Goal: Information Seeking & Learning: Learn about a topic

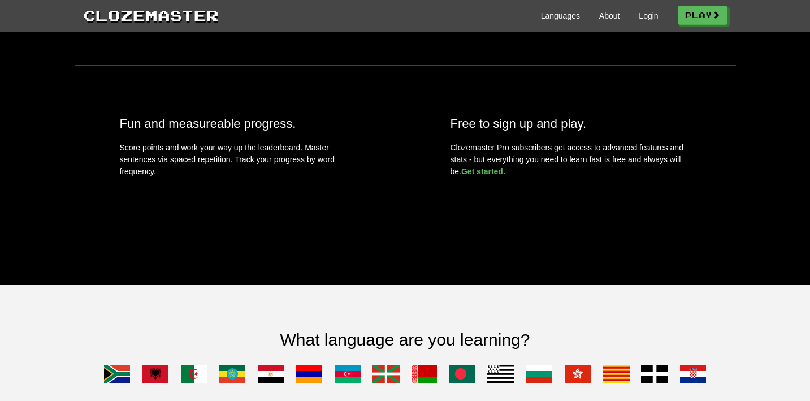
scroll to position [622, 0]
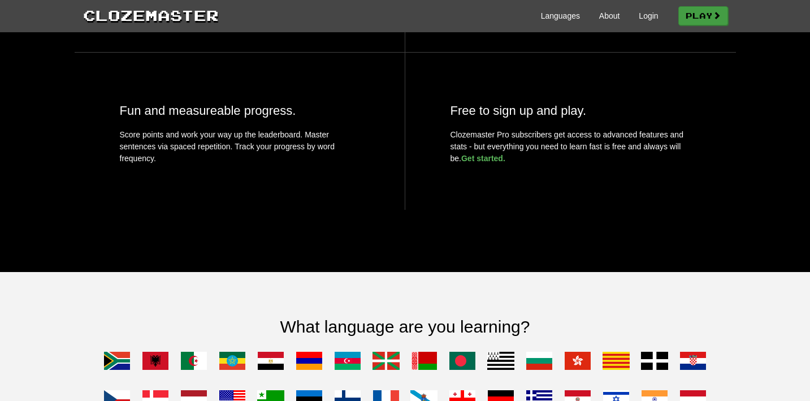
click at [704, 21] on link "Play" at bounding box center [703, 15] width 50 height 19
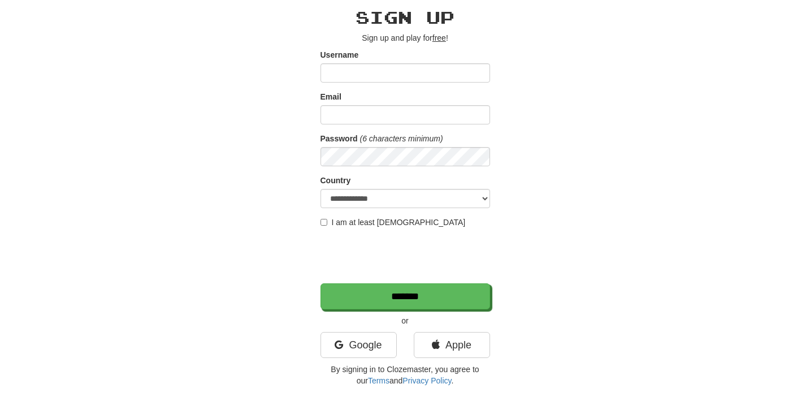
scroll to position [56, 0]
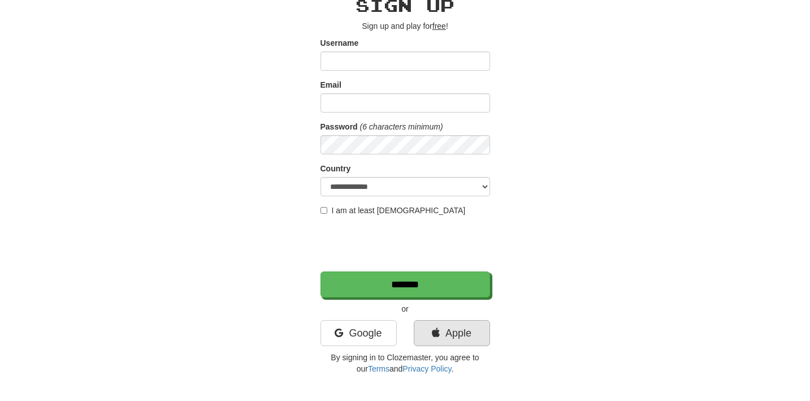
click at [440, 328] on link "Apple" at bounding box center [452, 333] width 76 height 26
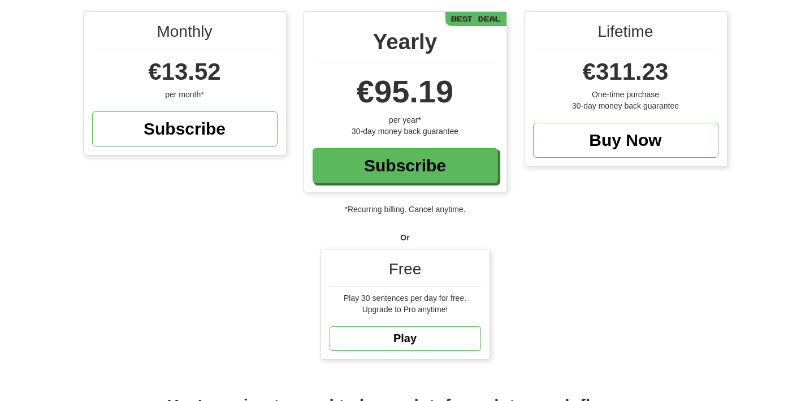
scroll to position [101, 0]
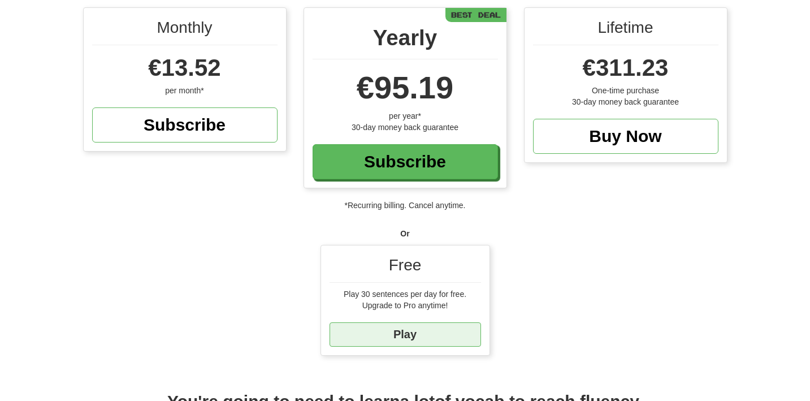
click at [425, 332] on link "Play" at bounding box center [404, 334] width 151 height 24
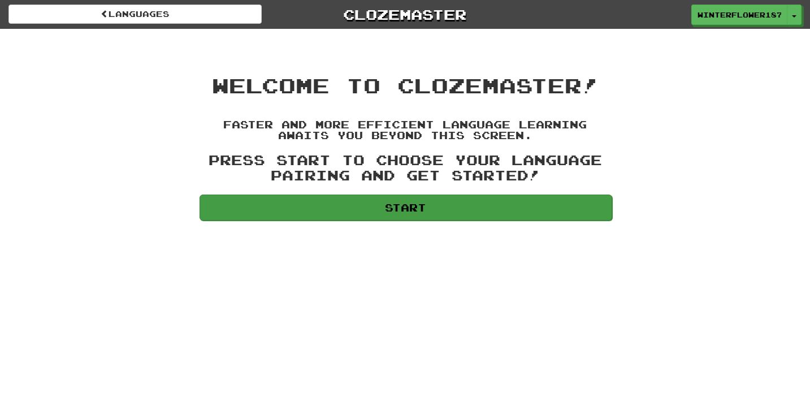
click at [425, 212] on link "Start" at bounding box center [405, 207] width 412 height 26
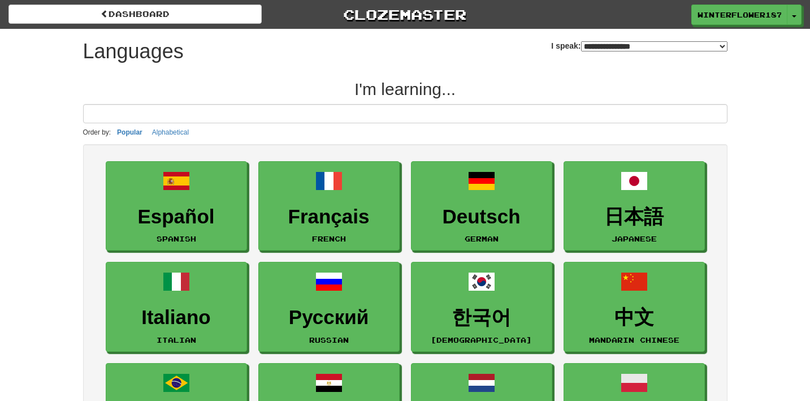
select select "*******"
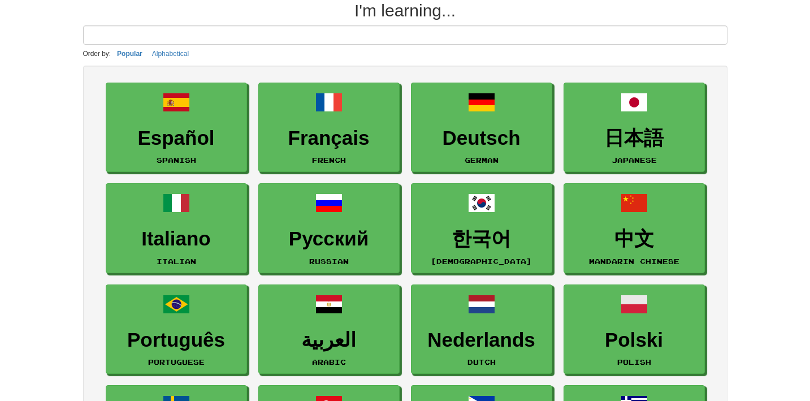
scroll to position [85, 0]
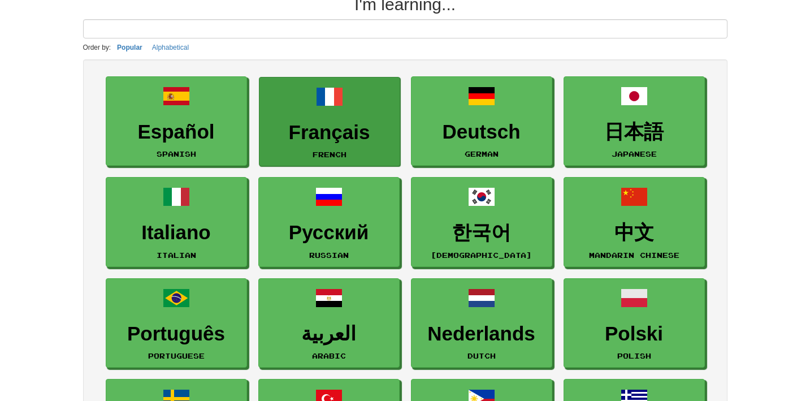
click at [336, 138] on h3 "Français" at bounding box center [329, 132] width 129 height 22
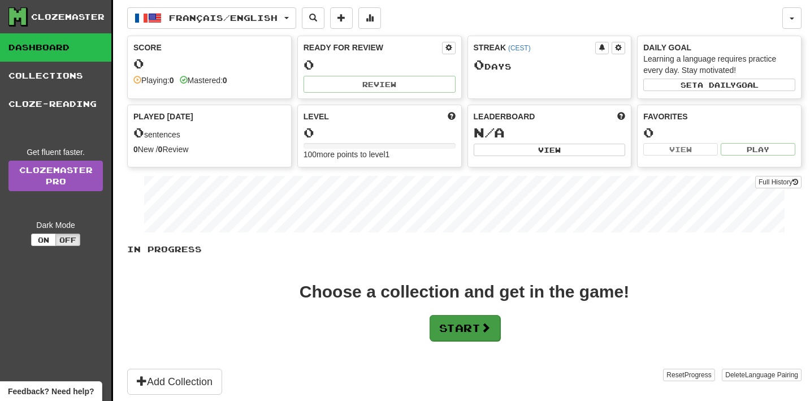
click at [469, 328] on button "Start" at bounding box center [464, 328] width 71 height 26
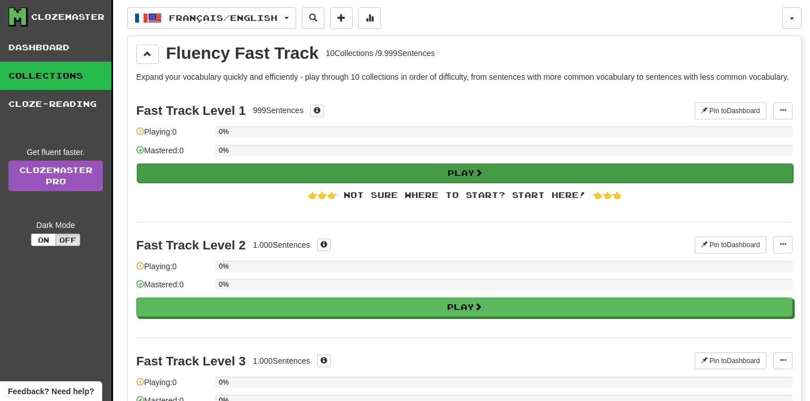
click at [430, 182] on button "Play" at bounding box center [465, 172] width 656 height 19
select select "**"
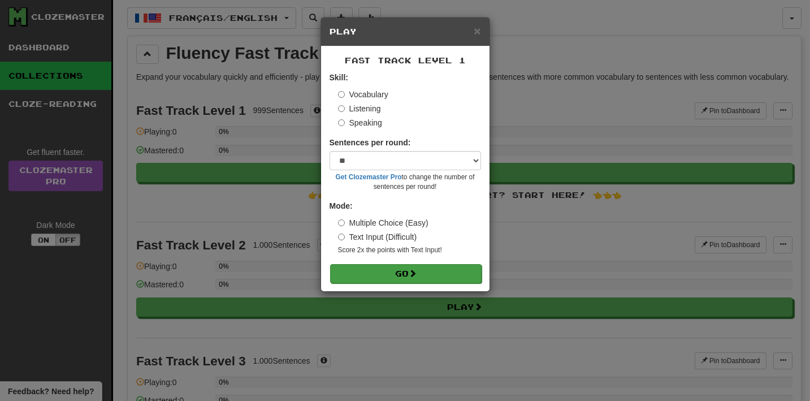
click at [420, 270] on button "Go" at bounding box center [405, 273] width 151 height 19
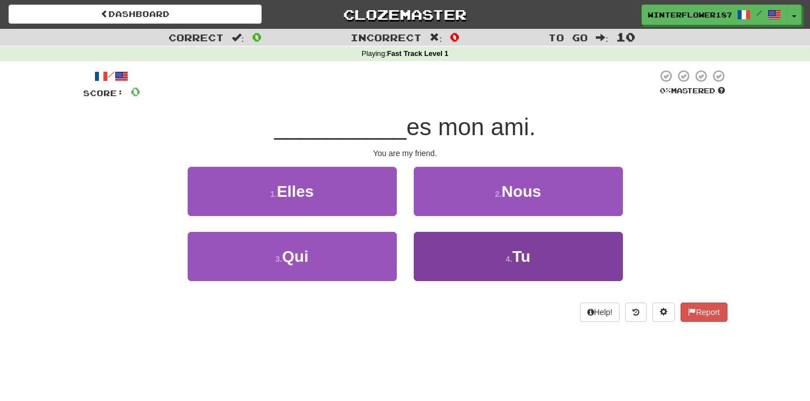
click at [496, 262] on button "4 . Tu" at bounding box center [518, 256] width 209 height 49
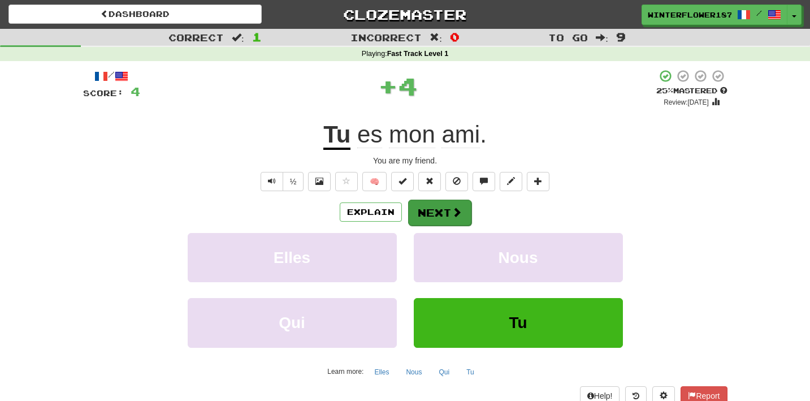
click at [445, 219] on button "Next" at bounding box center [439, 212] width 63 height 26
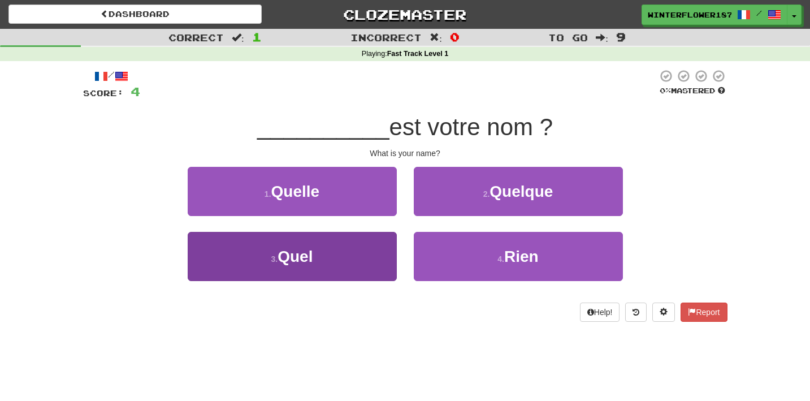
click at [345, 265] on button "3 . Quel" at bounding box center [292, 256] width 209 height 49
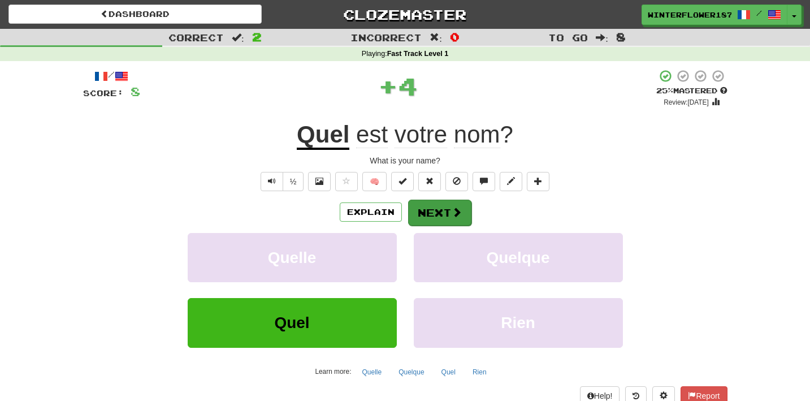
click at [428, 213] on button "Next" at bounding box center [439, 212] width 63 height 26
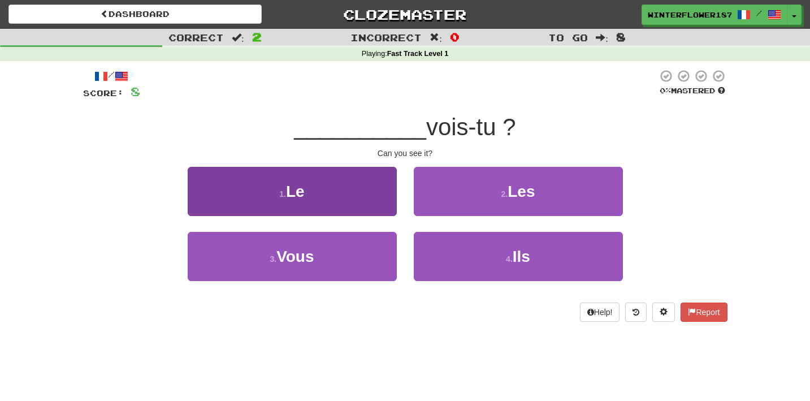
click at [345, 202] on button "1 . Le" at bounding box center [292, 191] width 209 height 49
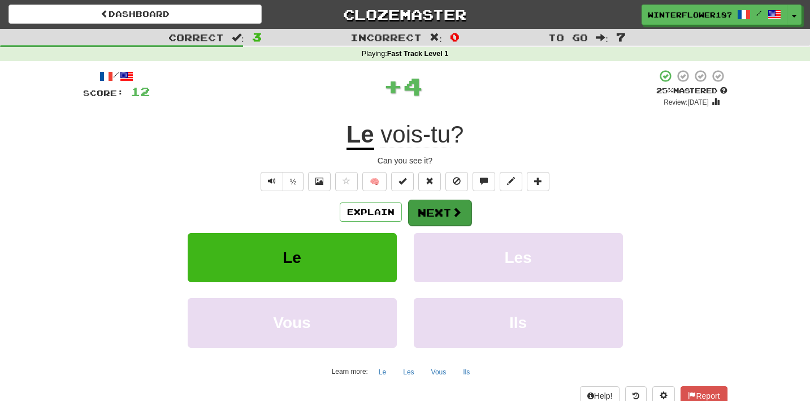
click at [436, 211] on button "Next" at bounding box center [439, 212] width 63 height 26
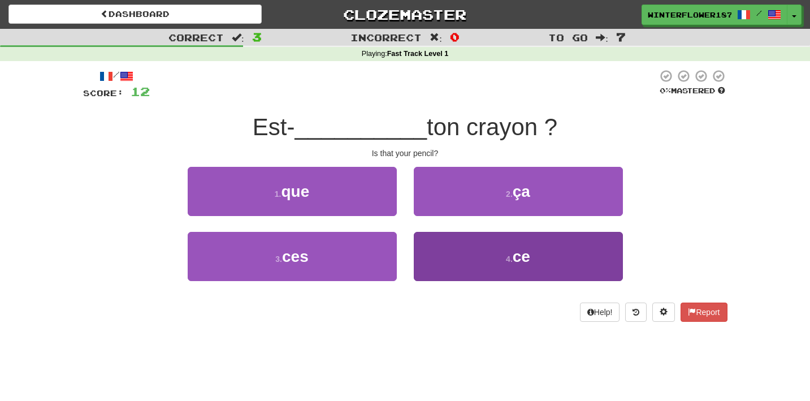
click at [454, 259] on button "4 . ce" at bounding box center [518, 256] width 209 height 49
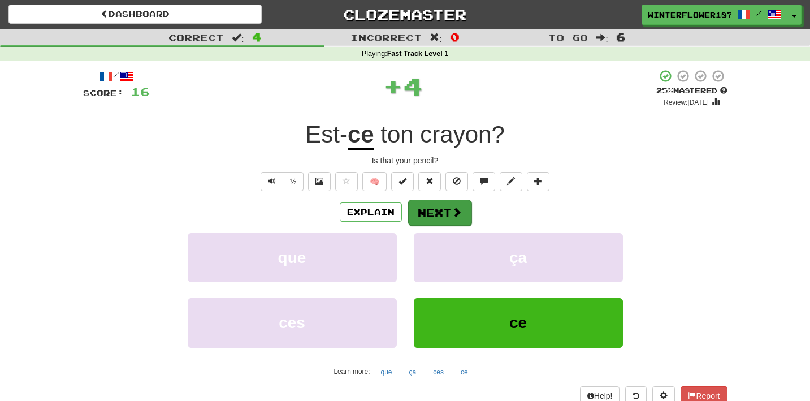
click at [441, 215] on button "Next" at bounding box center [439, 212] width 63 height 26
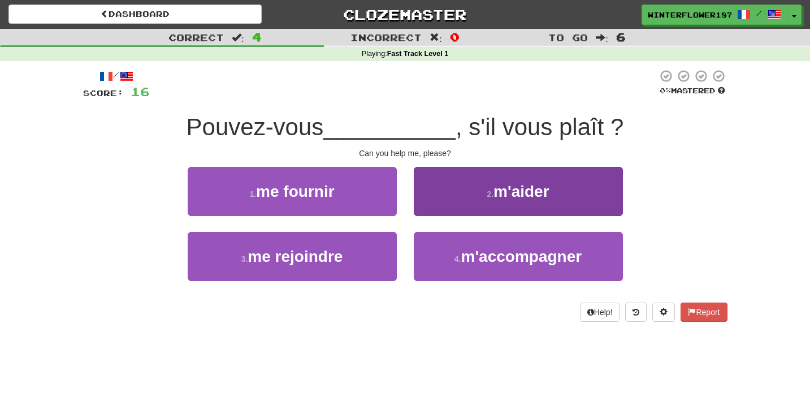
click at [520, 176] on button "2 . m'aider" at bounding box center [518, 191] width 209 height 49
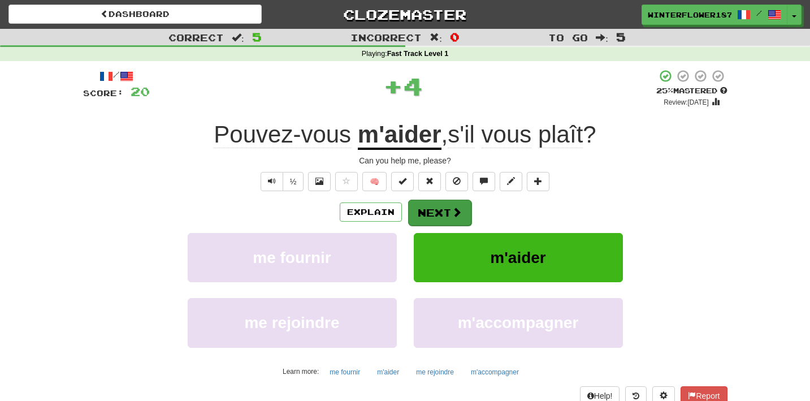
click at [454, 214] on span at bounding box center [456, 212] width 10 height 10
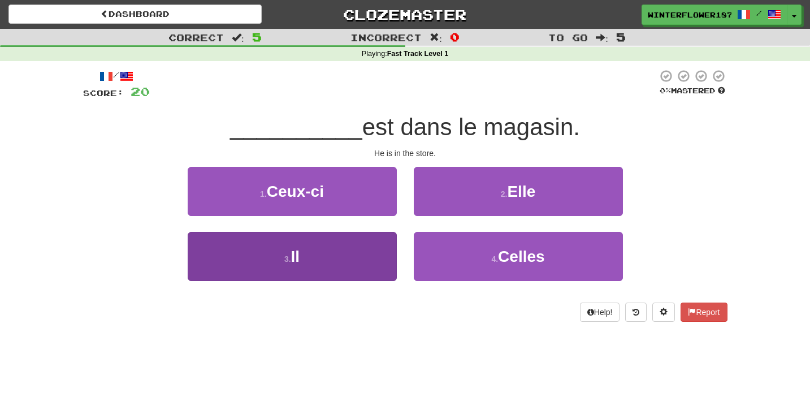
click at [363, 260] on button "3 . Il" at bounding box center [292, 256] width 209 height 49
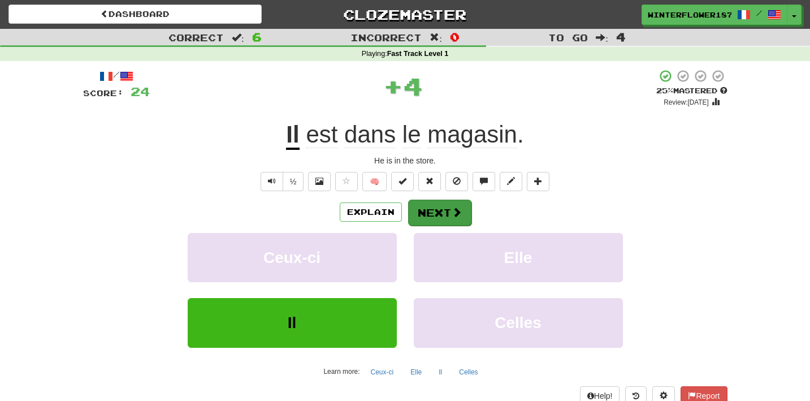
click at [432, 207] on button "Next" at bounding box center [439, 212] width 63 height 26
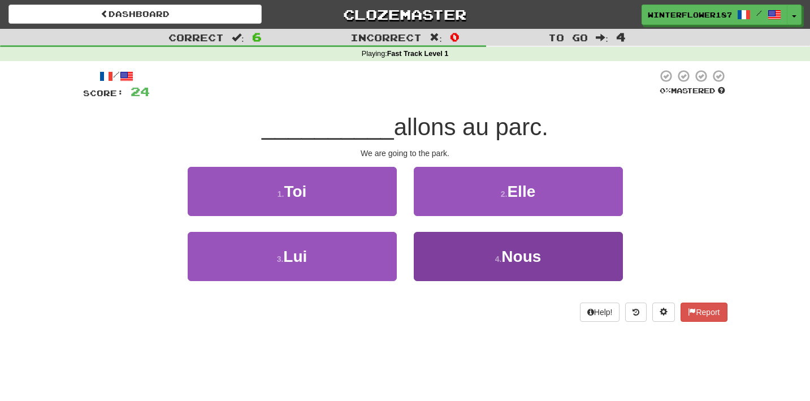
click at [500, 250] on button "4 . Nous" at bounding box center [518, 256] width 209 height 49
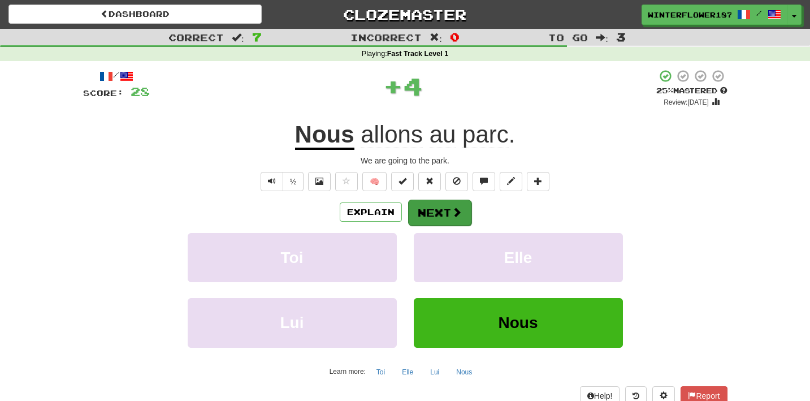
click at [448, 217] on button "Next" at bounding box center [439, 212] width 63 height 26
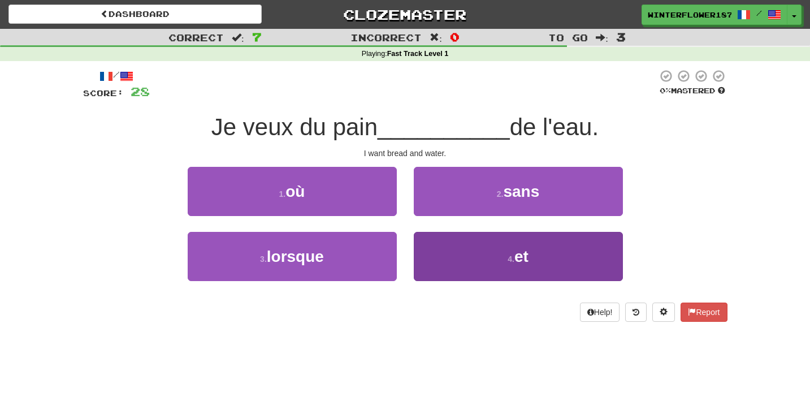
click at [485, 259] on button "4 . et" at bounding box center [518, 256] width 209 height 49
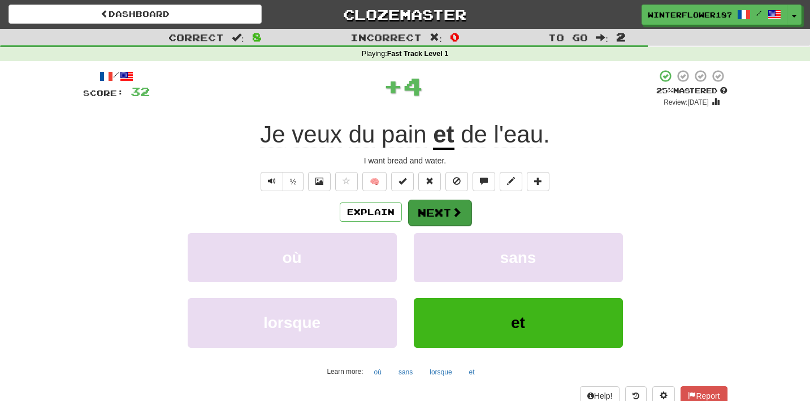
click at [440, 216] on button "Next" at bounding box center [439, 212] width 63 height 26
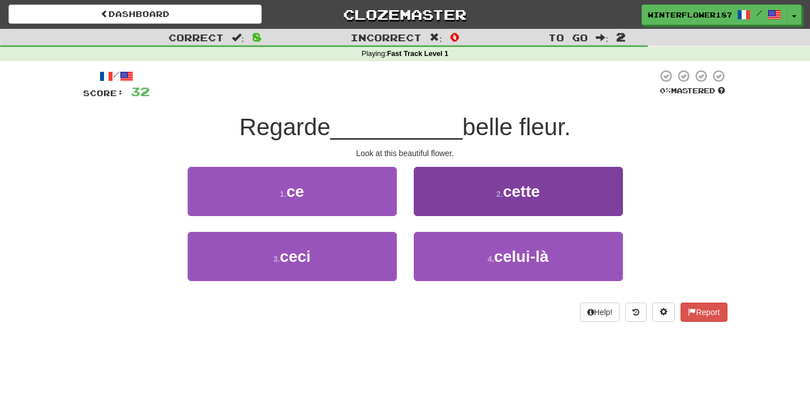
click at [476, 205] on button "2 . cette" at bounding box center [518, 191] width 209 height 49
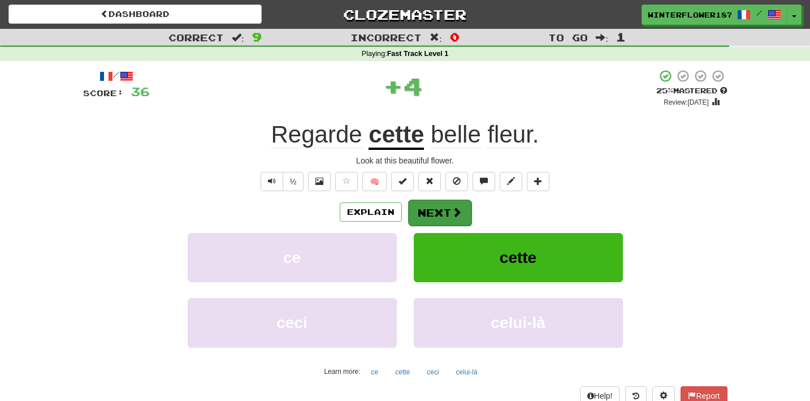
click at [443, 214] on button "Next" at bounding box center [439, 212] width 63 height 26
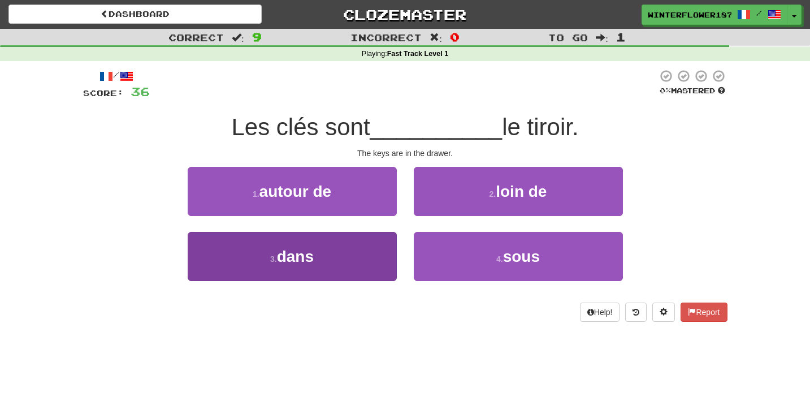
click at [367, 262] on button "3 . dans" at bounding box center [292, 256] width 209 height 49
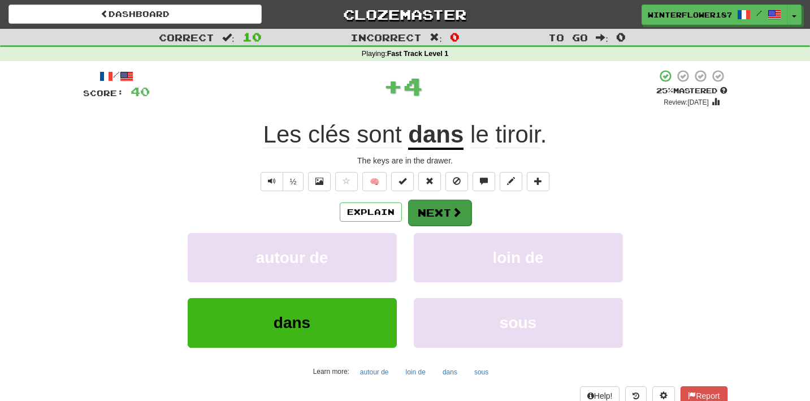
click at [445, 218] on button "Next" at bounding box center [439, 212] width 63 height 26
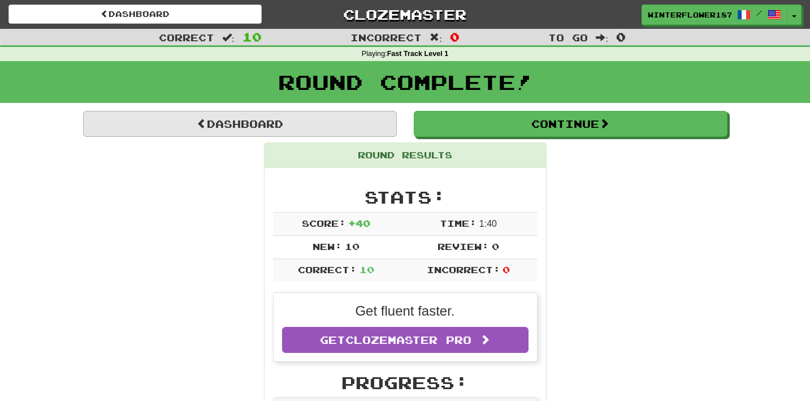
click at [267, 115] on link "Dashboard" at bounding box center [240, 124] width 314 height 26
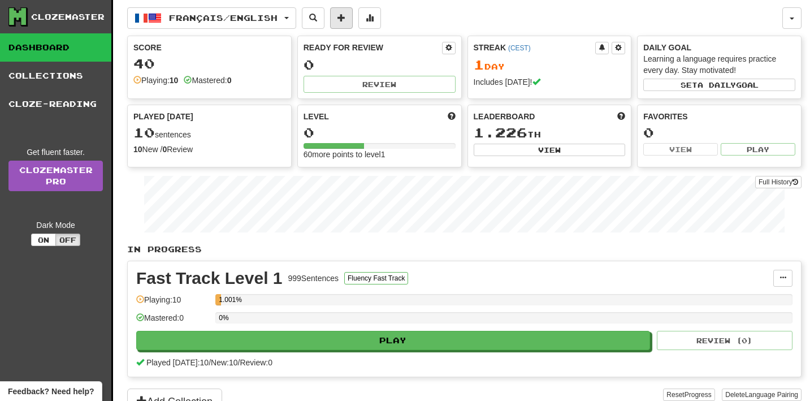
click at [345, 14] on span at bounding box center [341, 18] width 8 height 8
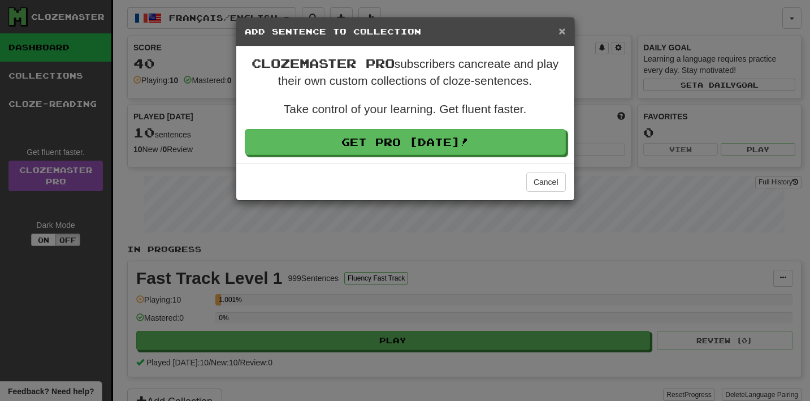
click at [562, 34] on span "×" at bounding box center [561, 30] width 7 height 13
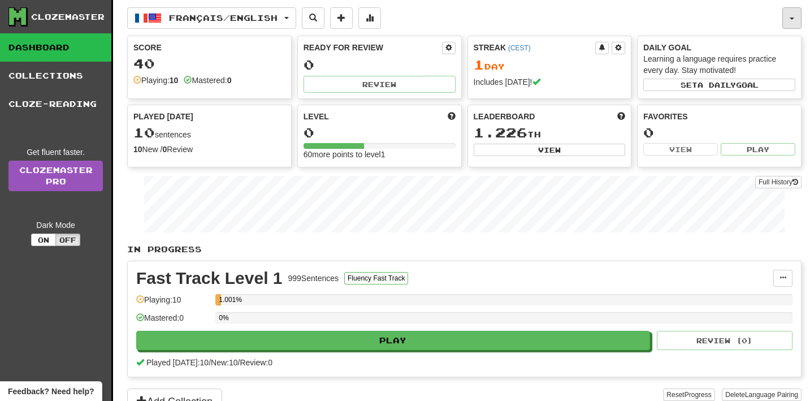
click at [789, 14] on button "button" at bounding box center [791, 17] width 19 height 21
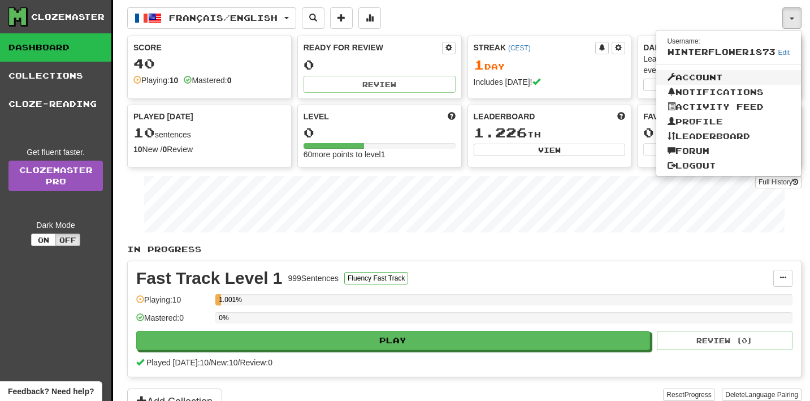
click at [692, 72] on link "Account" at bounding box center [728, 77] width 145 height 15
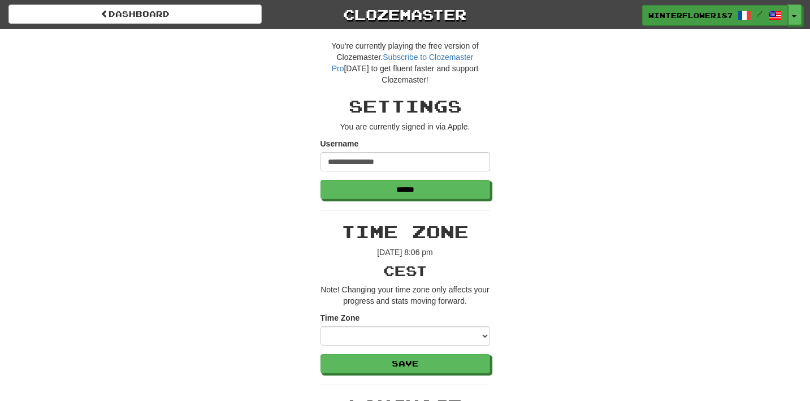
click at [750, 19] on span at bounding box center [744, 15] width 14 height 14
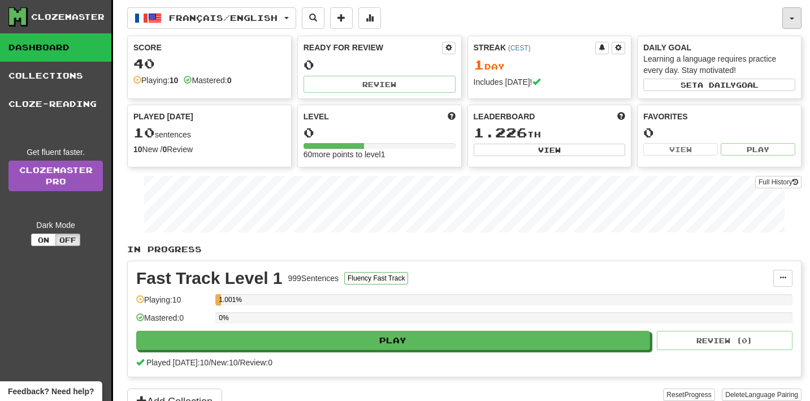
click at [793, 18] on span "button" at bounding box center [791, 19] width 5 height 2
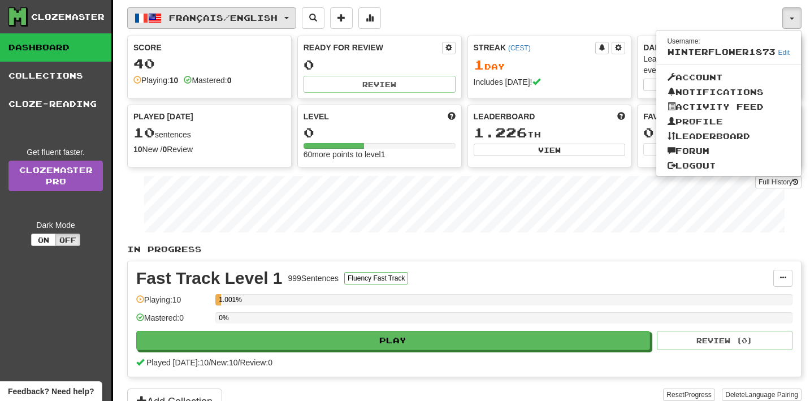
click at [289, 18] on span "button" at bounding box center [286, 18] width 5 height 2
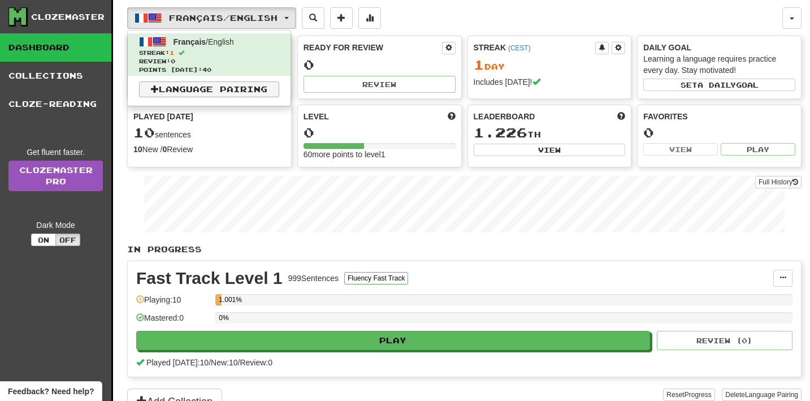
click at [250, 88] on link "Language Pairing" at bounding box center [209, 89] width 140 height 16
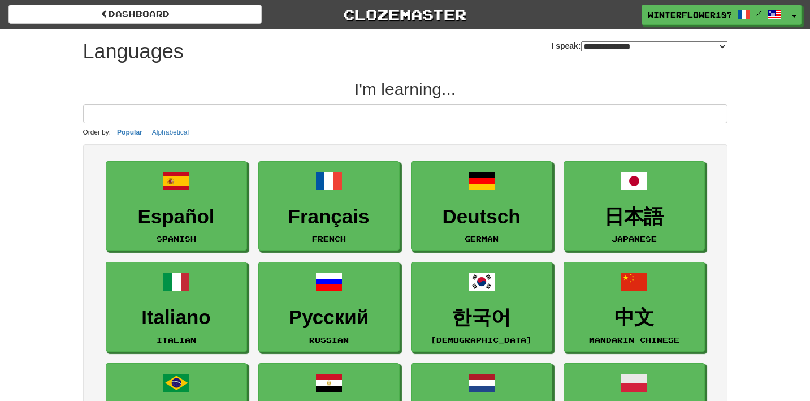
select select "*******"
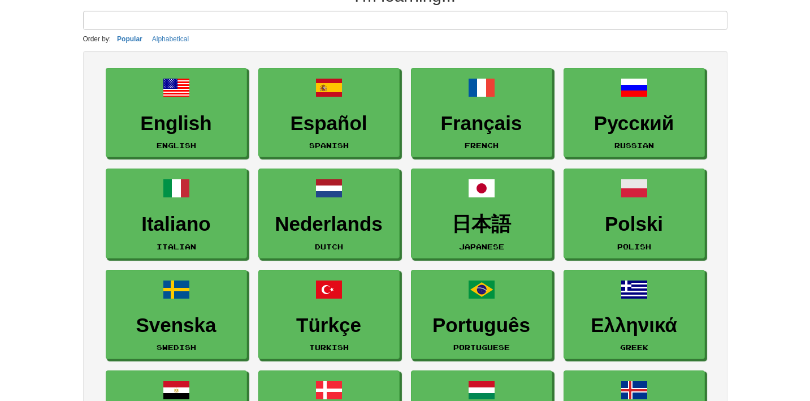
scroll to position [94, 0]
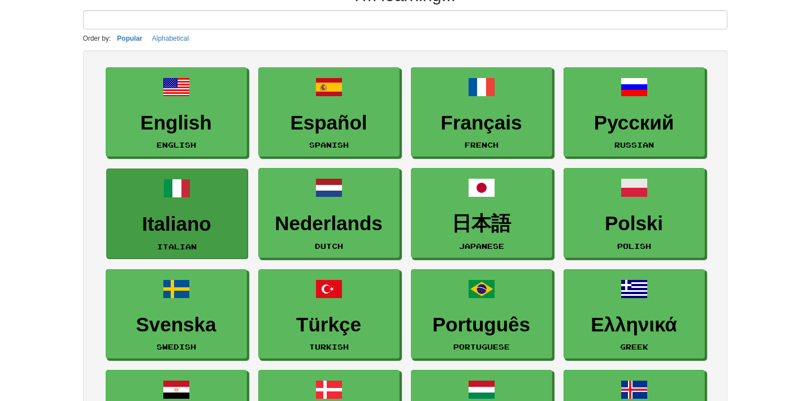
click at [190, 232] on h3 "Italiano" at bounding box center [176, 224] width 129 height 22
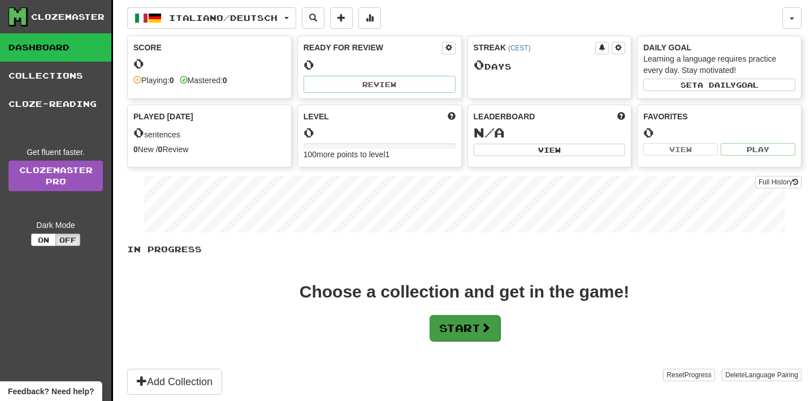
click at [457, 333] on button "Start" at bounding box center [464, 328] width 71 height 26
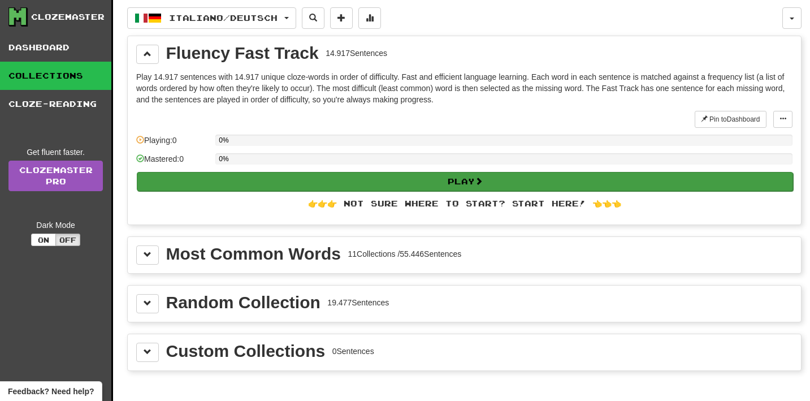
click at [436, 189] on button "Play" at bounding box center [465, 181] width 656 height 19
select select "**"
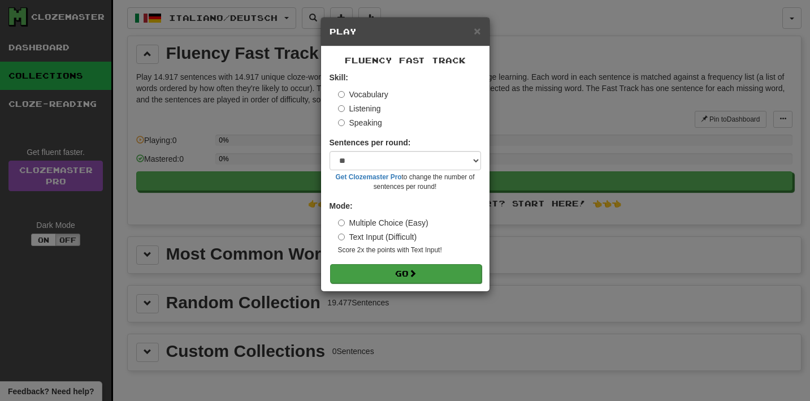
click at [421, 273] on button "Go" at bounding box center [405, 273] width 151 height 19
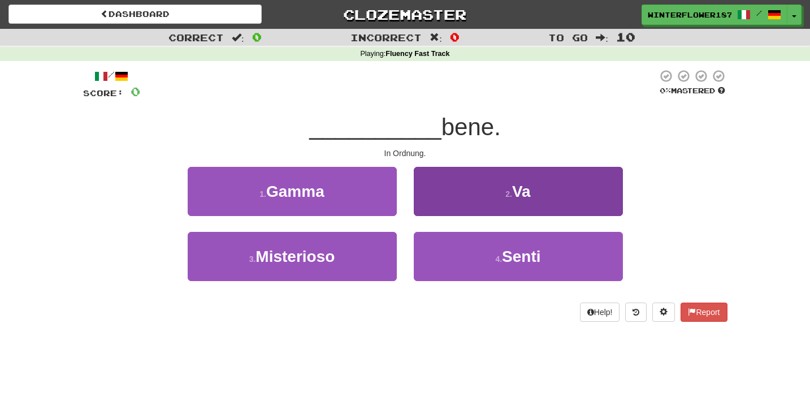
click at [502, 193] on button "2 . Va" at bounding box center [518, 191] width 209 height 49
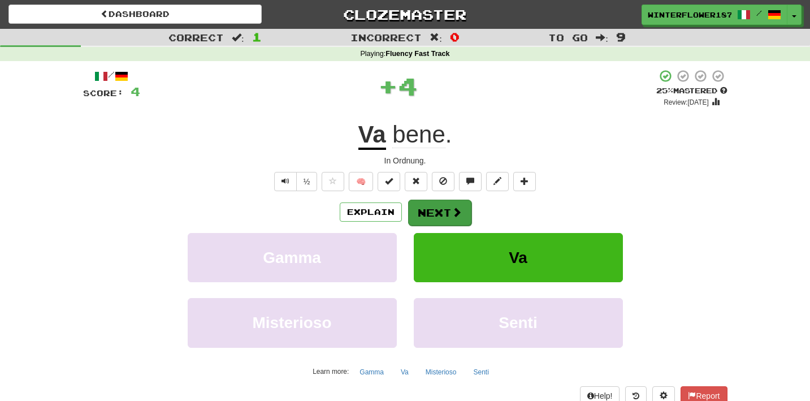
click at [440, 212] on button "Next" at bounding box center [439, 212] width 63 height 26
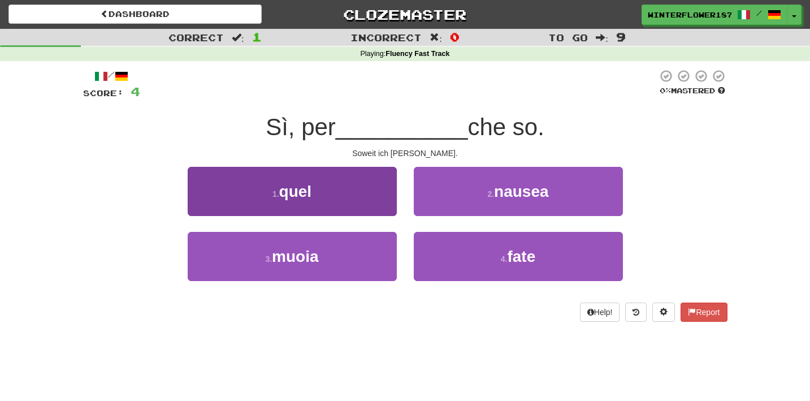
click at [340, 195] on button "1 . quel" at bounding box center [292, 191] width 209 height 49
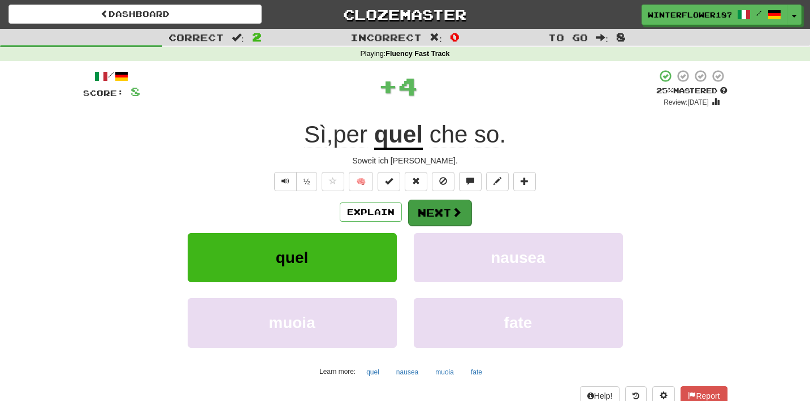
click at [429, 212] on button "Next" at bounding box center [439, 212] width 63 height 26
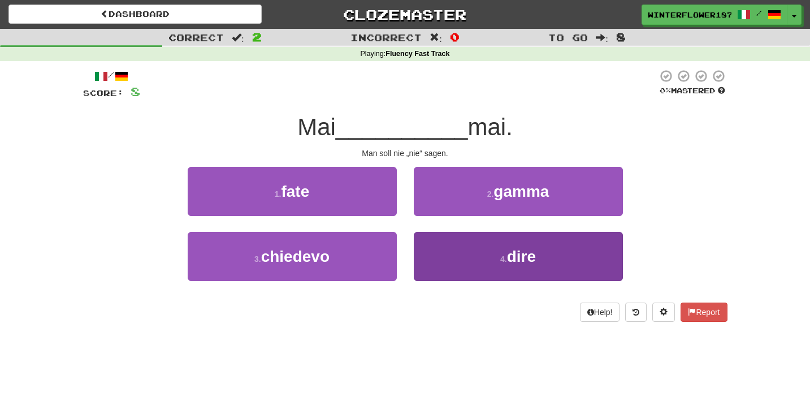
click at [473, 259] on button "4 . dire" at bounding box center [518, 256] width 209 height 49
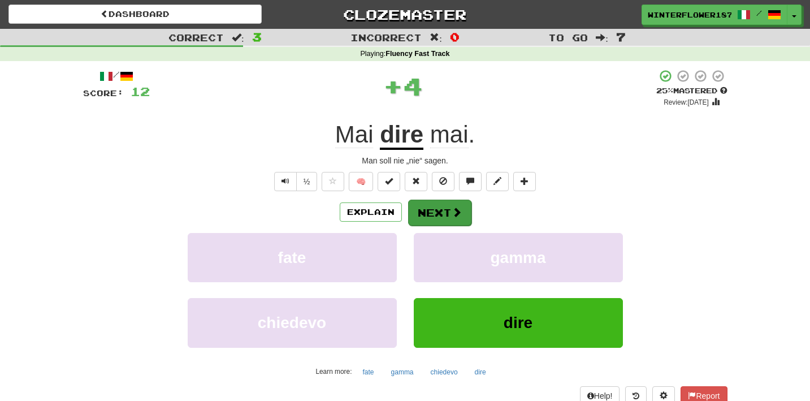
click at [447, 205] on button "Next" at bounding box center [439, 212] width 63 height 26
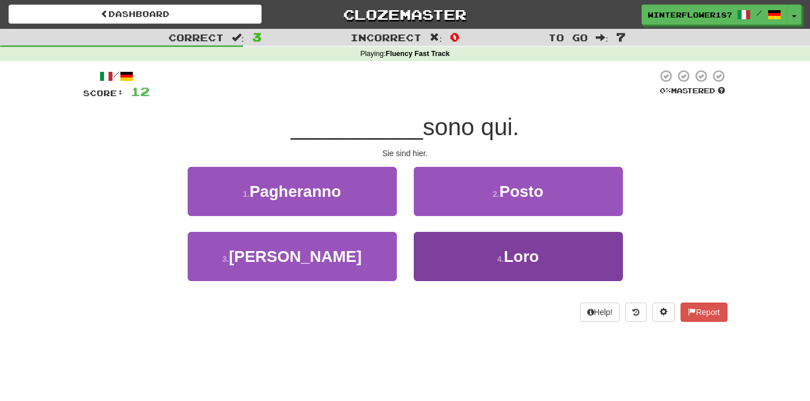
click at [479, 249] on button "4 . Loro" at bounding box center [518, 256] width 209 height 49
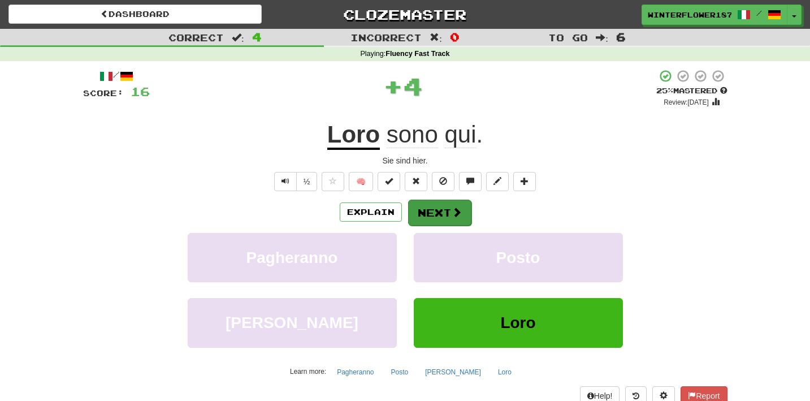
click at [446, 211] on button "Next" at bounding box center [439, 212] width 63 height 26
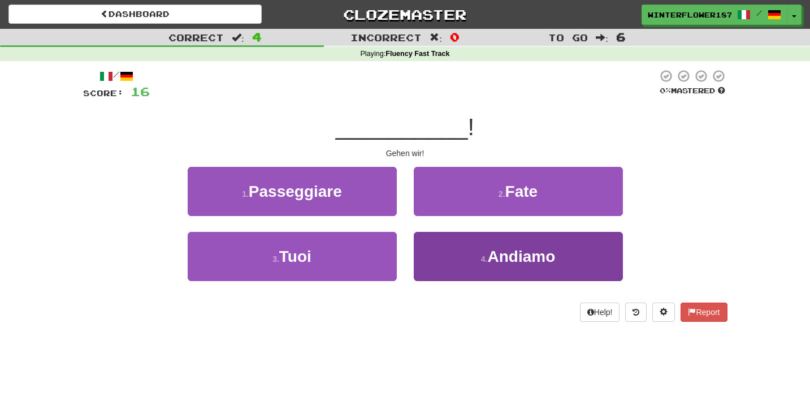
click at [499, 260] on span "Andiamo" at bounding box center [521, 256] width 68 height 18
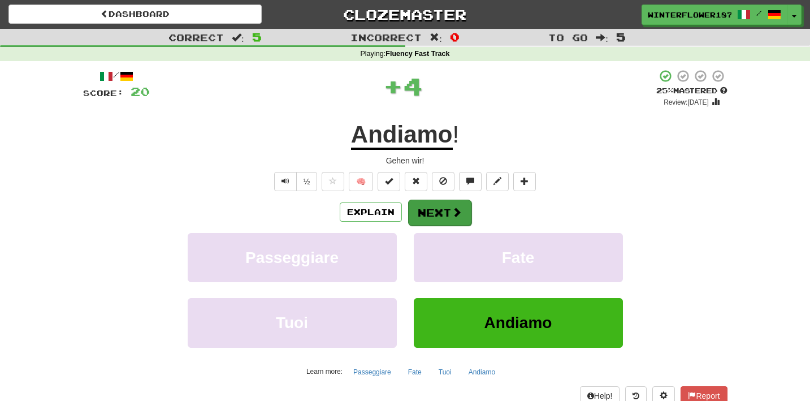
click at [447, 212] on button "Next" at bounding box center [439, 212] width 63 height 26
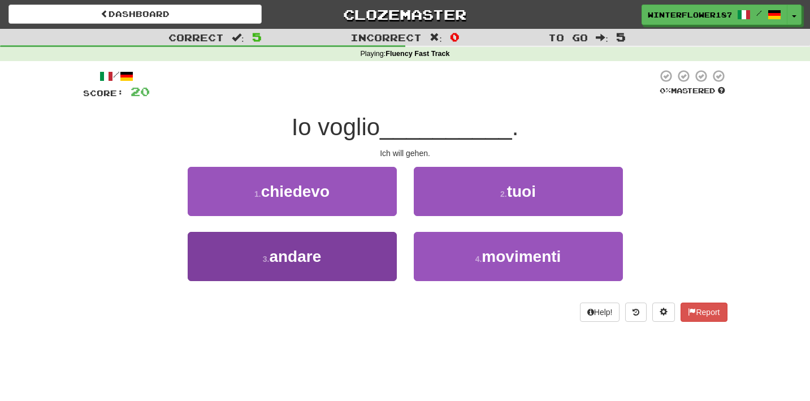
click at [349, 259] on button "3 . andare" at bounding box center [292, 256] width 209 height 49
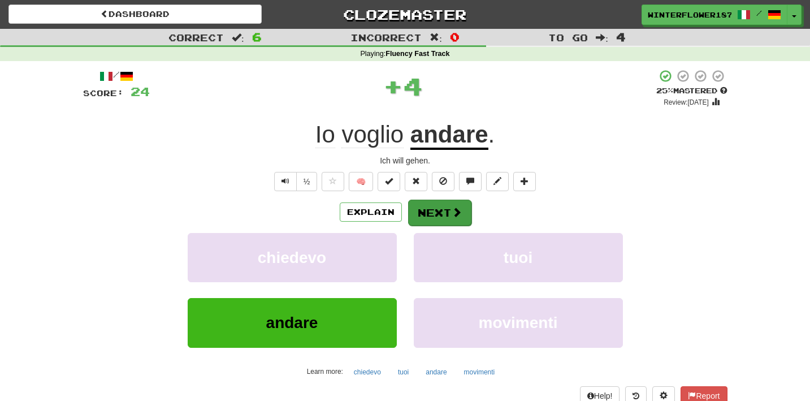
click at [425, 216] on button "Next" at bounding box center [439, 212] width 63 height 26
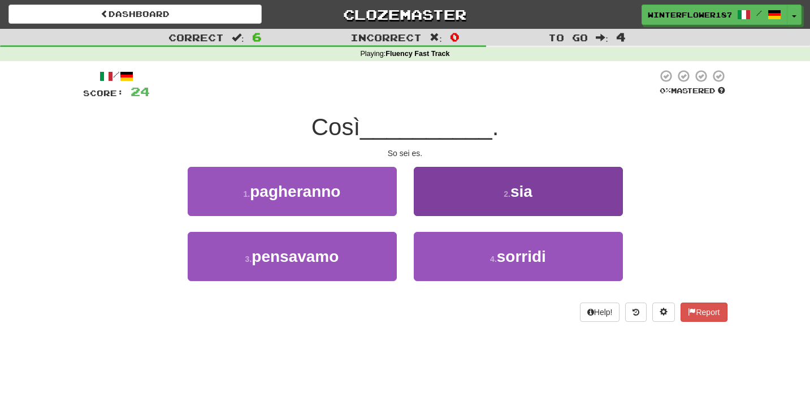
click at [482, 197] on button "2 . sia" at bounding box center [518, 191] width 209 height 49
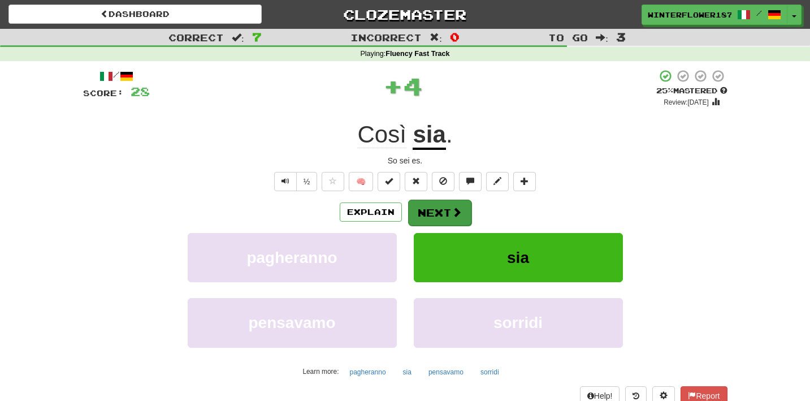
click at [444, 215] on button "Next" at bounding box center [439, 212] width 63 height 26
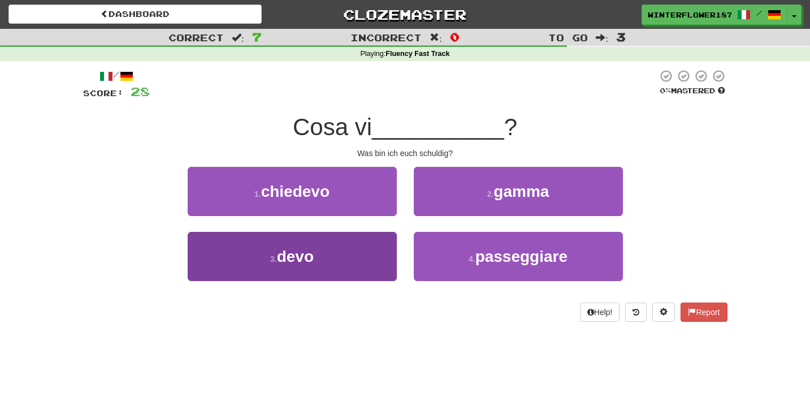
click at [367, 256] on button "3 . devo" at bounding box center [292, 256] width 209 height 49
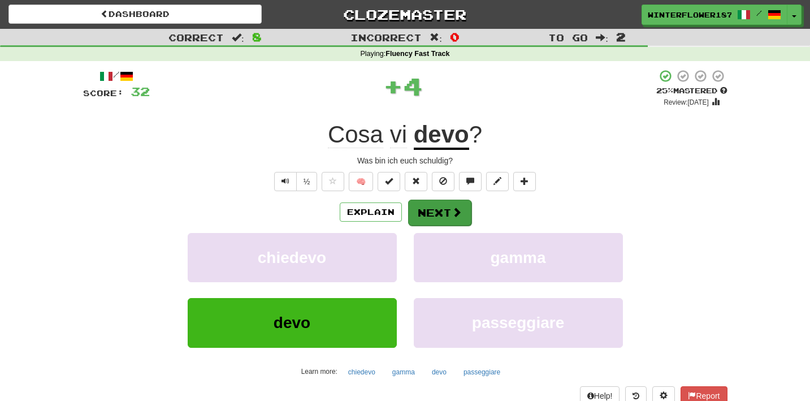
click at [446, 214] on button "Next" at bounding box center [439, 212] width 63 height 26
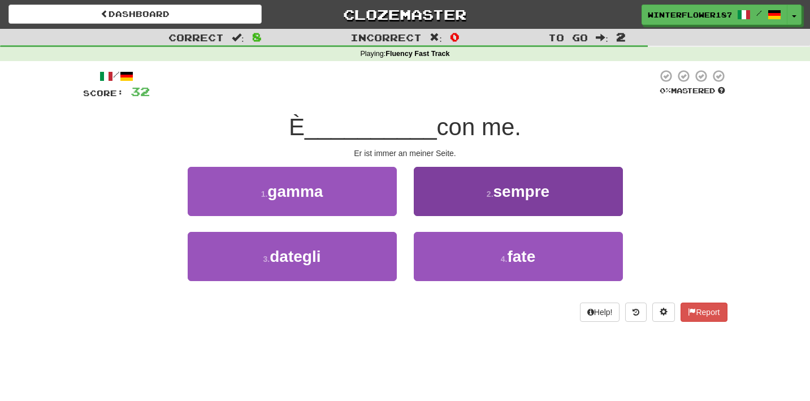
click at [481, 201] on button "2 . sempre" at bounding box center [518, 191] width 209 height 49
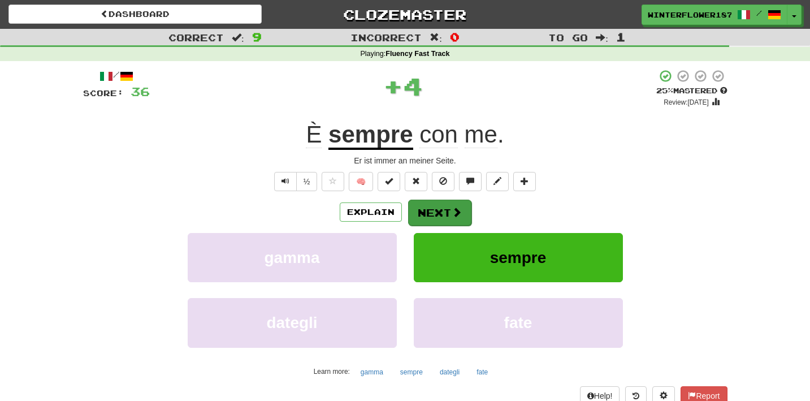
click at [451, 216] on span at bounding box center [456, 212] width 10 height 10
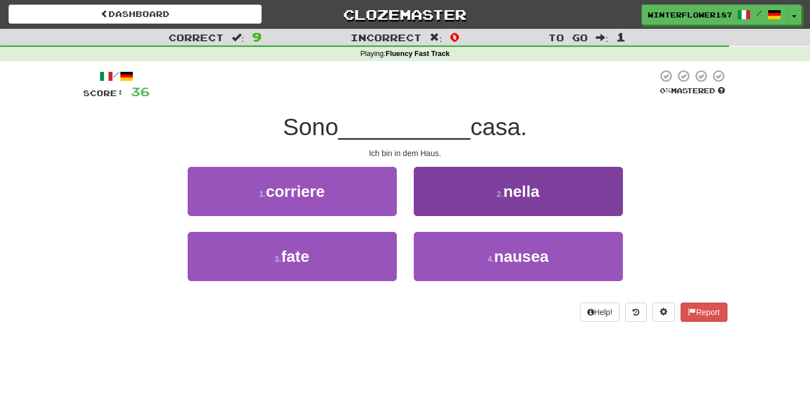
click at [508, 193] on span "nella" at bounding box center [521, 191] width 36 height 18
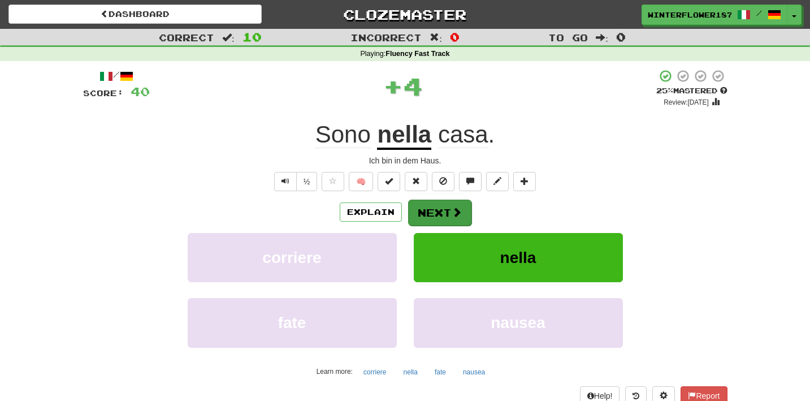
click at [443, 212] on button "Next" at bounding box center [439, 212] width 63 height 26
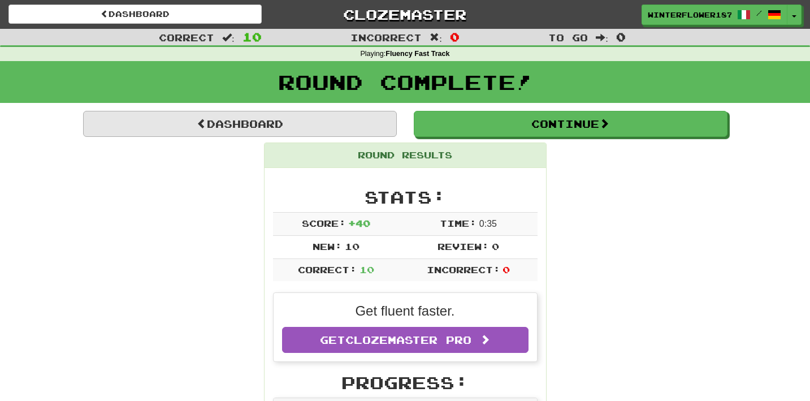
click at [246, 123] on link "Dashboard" at bounding box center [240, 124] width 314 height 26
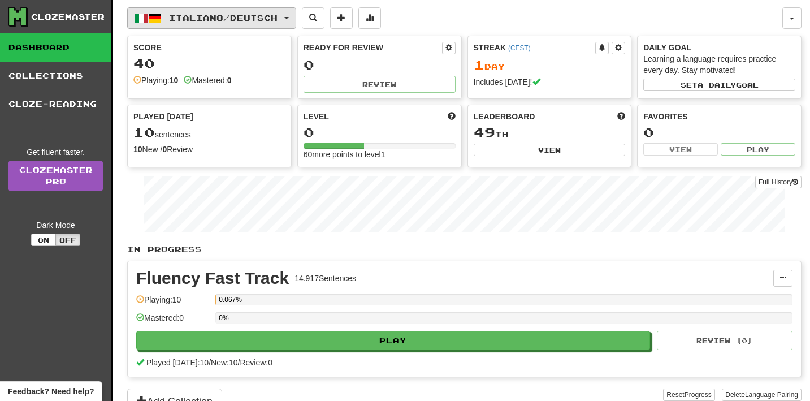
click at [296, 15] on button "Italiano / Deutsch" at bounding box center [211, 17] width 169 height 21
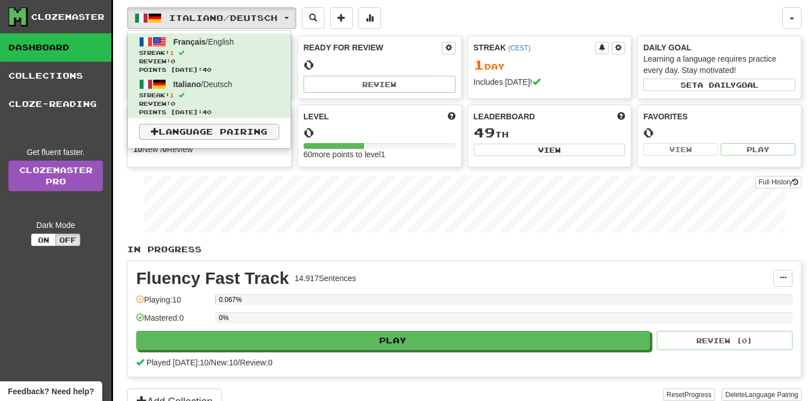
click at [225, 128] on link "Language Pairing" at bounding box center [209, 132] width 140 height 16
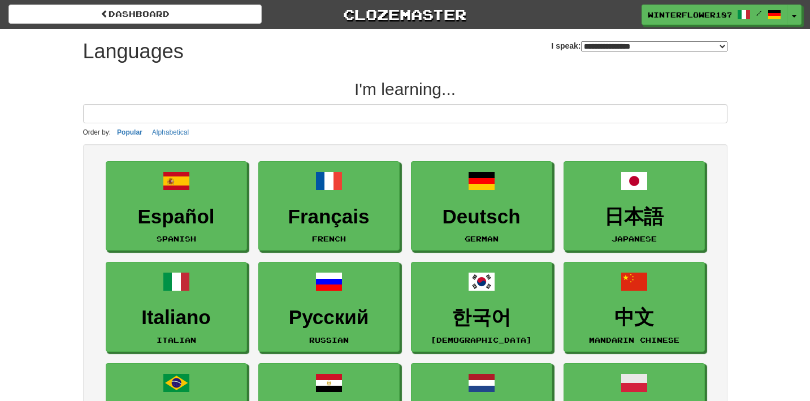
select select "*******"
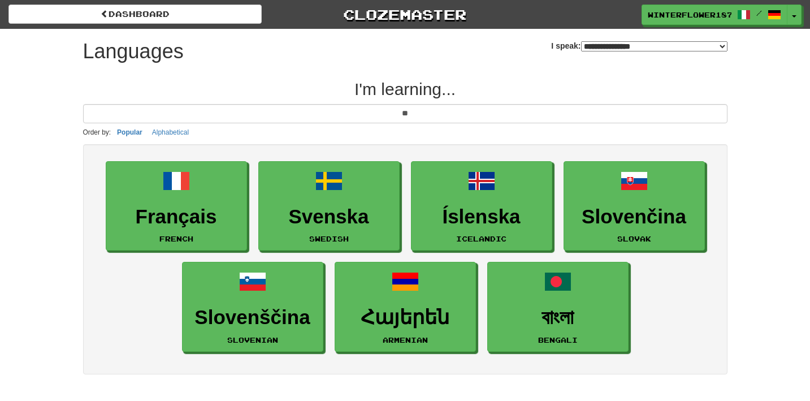
type input "*"
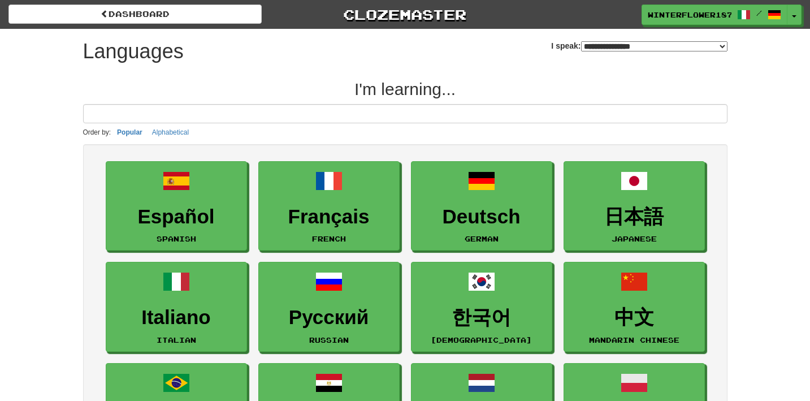
select select "*******"
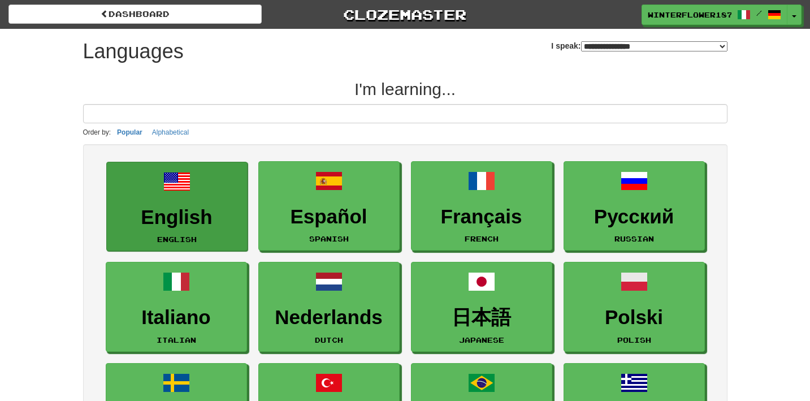
click at [145, 202] on link "English English" at bounding box center [176, 207] width 141 height 90
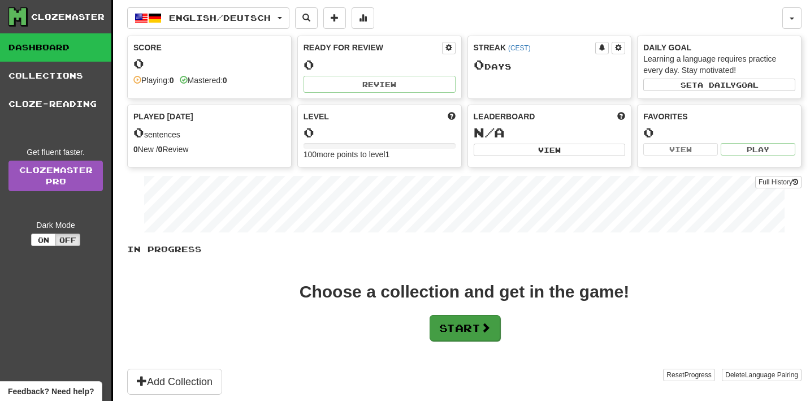
click at [458, 331] on button "Start" at bounding box center [464, 328] width 71 height 26
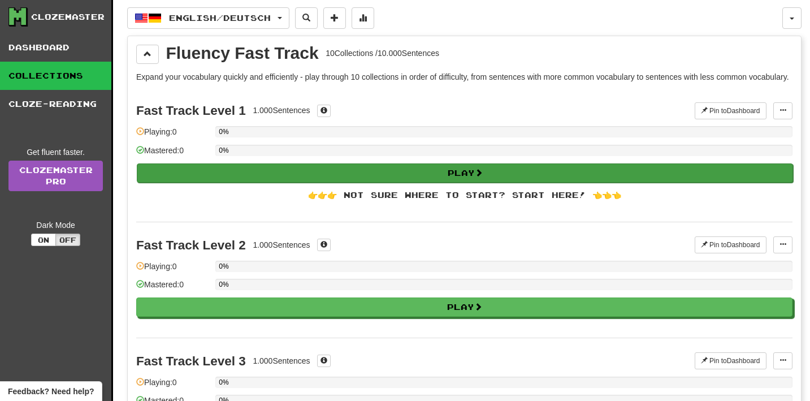
click at [459, 182] on button "Play" at bounding box center [465, 172] width 656 height 19
select select "**"
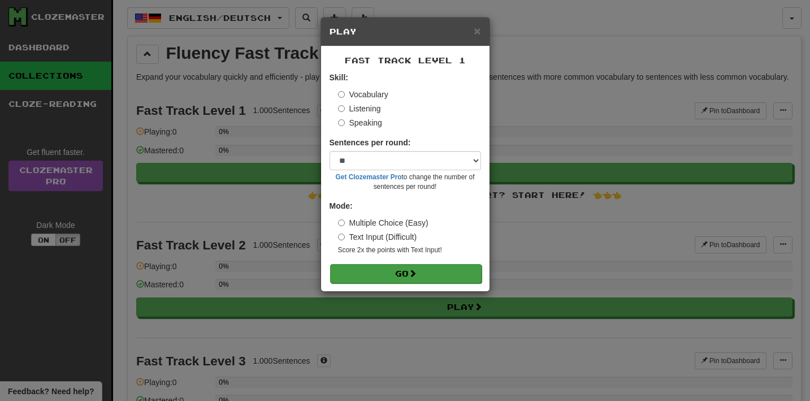
click at [415, 269] on span at bounding box center [412, 273] width 8 height 8
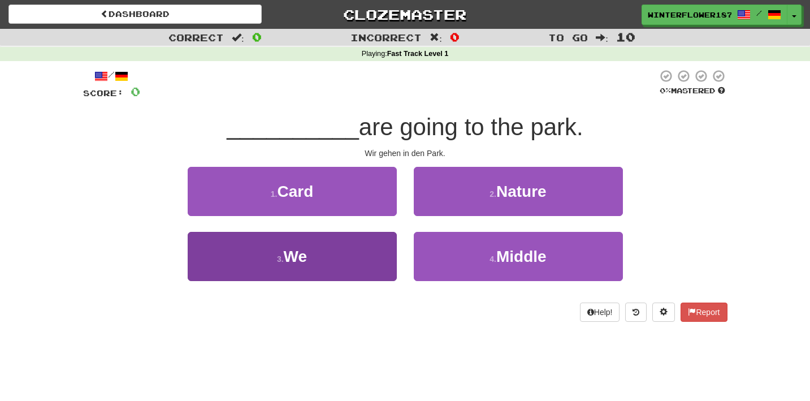
click at [372, 271] on button "3 . We" at bounding box center [292, 256] width 209 height 49
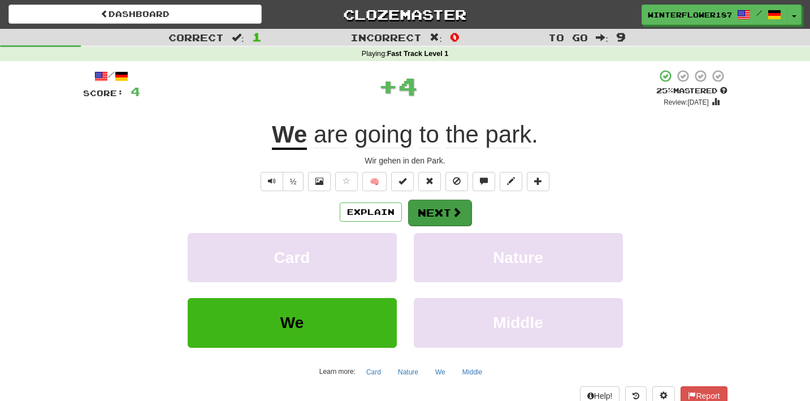
click at [433, 206] on button "Next" at bounding box center [439, 212] width 63 height 26
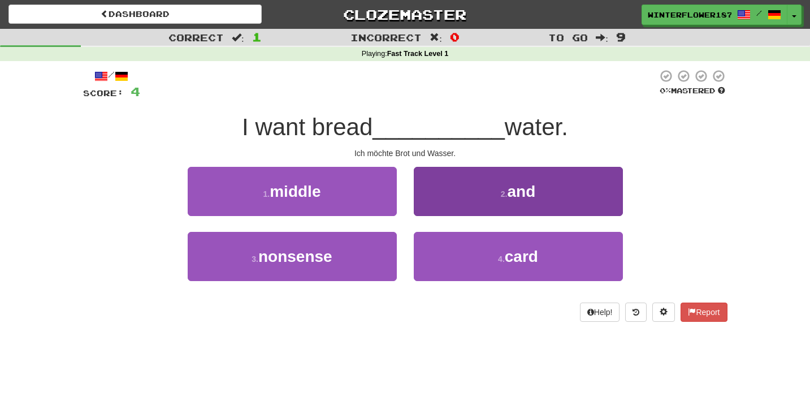
click at [492, 203] on button "2 . and" at bounding box center [518, 191] width 209 height 49
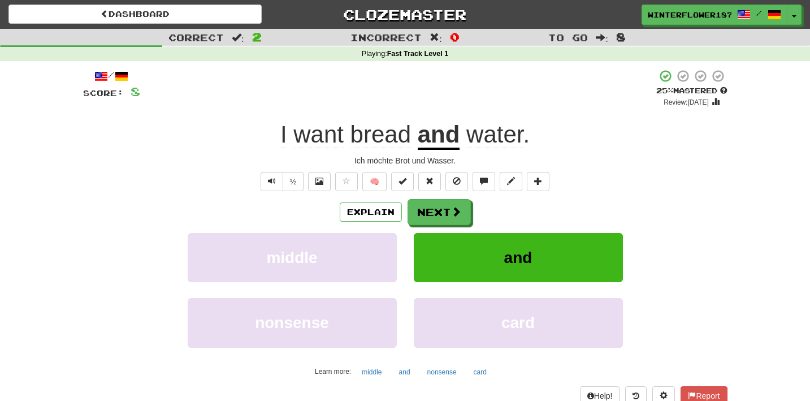
click at [445, 195] on div "/ Score: 8 + 4 25 % Mastered Review: 2025-08-21 I want bread and water . Ich mö…" at bounding box center [405, 237] width 644 height 336
click at [448, 213] on button "Next" at bounding box center [439, 212] width 63 height 26
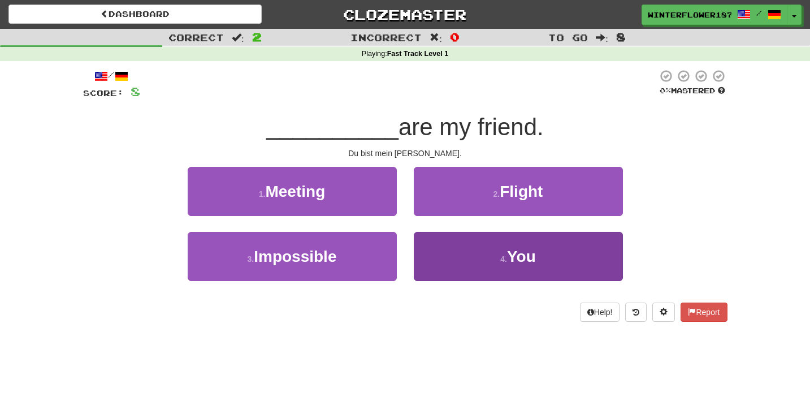
click at [465, 257] on button "4 . You" at bounding box center [518, 256] width 209 height 49
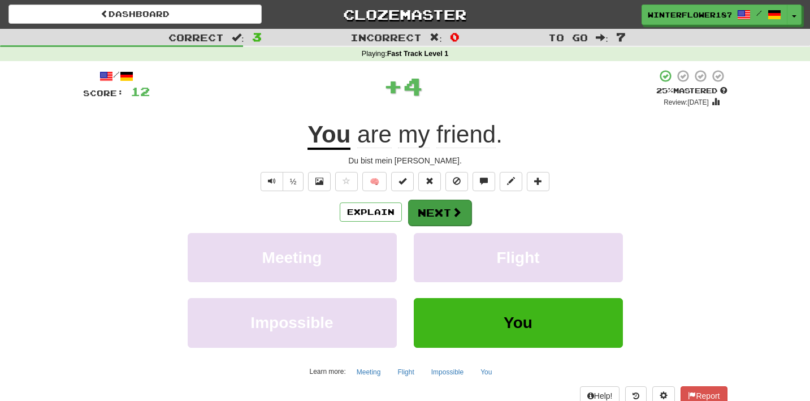
click at [455, 219] on button "Next" at bounding box center [439, 212] width 63 height 26
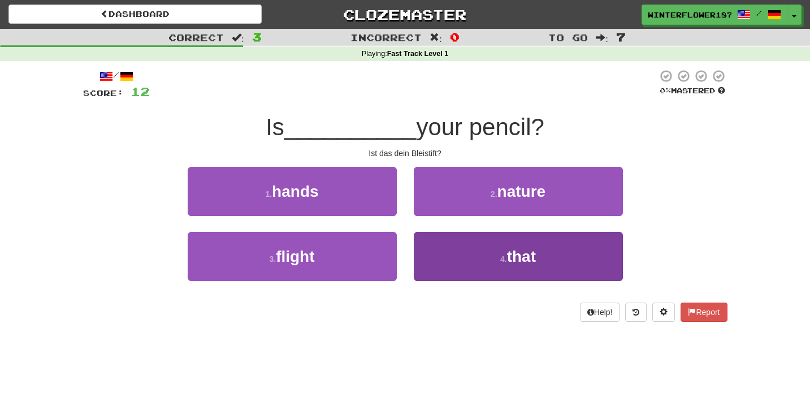
click at [466, 260] on button "4 . that" at bounding box center [518, 256] width 209 height 49
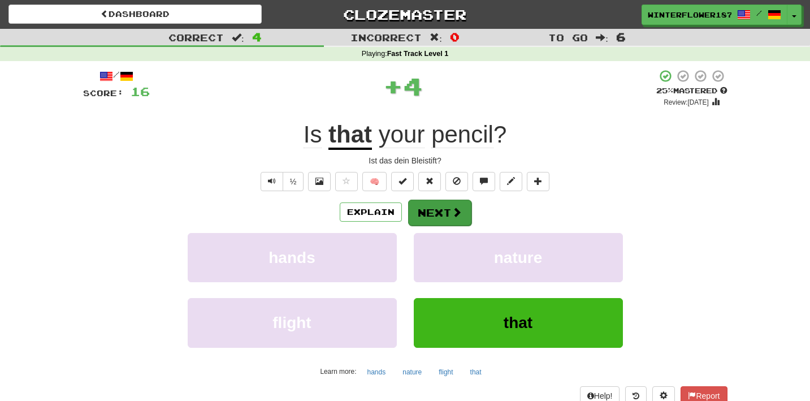
click at [443, 203] on button "Next" at bounding box center [439, 212] width 63 height 26
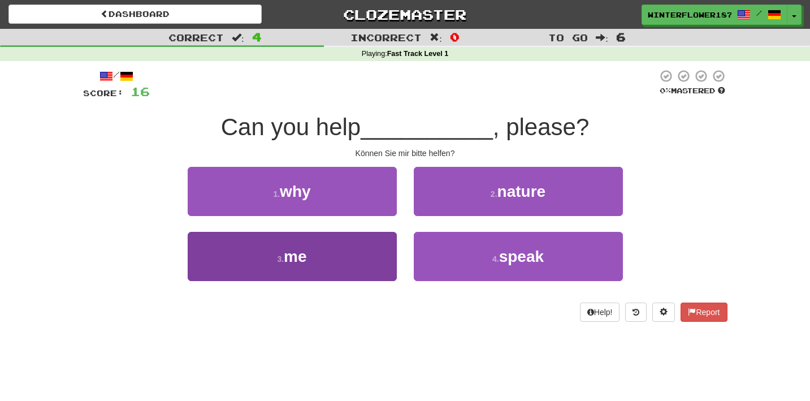
click at [347, 251] on button "3 . me" at bounding box center [292, 256] width 209 height 49
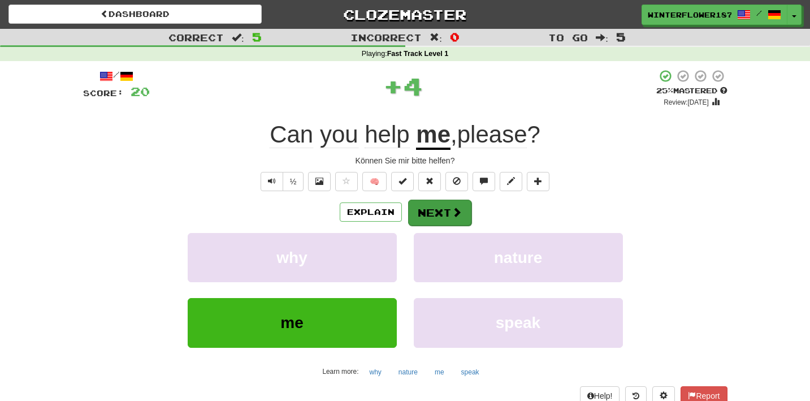
click at [439, 214] on button "Next" at bounding box center [439, 212] width 63 height 26
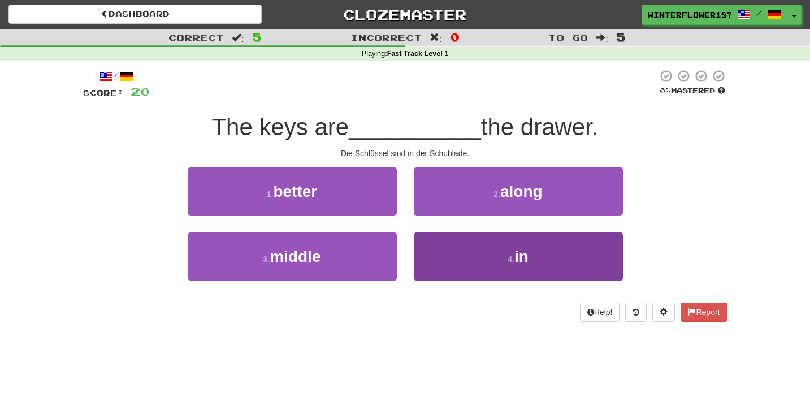
click at [456, 249] on button "4 . in" at bounding box center [518, 256] width 209 height 49
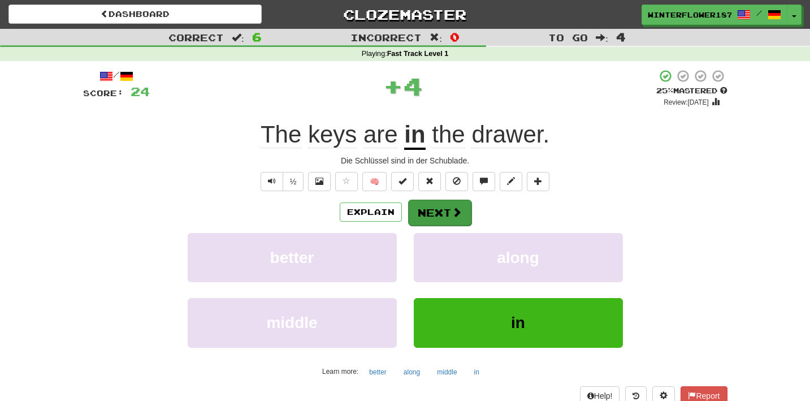
click at [454, 207] on span at bounding box center [456, 212] width 10 height 10
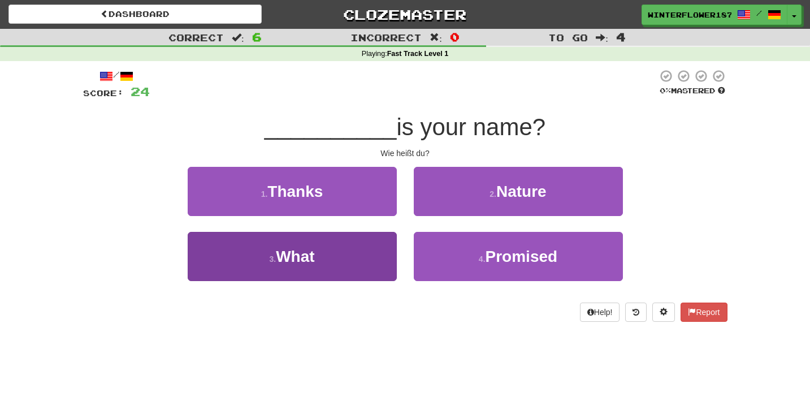
click at [366, 260] on button "3 . What" at bounding box center [292, 256] width 209 height 49
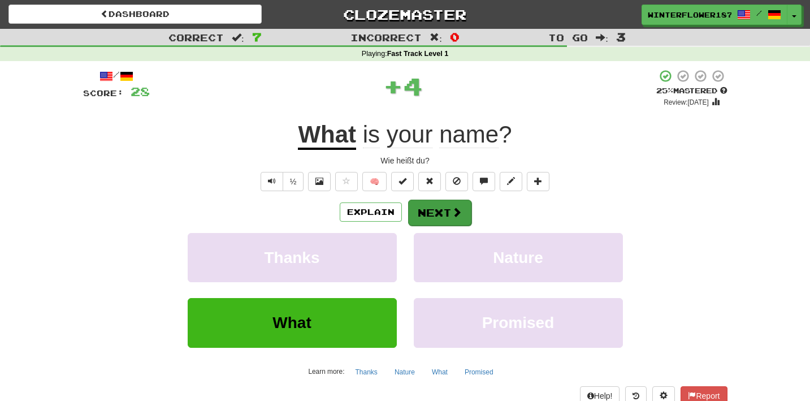
click at [429, 219] on button "Next" at bounding box center [439, 212] width 63 height 26
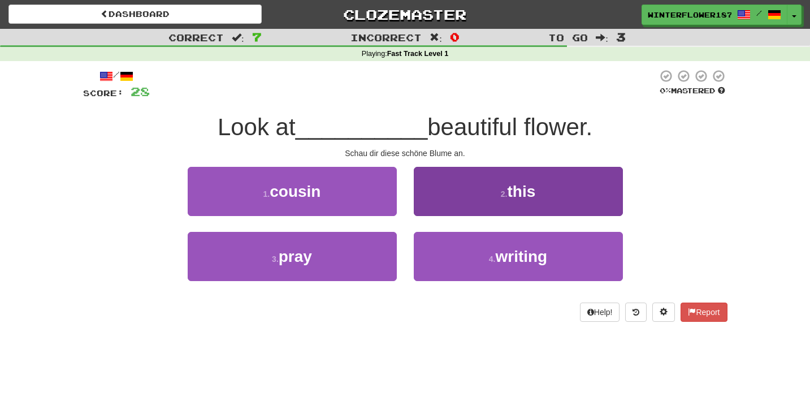
click at [485, 201] on button "2 . this" at bounding box center [518, 191] width 209 height 49
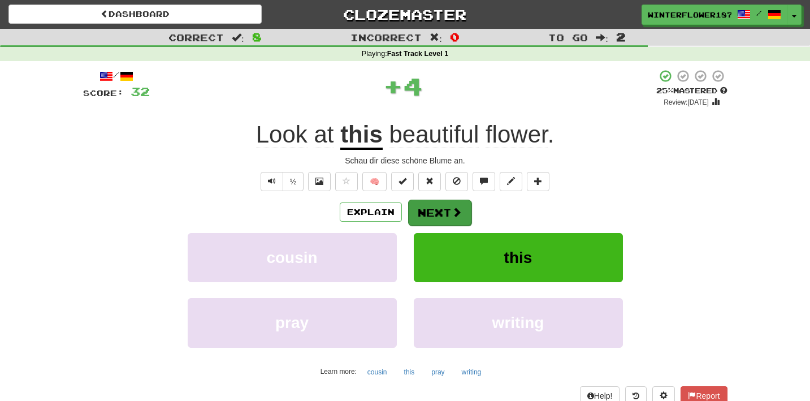
click at [443, 215] on button "Next" at bounding box center [439, 212] width 63 height 26
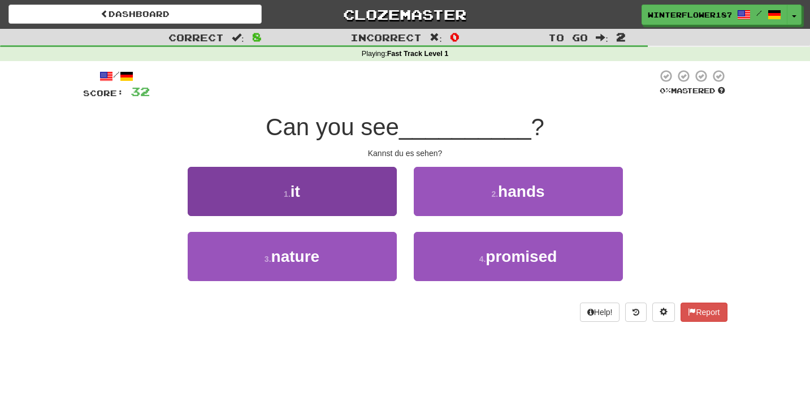
click at [386, 204] on button "1 . it" at bounding box center [292, 191] width 209 height 49
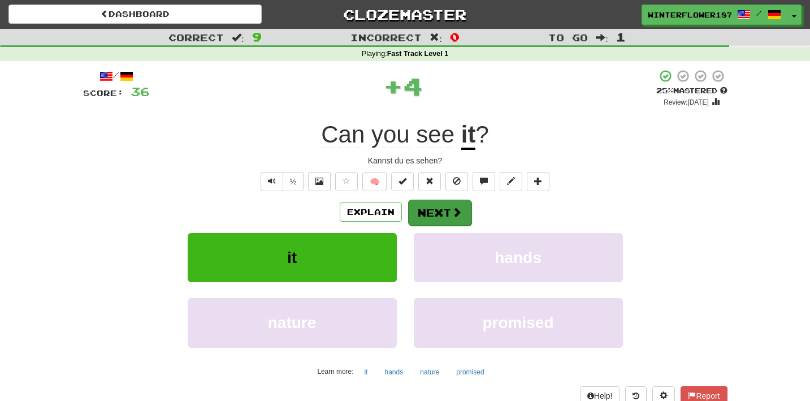
click at [447, 204] on button "Next" at bounding box center [439, 212] width 63 height 26
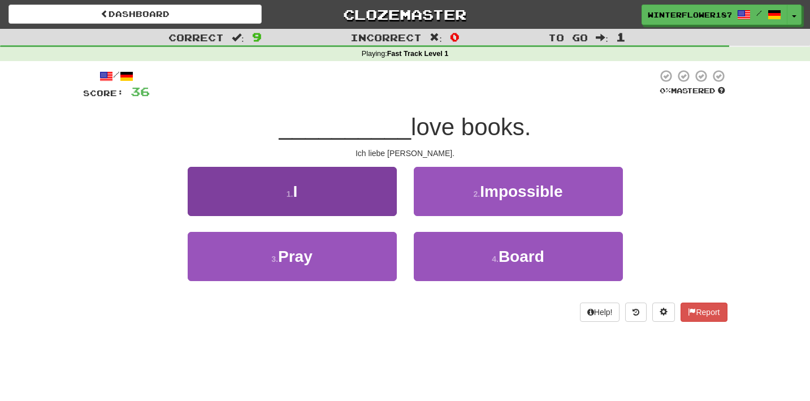
click at [349, 205] on button "1 . I" at bounding box center [292, 191] width 209 height 49
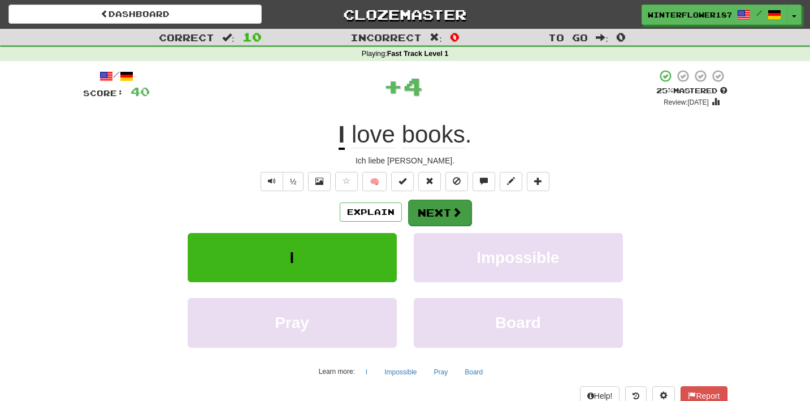
click at [443, 216] on button "Next" at bounding box center [439, 212] width 63 height 26
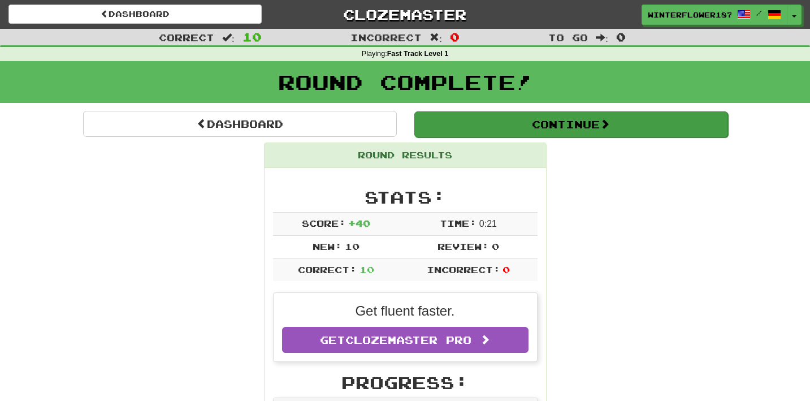
click at [529, 127] on button "Continue" at bounding box center [571, 124] width 314 height 26
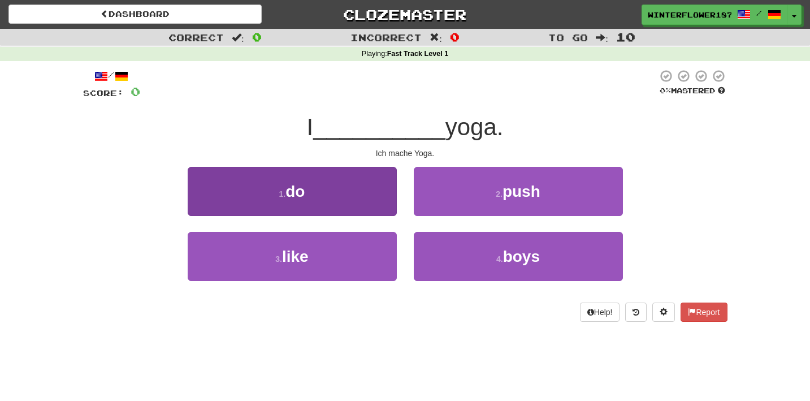
click at [368, 198] on button "1 . do" at bounding box center [292, 191] width 209 height 49
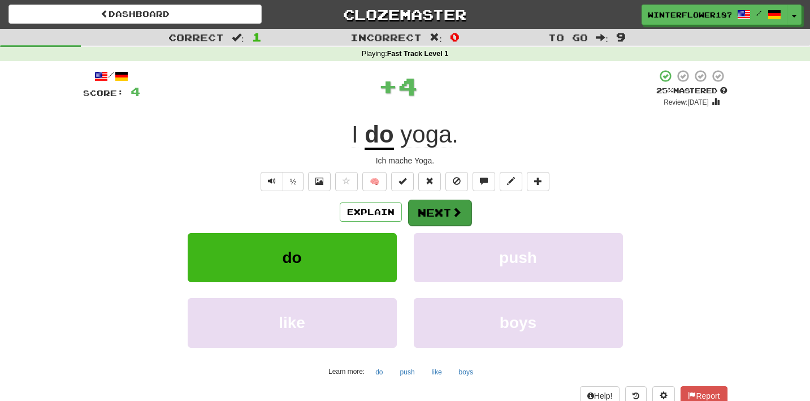
click at [454, 215] on span at bounding box center [456, 212] width 10 height 10
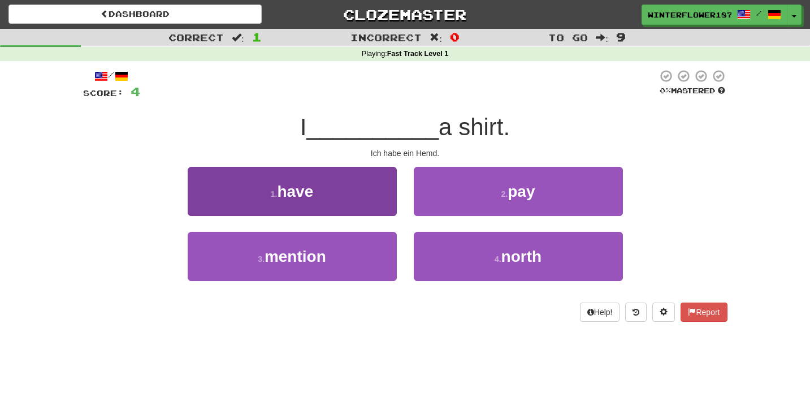
click at [357, 194] on button "1 . have" at bounding box center [292, 191] width 209 height 49
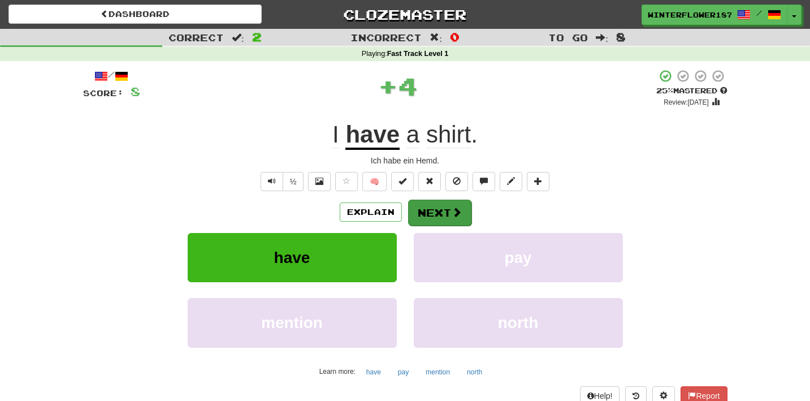
click at [424, 214] on button "Next" at bounding box center [439, 212] width 63 height 26
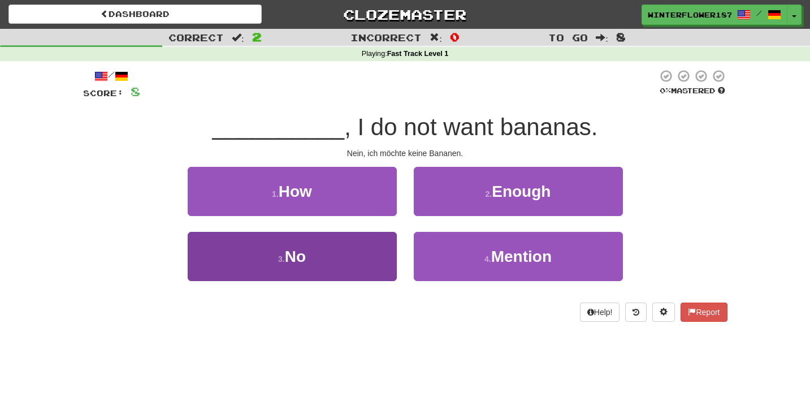
click at [355, 247] on button "3 . No" at bounding box center [292, 256] width 209 height 49
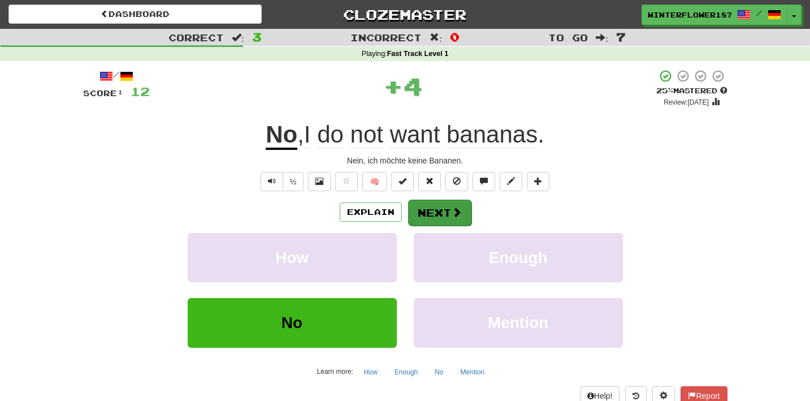
click at [419, 205] on button "Next" at bounding box center [439, 212] width 63 height 26
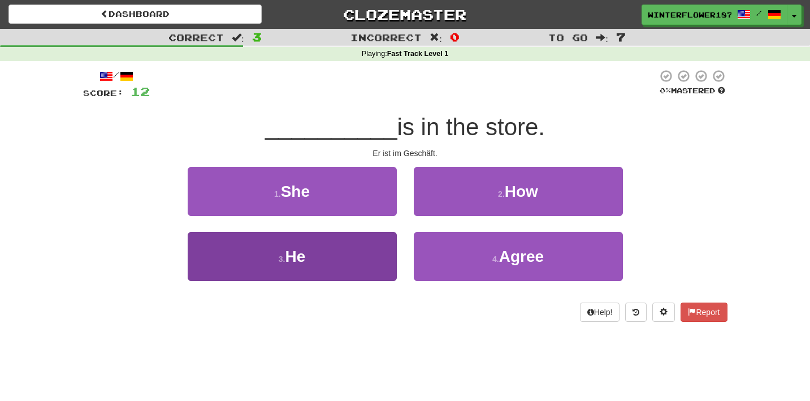
click at [354, 259] on button "3 . He" at bounding box center [292, 256] width 209 height 49
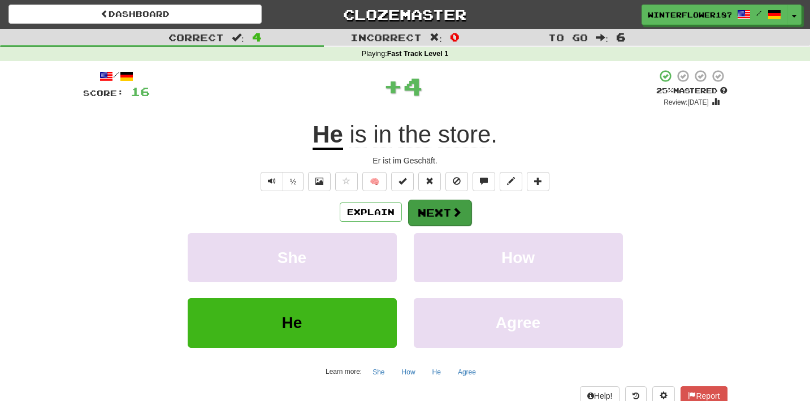
click at [437, 215] on button "Next" at bounding box center [439, 212] width 63 height 26
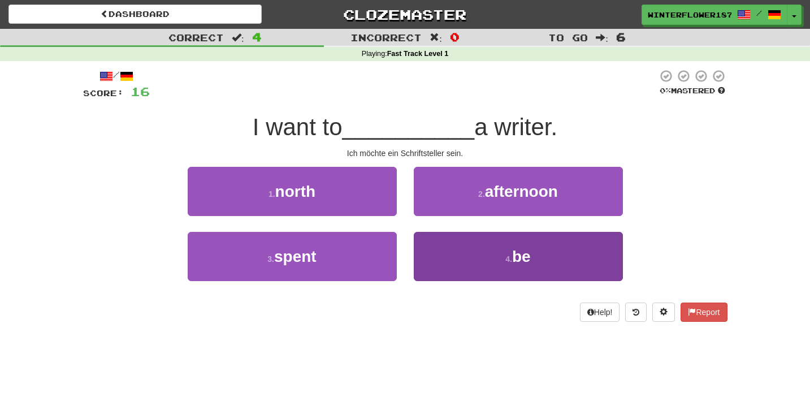
click at [448, 246] on button "4 . be" at bounding box center [518, 256] width 209 height 49
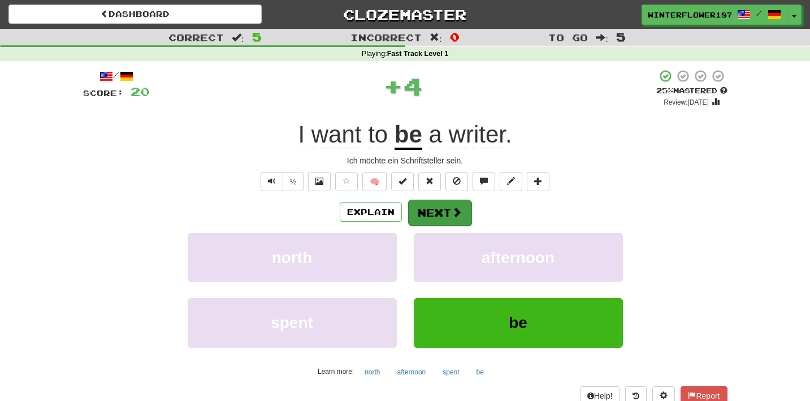
click at [445, 210] on button "Next" at bounding box center [439, 212] width 63 height 26
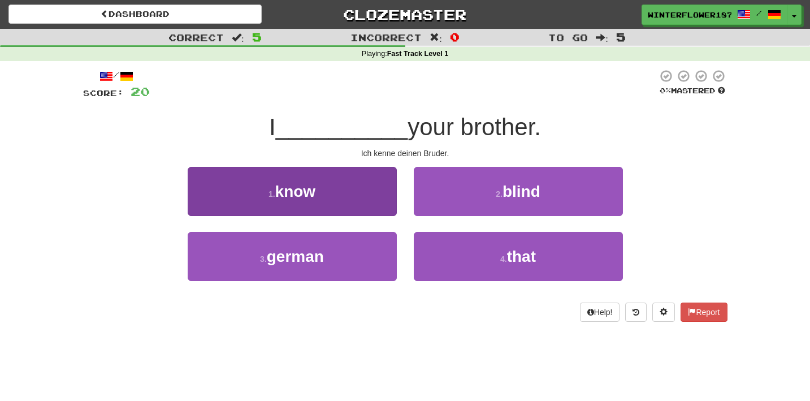
click at [367, 194] on button "1 . know" at bounding box center [292, 191] width 209 height 49
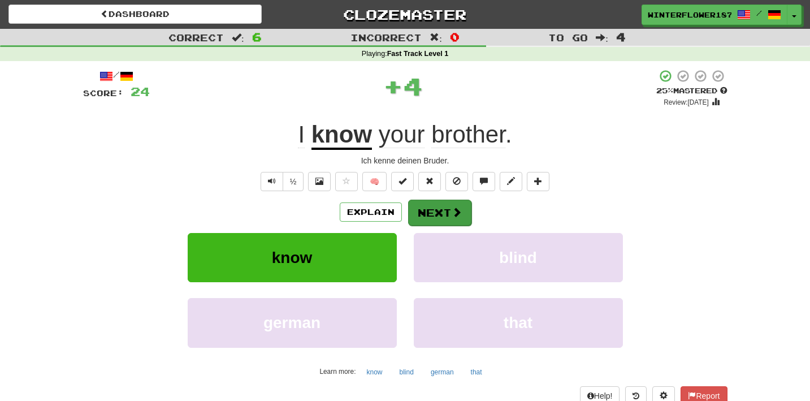
click at [434, 210] on button "Next" at bounding box center [439, 212] width 63 height 26
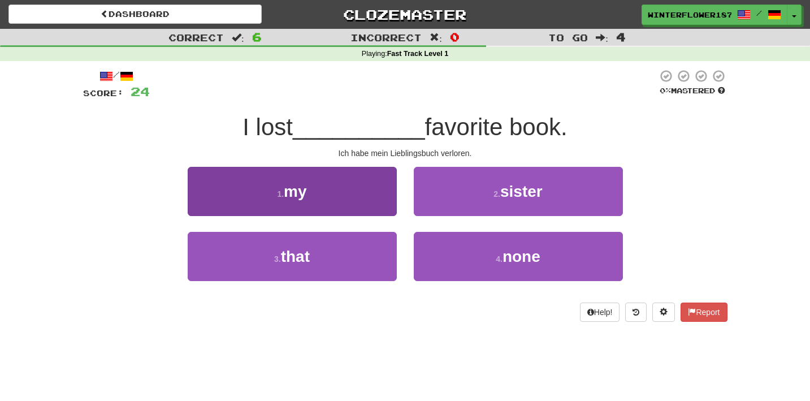
click at [363, 203] on button "1 . my" at bounding box center [292, 191] width 209 height 49
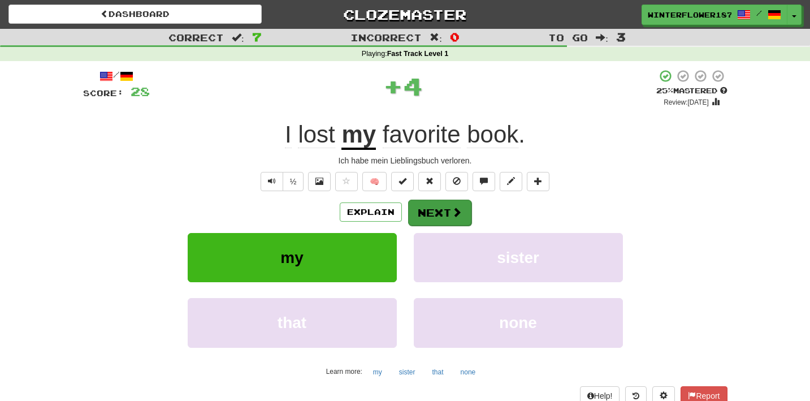
click at [431, 208] on button "Next" at bounding box center [439, 212] width 63 height 26
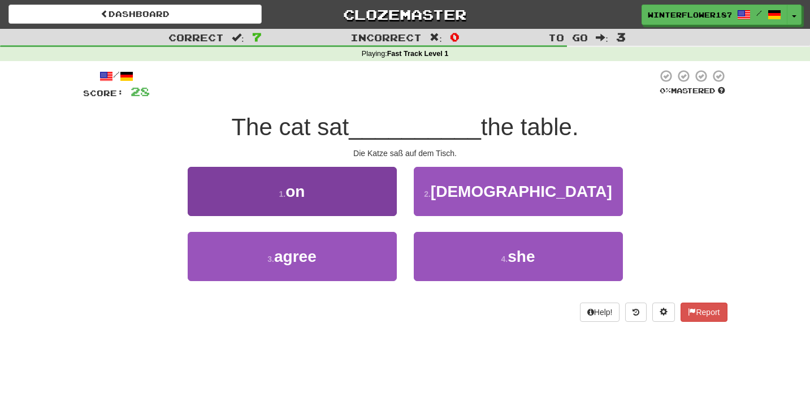
click at [368, 200] on button "1 . on" at bounding box center [292, 191] width 209 height 49
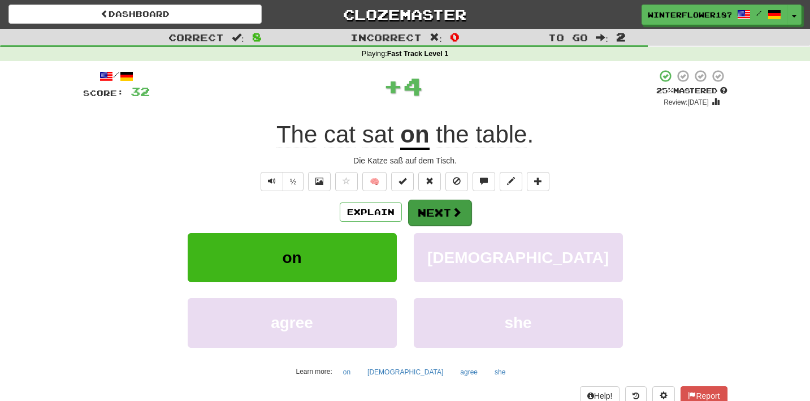
click at [433, 213] on button "Next" at bounding box center [439, 212] width 63 height 26
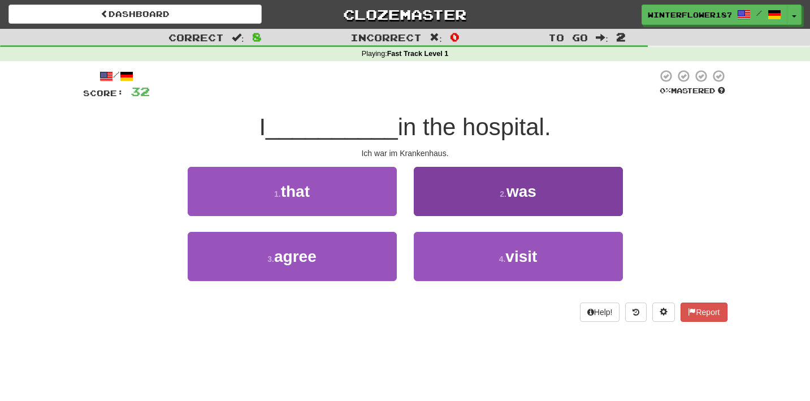
click at [478, 196] on button "2 . was" at bounding box center [518, 191] width 209 height 49
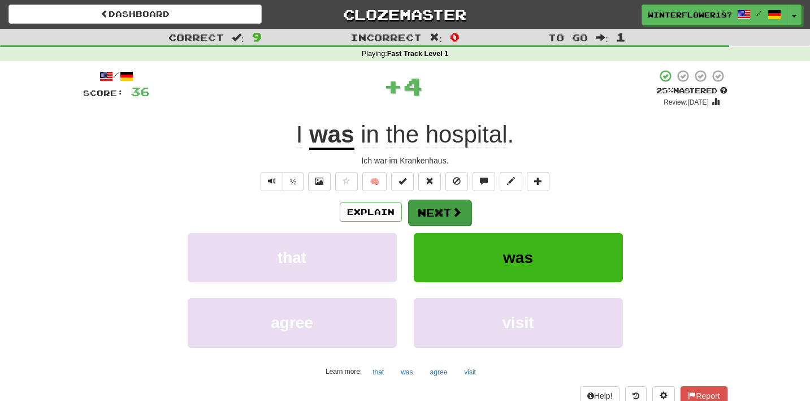
click at [443, 211] on button "Next" at bounding box center [439, 212] width 63 height 26
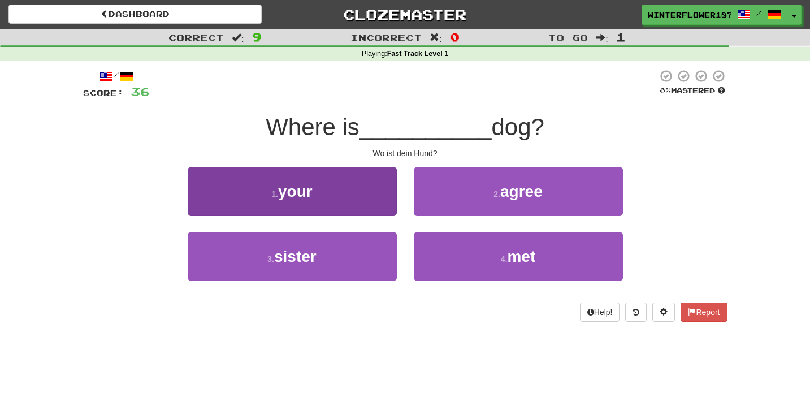
click at [366, 196] on button "1 . your" at bounding box center [292, 191] width 209 height 49
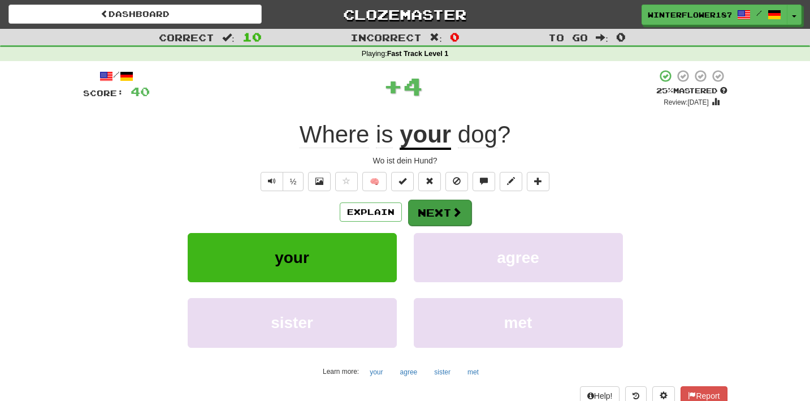
click at [445, 204] on button "Next" at bounding box center [439, 212] width 63 height 26
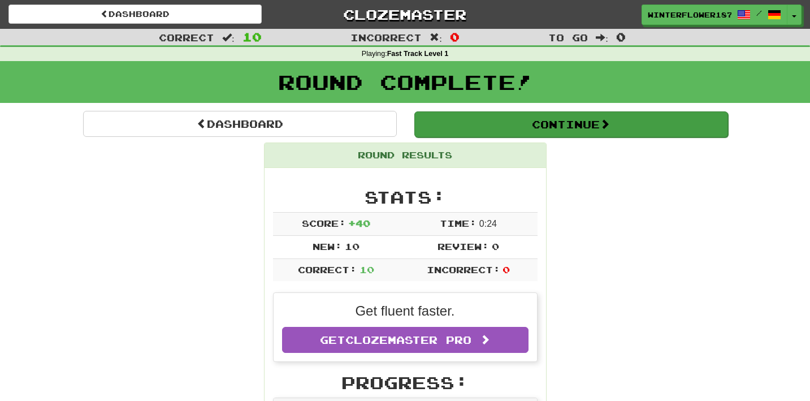
click at [533, 133] on button "Continue" at bounding box center [571, 124] width 314 height 26
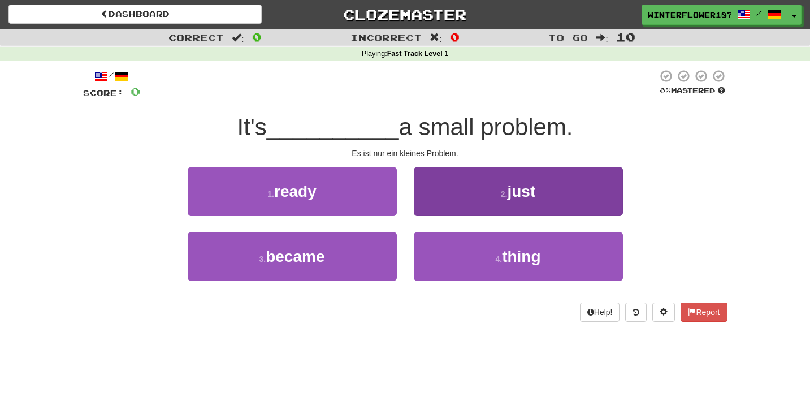
click at [487, 198] on button "2 . just" at bounding box center [518, 191] width 209 height 49
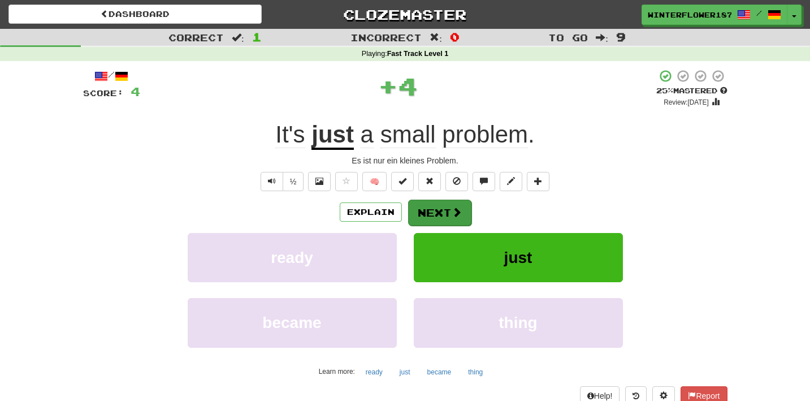
click at [445, 208] on button "Next" at bounding box center [439, 212] width 63 height 26
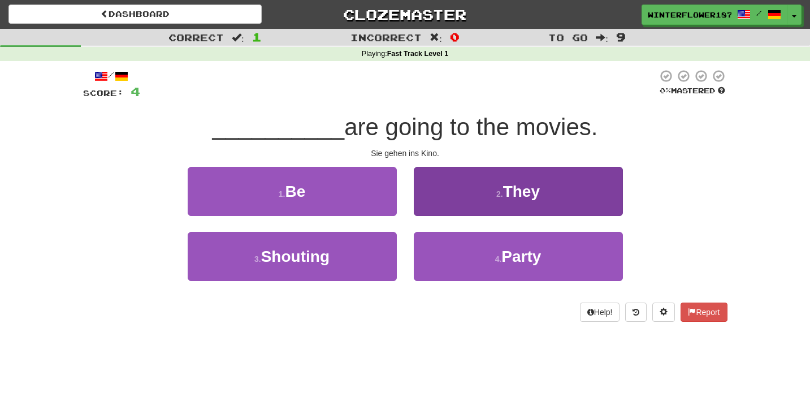
click at [490, 202] on button "2 . They" at bounding box center [518, 191] width 209 height 49
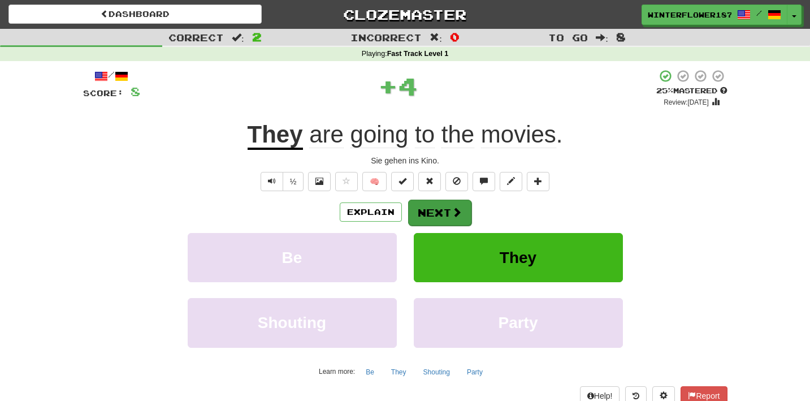
click at [447, 206] on button "Next" at bounding box center [439, 212] width 63 height 26
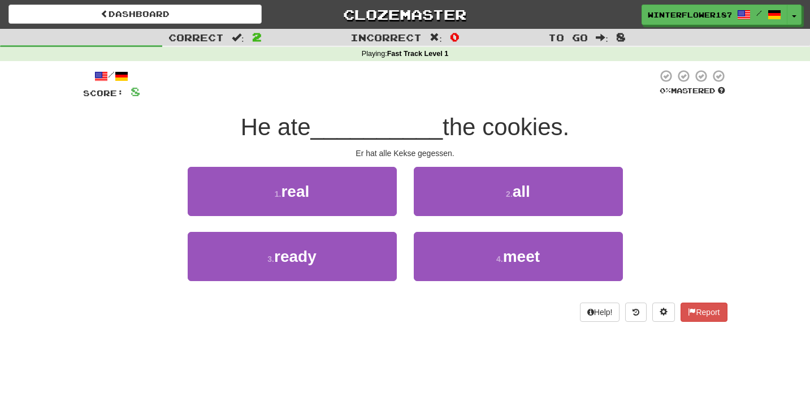
click at [447, 206] on button "2 . all" at bounding box center [518, 191] width 209 height 49
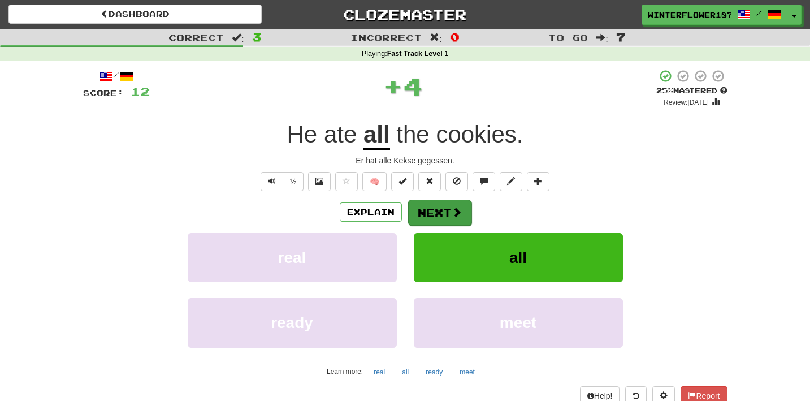
click at [439, 210] on button "Next" at bounding box center [439, 212] width 63 height 26
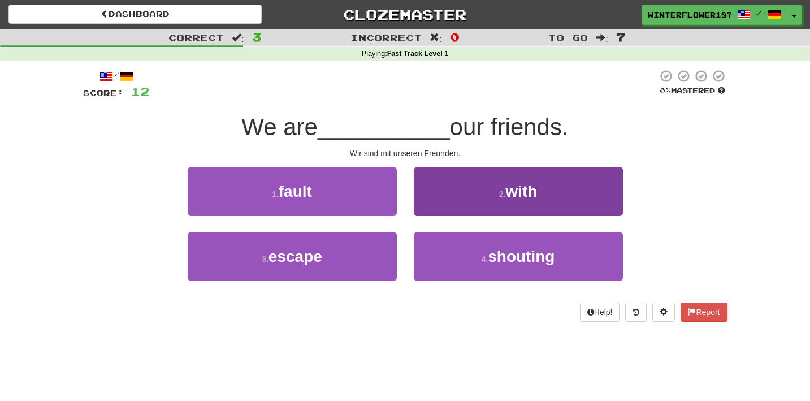
click at [480, 205] on button "2 . with" at bounding box center [518, 191] width 209 height 49
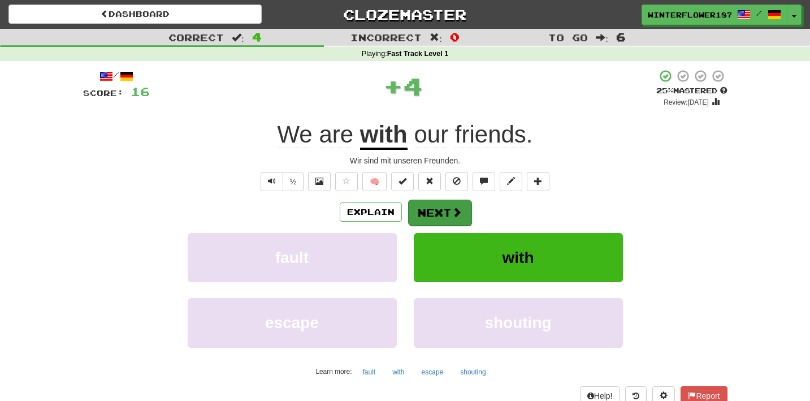
click at [443, 211] on button "Next" at bounding box center [439, 212] width 63 height 26
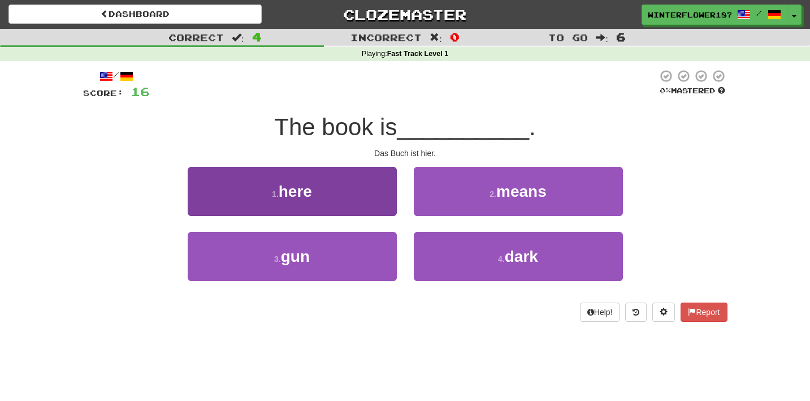
click at [366, 199] on button "1 . here" at bounding box center [292, 191] width 209 height 49
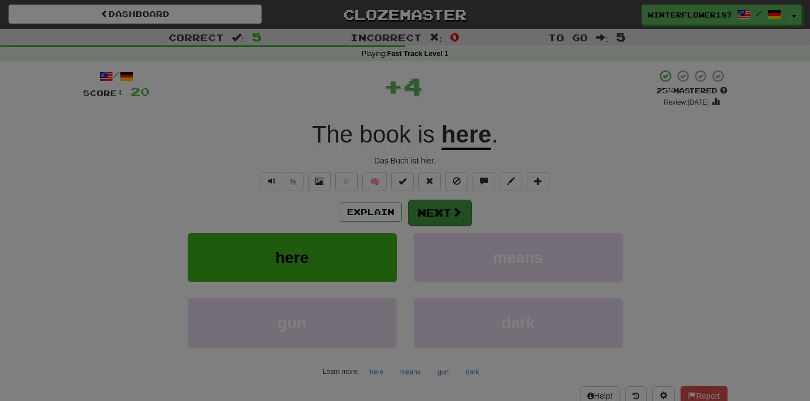
click at [0, 0] on div "Close" at bounding box center [0, 0] width 0 height 0
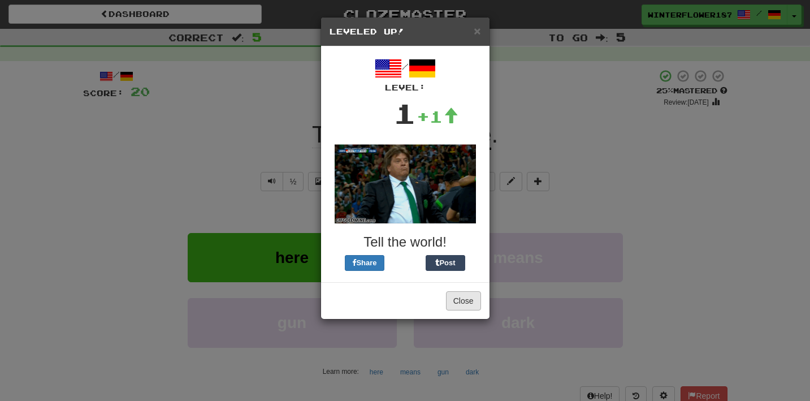
click at [456, 305] on button "Close" at bounding box center [463, 300] width 35 height 19
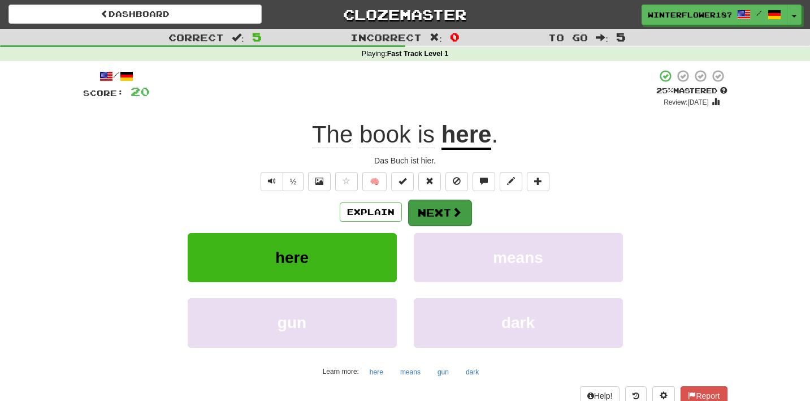
click at [451, 220] on button "Next" at bounding box center [439, 212] width 63 height 26
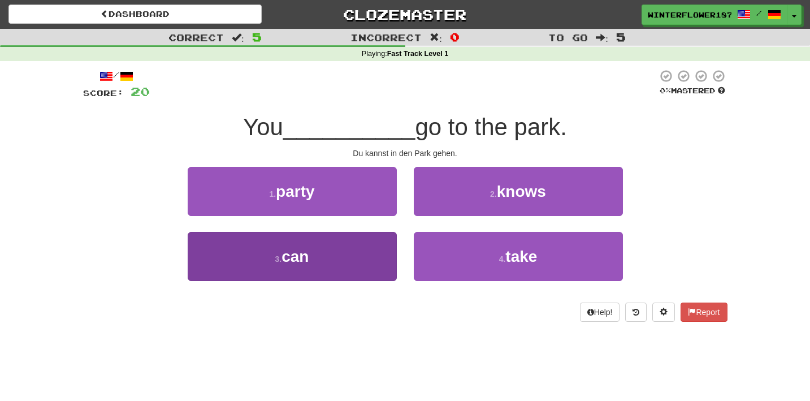
click at [367, 264] on button "3 . can" at bounding box center [292, 256] width 209 height 49
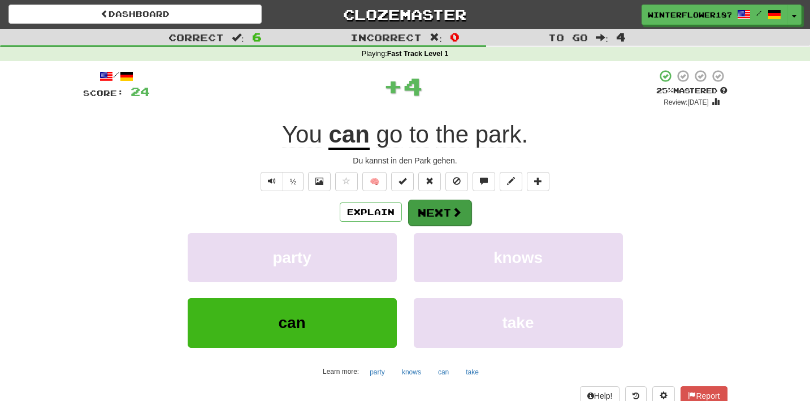
click at [444, 214] on button "Next" at bounding box center [439, 212] width 63 height 26
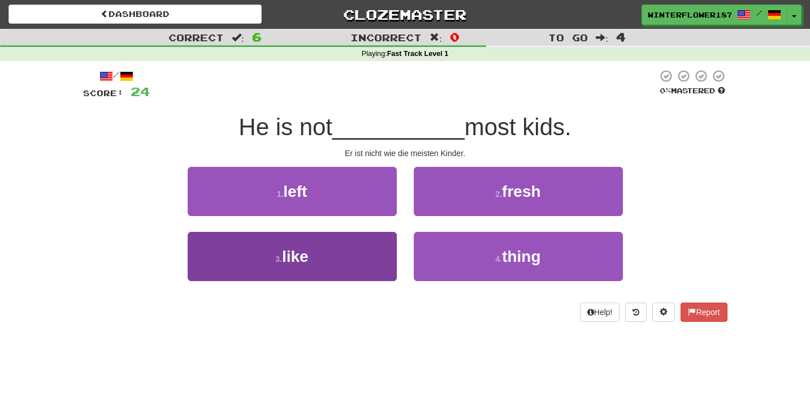
click at [354, 257] on button "3 . like" at bounding box center [292, 256] width 209 height 49
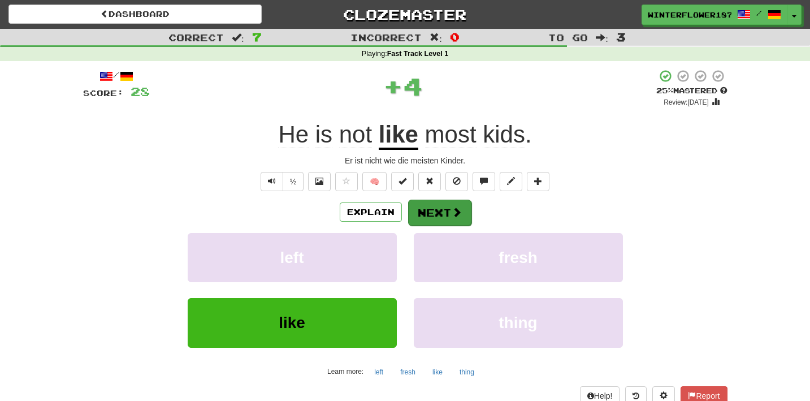
click at [466, 202] on button "Next" at bounding box center [439, 212] width 63 height 26
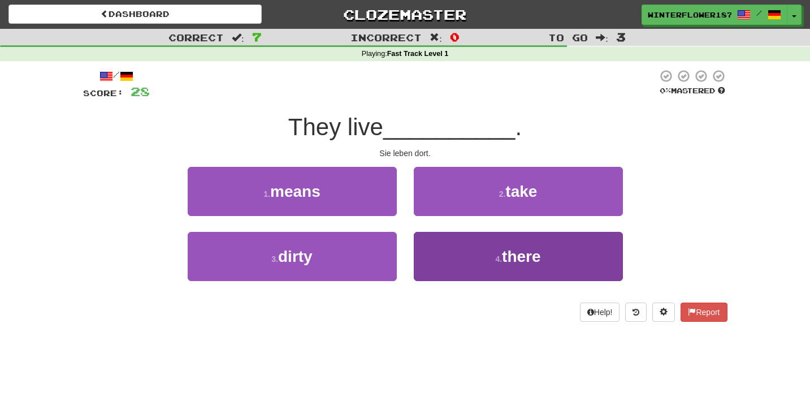
click at [452, 260] on button "4 . there" at bounding box center [518, 256] width 209 height 49
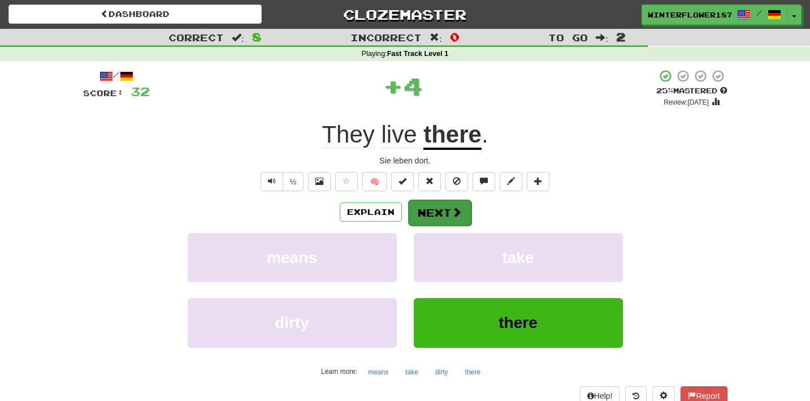
click at [440, 210] on button "Next" at bounding box center [439, 212] width 63 height 26
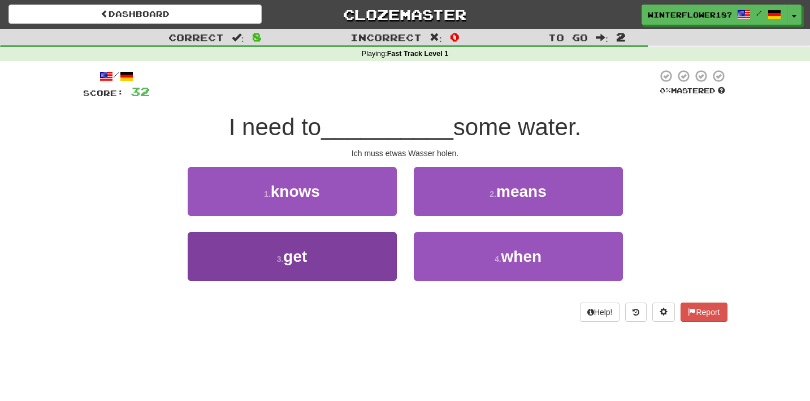
click at [368, 256] on button "3 . get" at bounding box center [292, 256] width 209 height 49
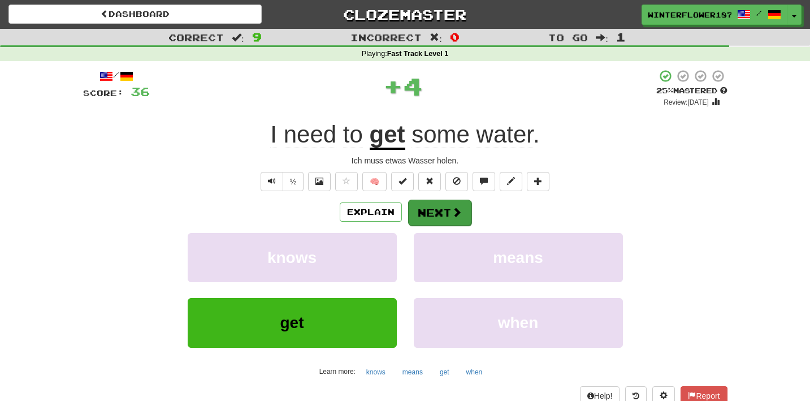
click at [436, 212] on button "Next" at bounding box center [439, 212] width 63 height 26
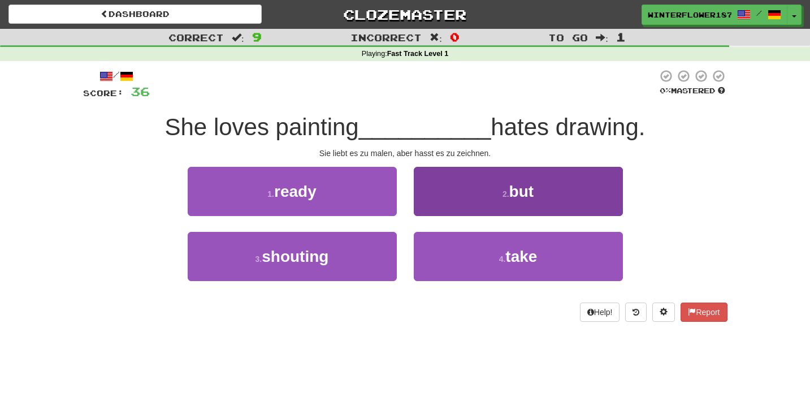
click at [456, 197] on button "2 . but" at bounding box center [518, 191] width 209 height 49
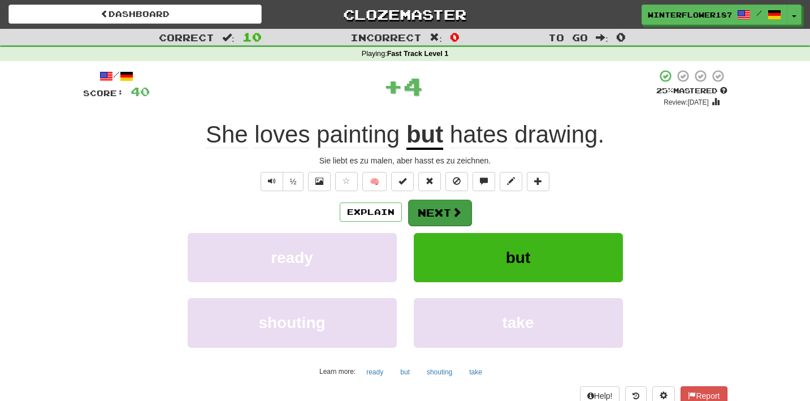
click at [434, 214] on button "Next" at bounding box center [439, 212] width 63 height 26
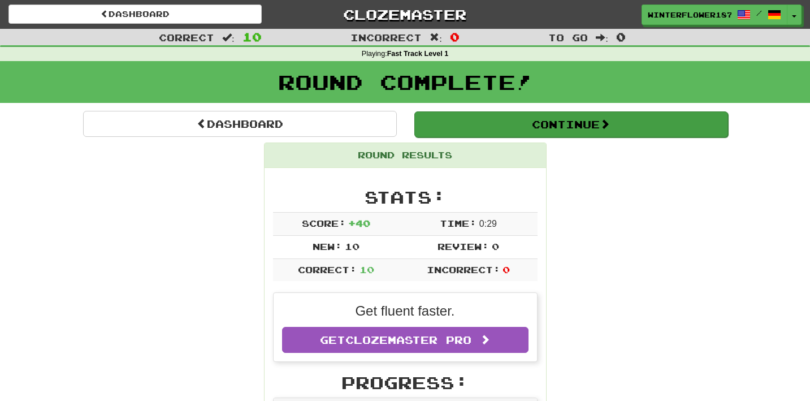
click at [545, 131] on button "Continue" at bounding box center [571, 124] width 314 height 26
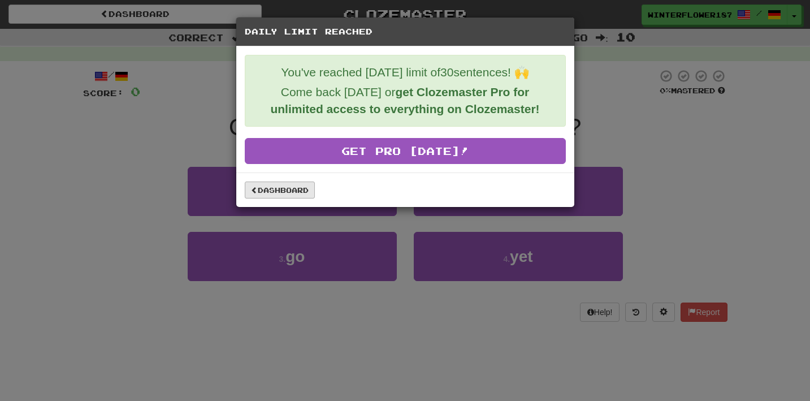
click at [303, 193] on link "Dashboard" at bounding box center [280, 189] width 70 height 17
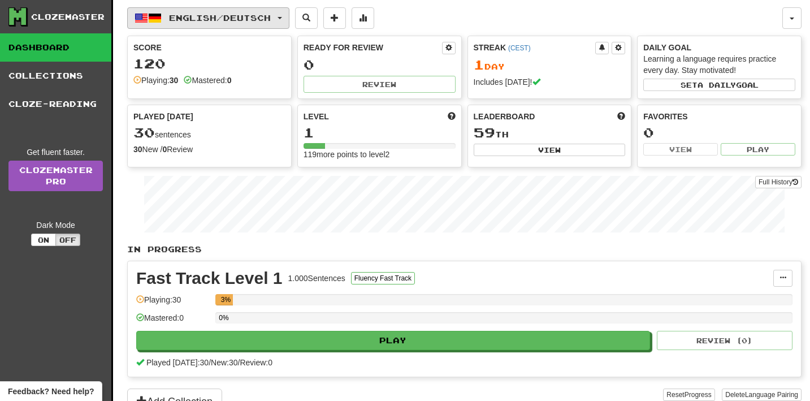
click at [269, 25] on button "English / Deutsch" at bounding box center [208, 17] width 162 height 21
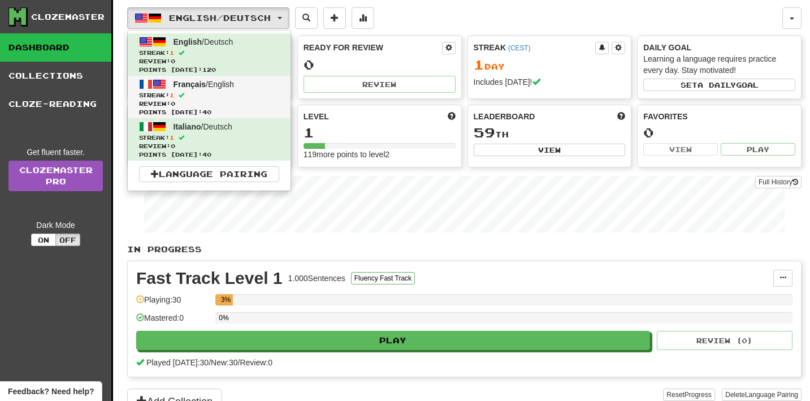
click at [220, 86] on span "Français / English" at bounding box center [203, 84] width 60 height 9
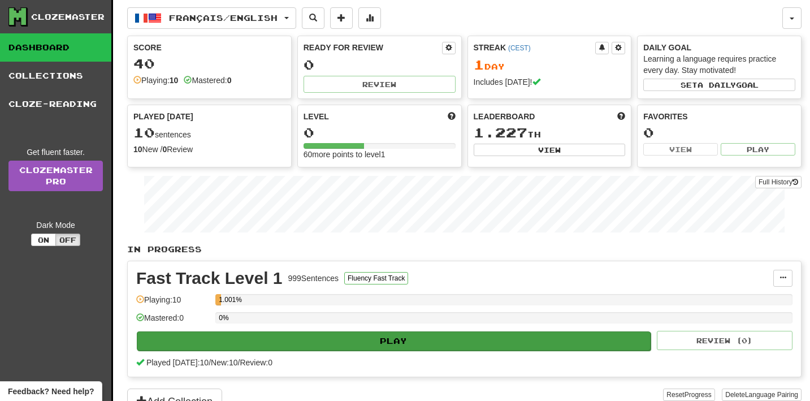
click at [369, 341] on button "Play" at bounding box center [394, 340] width 514 height 19
select select "**"
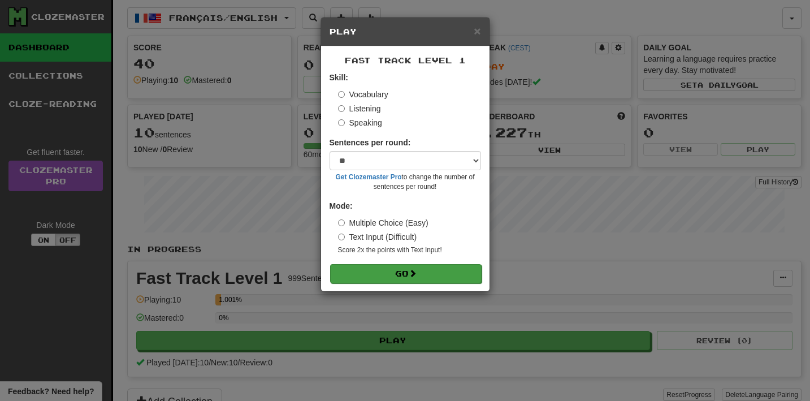
click at [405, 276] on button "Go" at bounding box center [405, 273] width 151 height 19
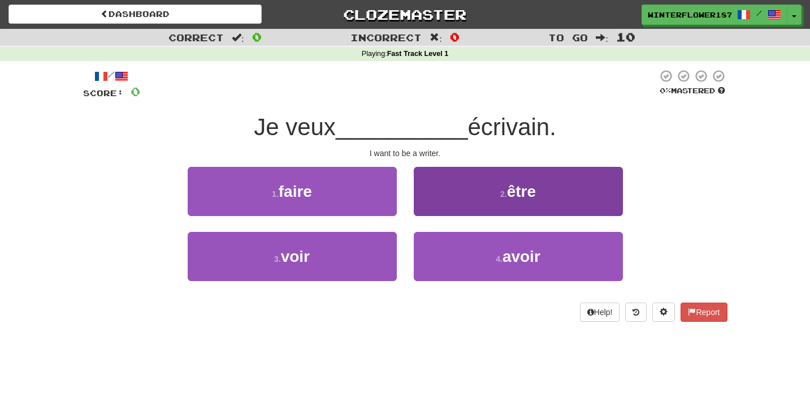
click at [503, 200] on button "2 . être" at bounding box center [518, 191] width 209 height 49
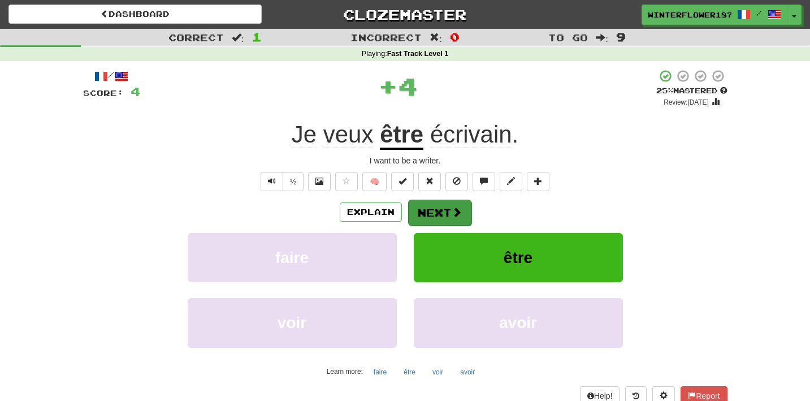
click at [452, 211] on span at bounding box center [456, 212] width 10 height 10
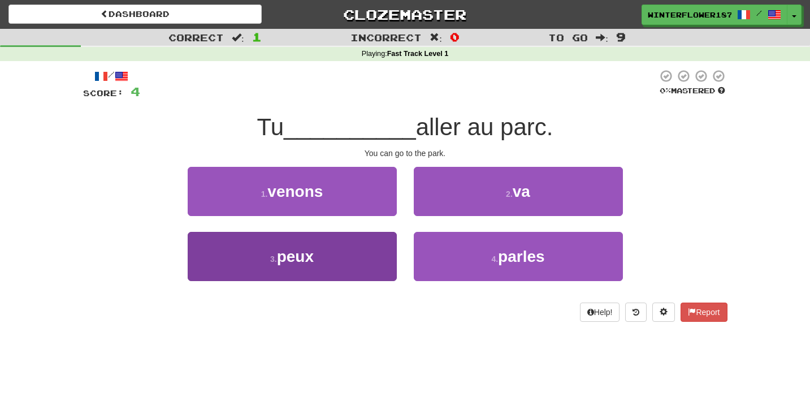
click at [365, 255] on button "3 . peux" at bounding box center [292, 256] width 209 height 49
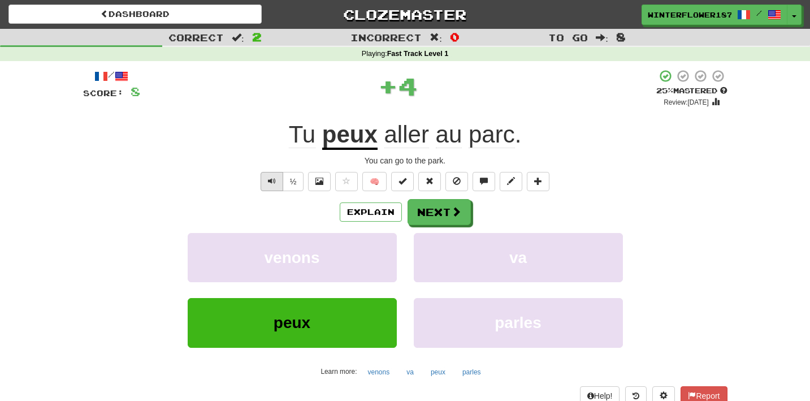
click at [275, 182] on button "Text-to-speech controls" at bounding box center [271, 181] width 23 height 19
click at [436, 211] on button "Next" at bounding box center [439, 212] width 63 height 26
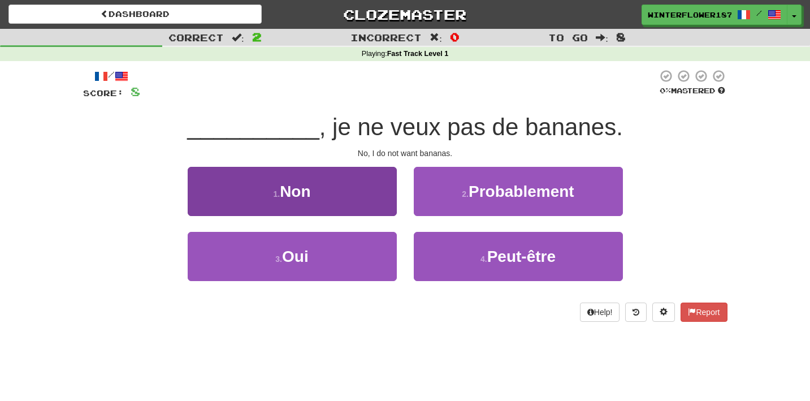
click at [382, 197] on button "1 . Non" at bounding box center [292, 191] width 209 height 49
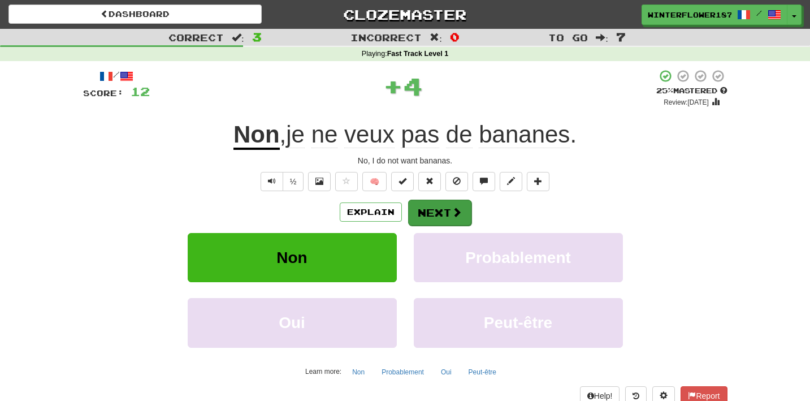
click at [441, 211] on button "Next" at bounding box center [439, 212] width 63 height 26
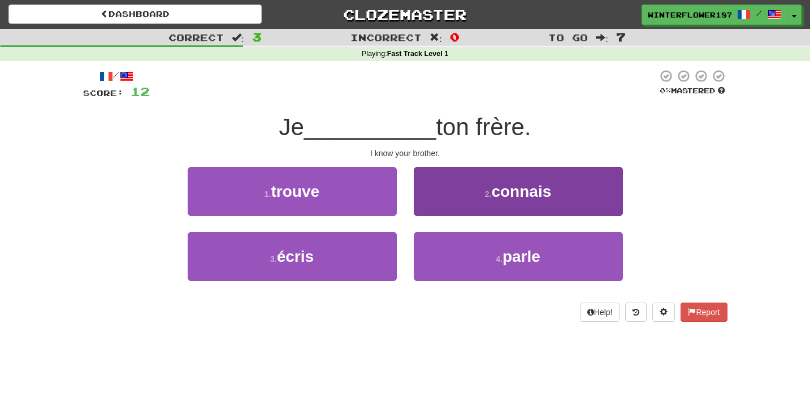
click at [464, 200] on button "2 . connais" at bounding box center [518, 191] width 209 height 49
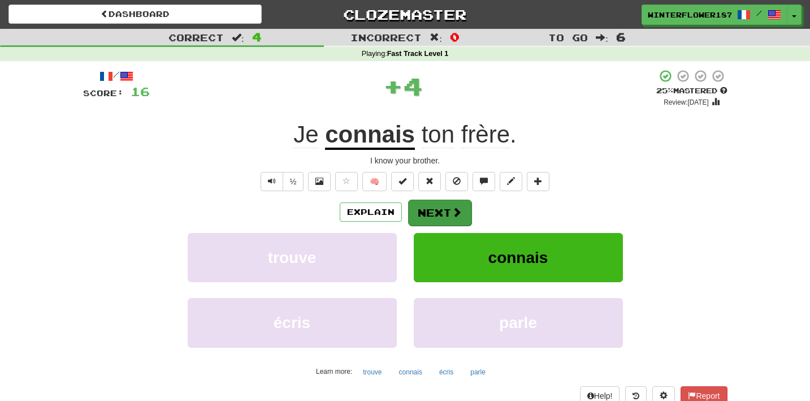
click at [449, 210] on button "Next" at bounding box center [439, 212] width 63 height 26
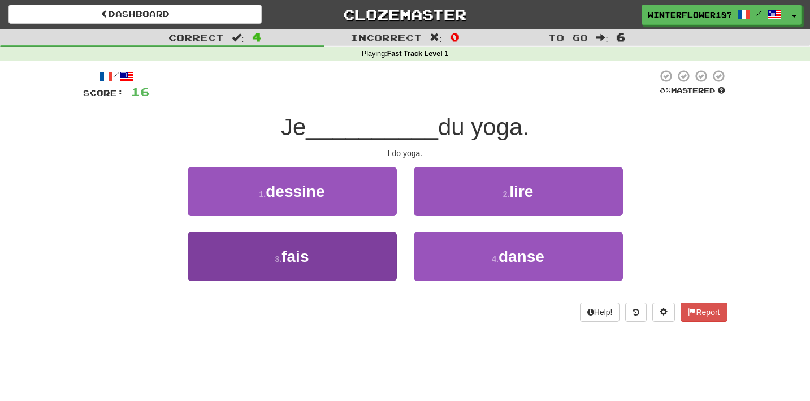
click at [372, 259] on button "3 . fais" at bounding box center [292, 256] width 209 height 49
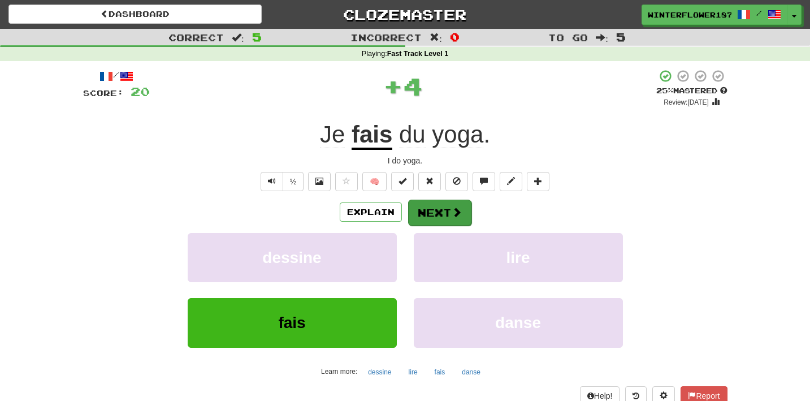
click at [437, 216] on button "Next" at bounding box center [439, 212] width 63 height 26
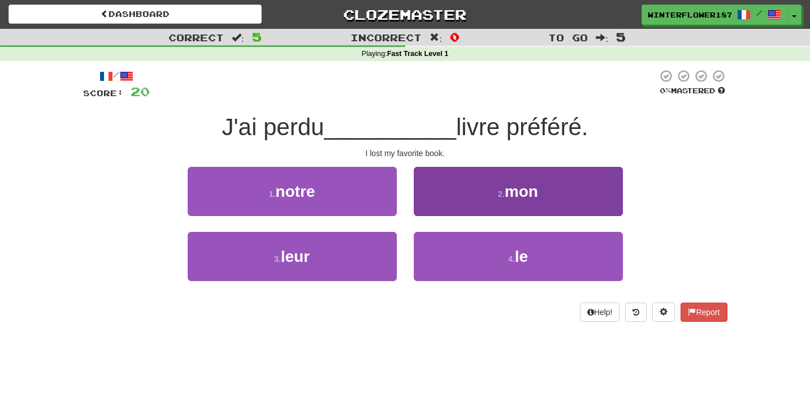
click at [438, 198] on button "2 . mon" at bounding box center [518, 191] width 209 height 49
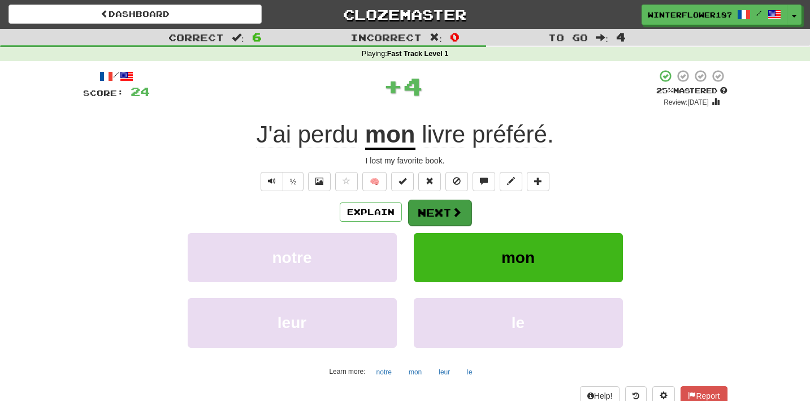
click at [440, 206] on button "Next" at bounding box center [439, 212] width 63 height 26
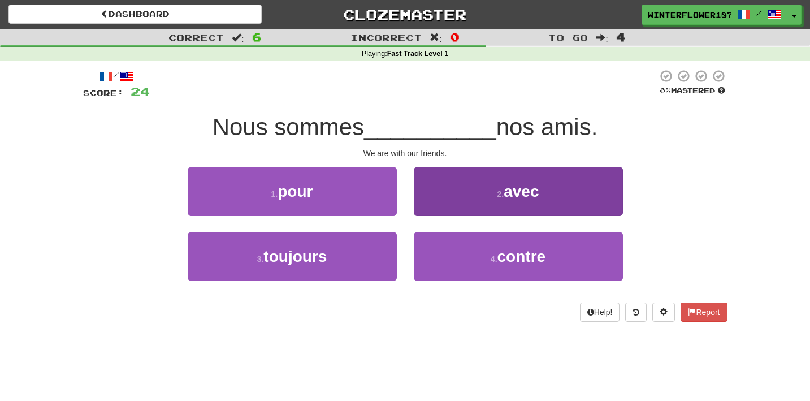
click at [479, 197] on button "2 . avec" at bounding box center [518, 191] width 209 height 49
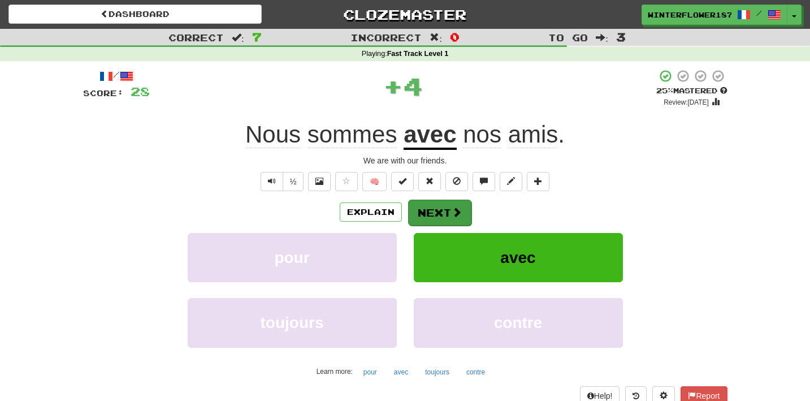
click at [443, 212] on button "Next" at bounding box center [439, 212] width 63 height 26
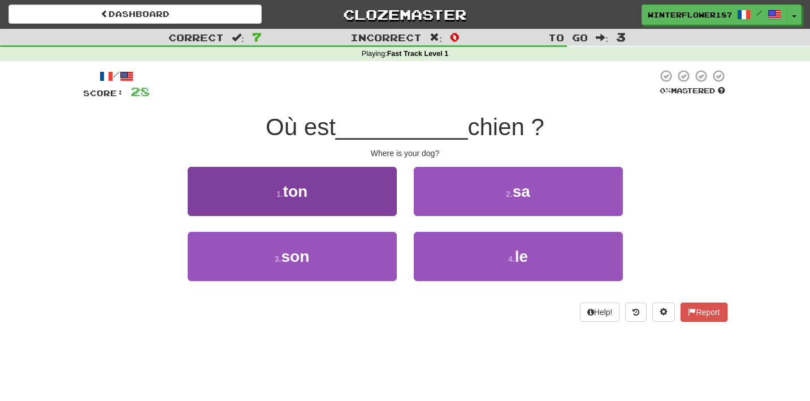
click at [356, 203] on button "1 . ton" at bounding box center [292, 191] width 209 height 49
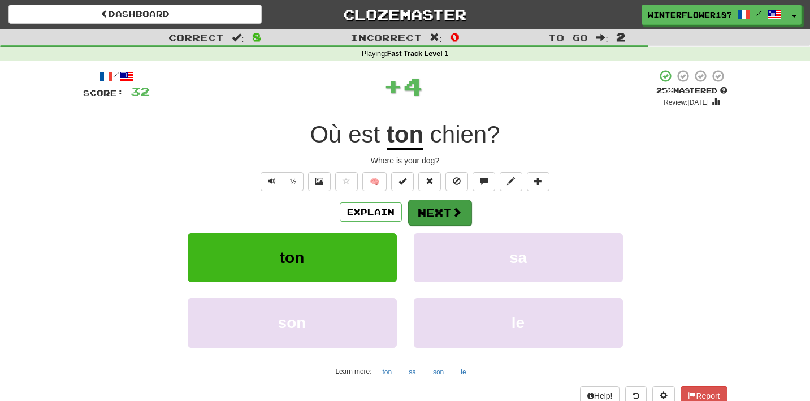
click at [440, 205] on button "Next" at bounding box center [439, 212] width 63 height 26
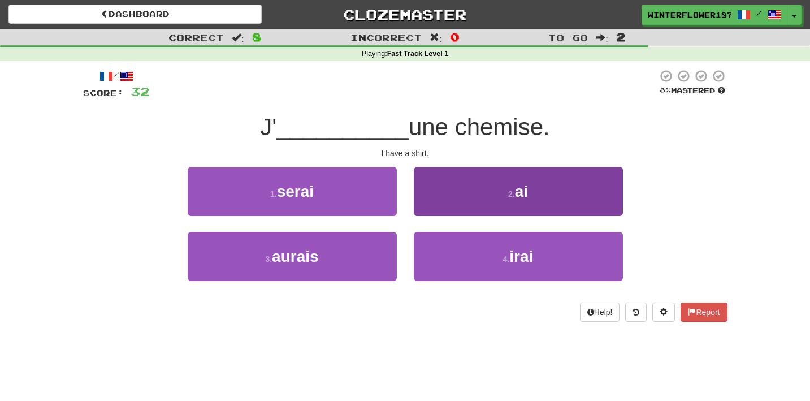
click at [468, 200] on button "2 . ai" at bounding box center [518, 191] width 209 height 49
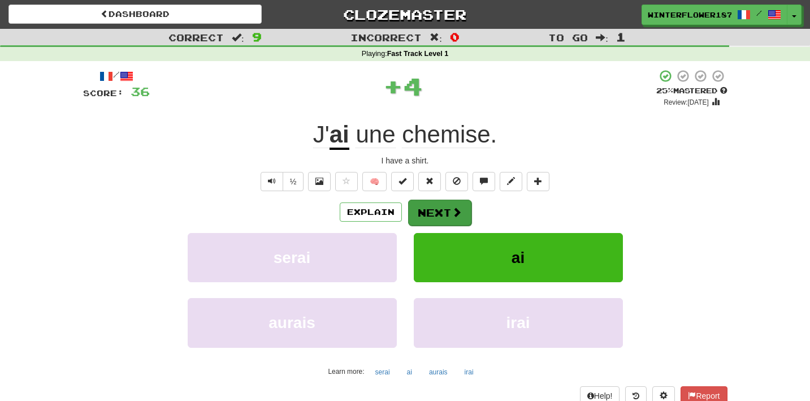
click at [452, 208] on span at bounding box center [456, 212] width 10 height 10
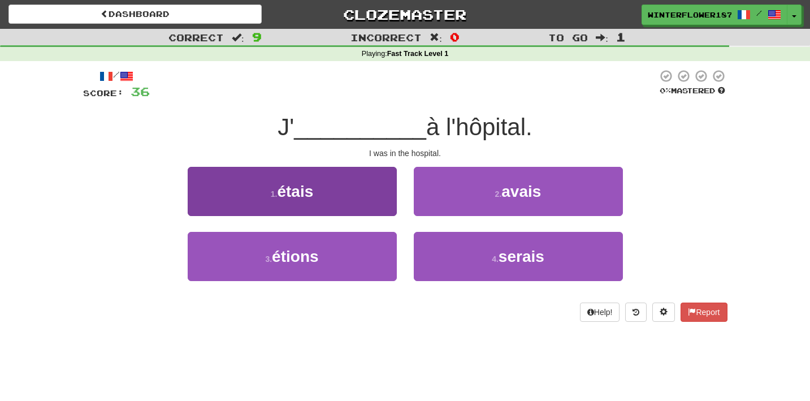
click at [372, 199] on button "1 . étais" at bounding box center [292, 191] width 209 height 49
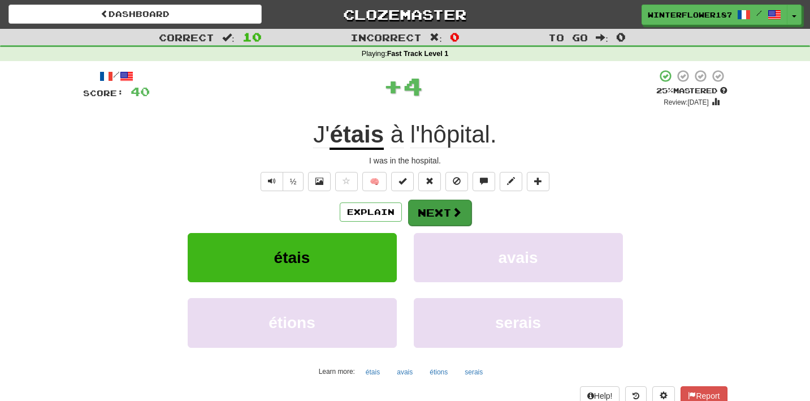
click at [427, 213] on button "Next" at bounding box center [439, 212] width 63 height 26
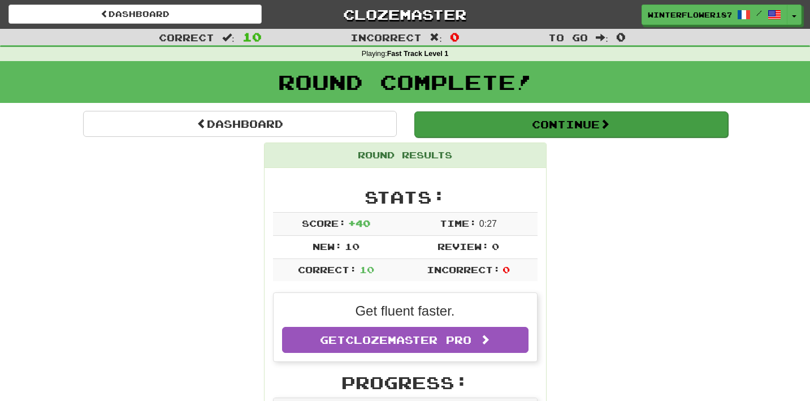
click at [599, 126] on button "Continue" at bounding box center [571, 124] width 314 height 26
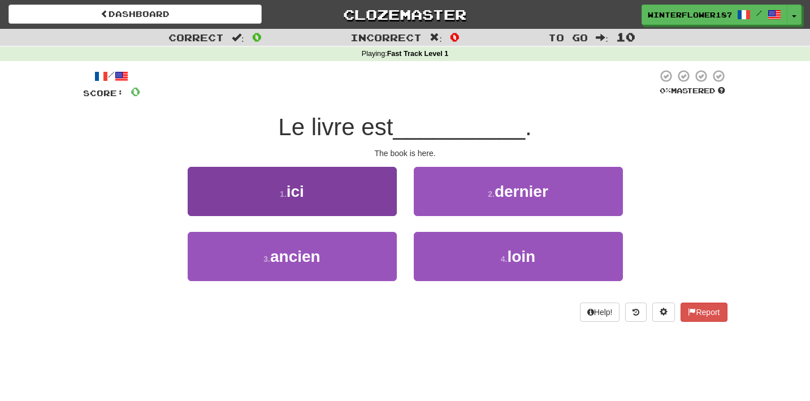
click at [372, 185] on button "1 . ici" at bounding box center [292, 191] width 209 height 49
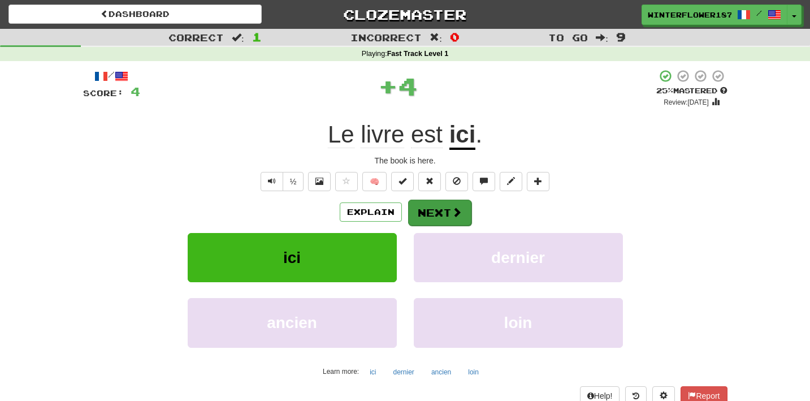
click at [435, 210] on button "Next" at bounding box center [439, 212] width 63 height 26
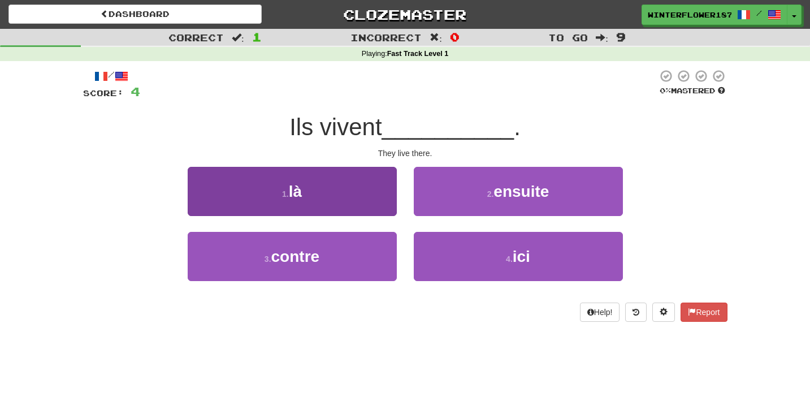
click at [358, 206] on button "1 . là" at bounding box center [292, 191] width 209 height 49
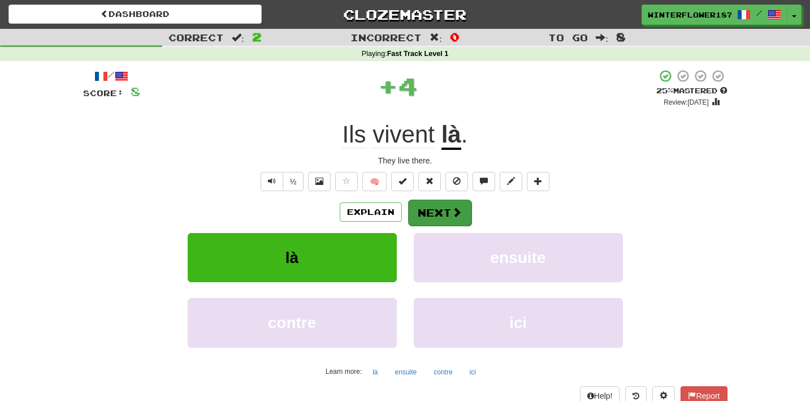
click at [432, 207] on button "Next" at bounding box center [439, 212] width 63 height 26
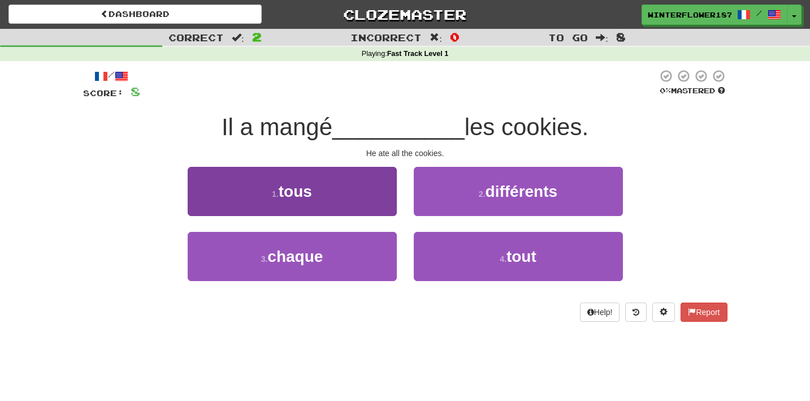
click at [377, 198] on button "1 . tous" at bounding box center [292, 191] width 209 height 49
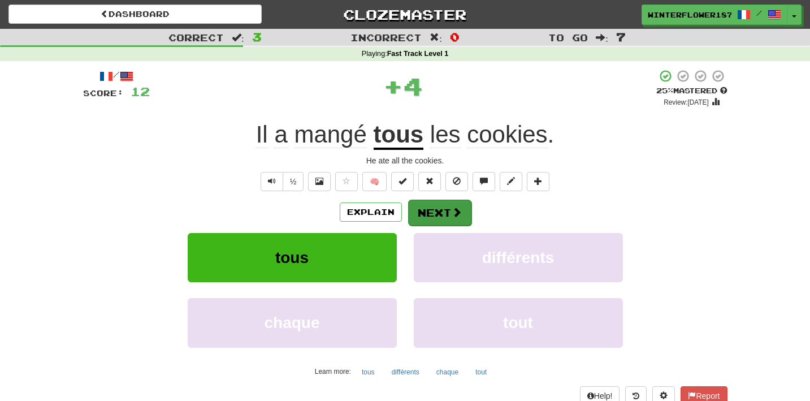
click at [437, 211] on button "Next" at bounding box center [439, 212] width 63 height 26
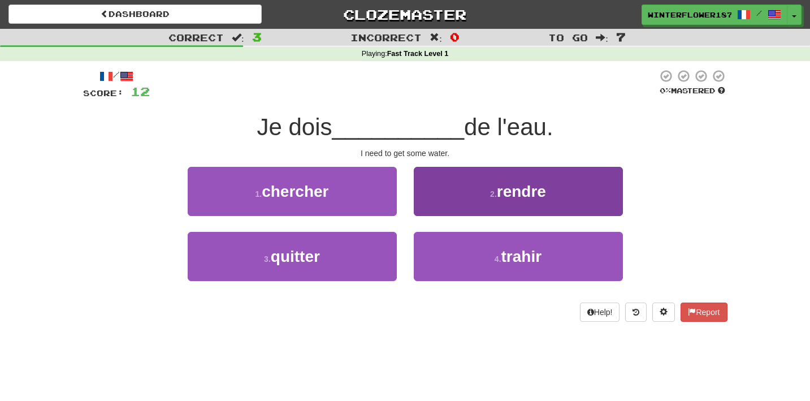
click at [467, 203] on button "2 . rendre" at bounding box center [518, 191] width 209 height 49
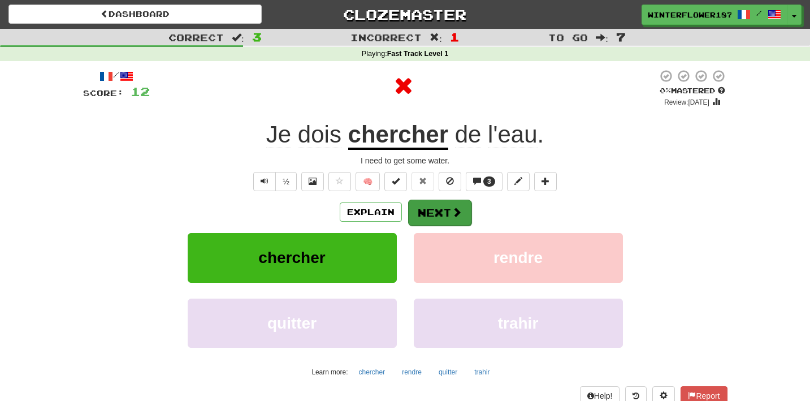
click at [431, 211] on button "Next" at bounding box center [439, 212] width 63 height 26
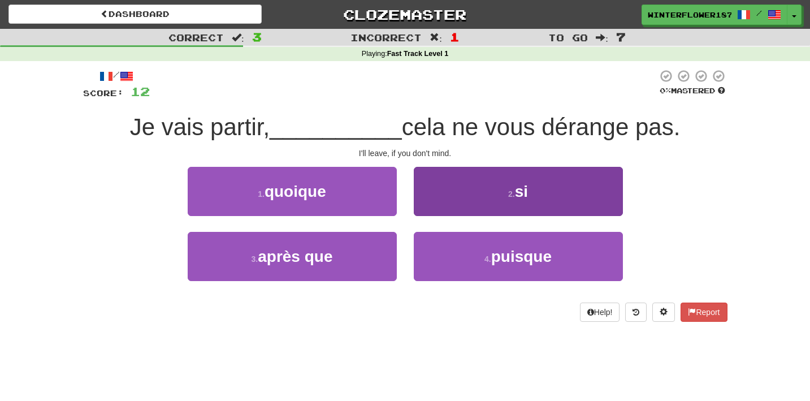
click at [454, 206] on button "2 . si" at bounding box center [518, 191] width 209 height 49
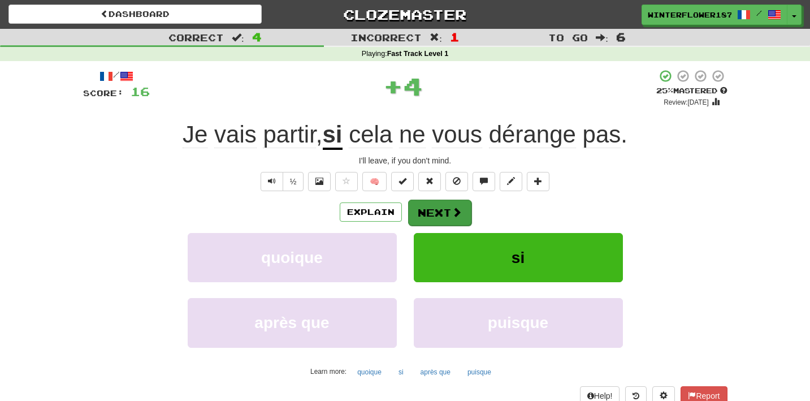
click at [439, 213] on button "Next" at bounding box center [439, 212] width 63 height 26
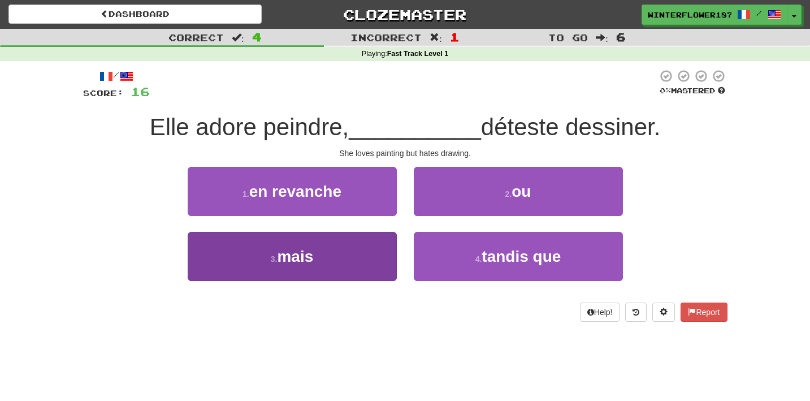
click at [375, 253] on button "3 . mais" at bounding box center [292, 256] width 209 height 49
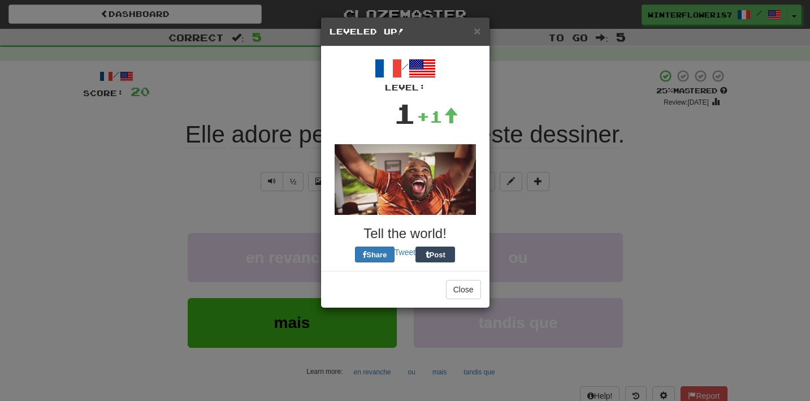
click at [438, 246] on button "Post" at bounding box center [435, 254] width 40 height 16
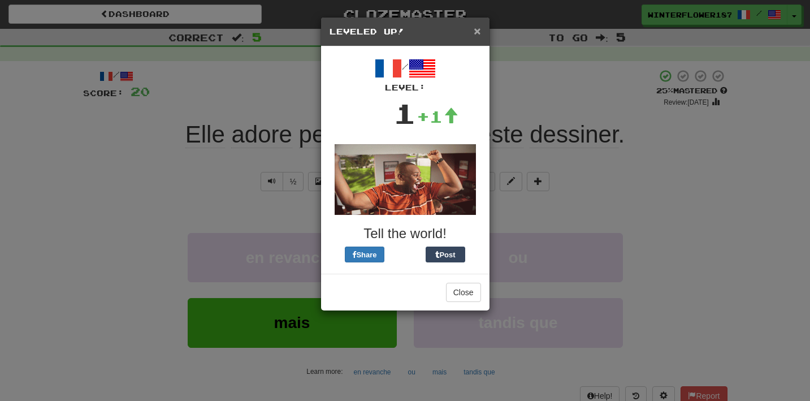
click at [474, 35] on span "×" at bounding box center [476, 30] width 7 height 13
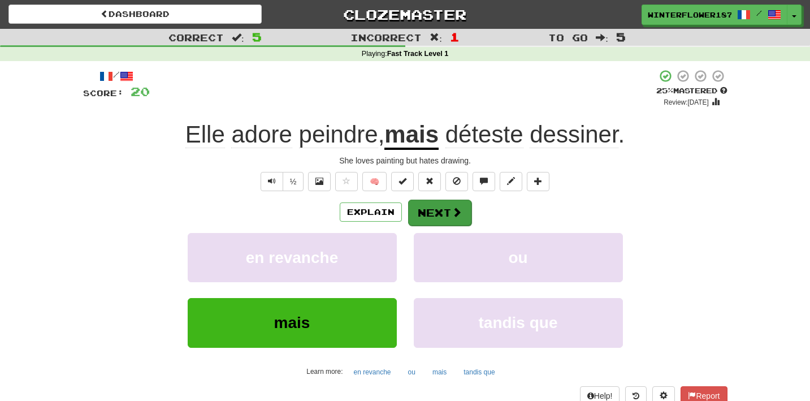
click at [436, 212] on button "Next" at bounding box center [439, 212] width 63 height 26
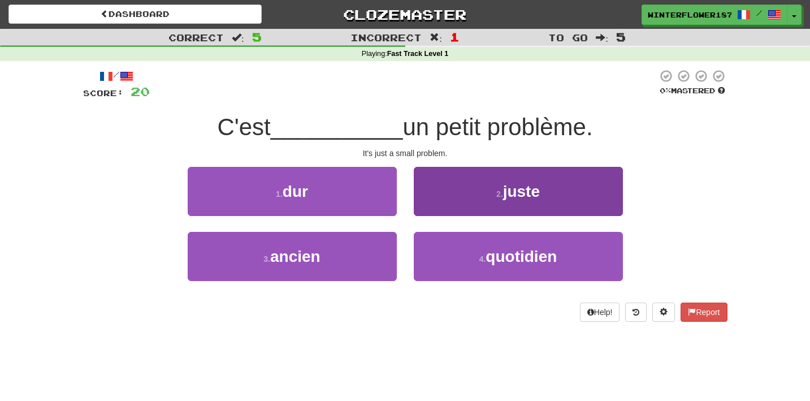
click at [492, 203] on button "2 . juste" at bounding box center [518, 191] width 209 height 49
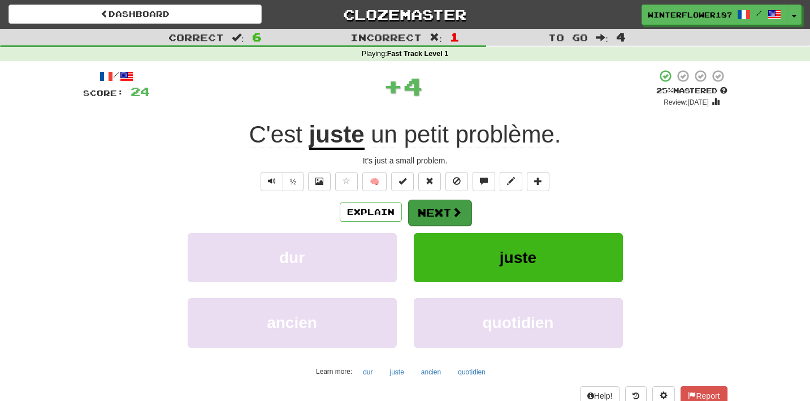
click at [456, 214] on span at bounding box center [456, 212] width 10 height 10
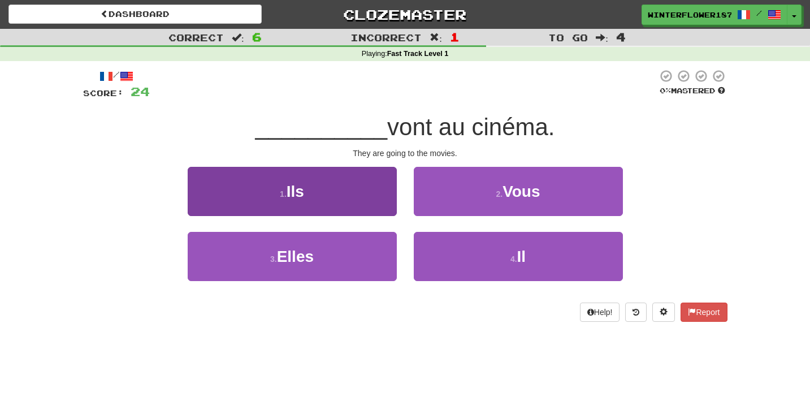
click at [363, 209] on button "1 . Ils" at bounding box center [292, 191] width 209 height 49
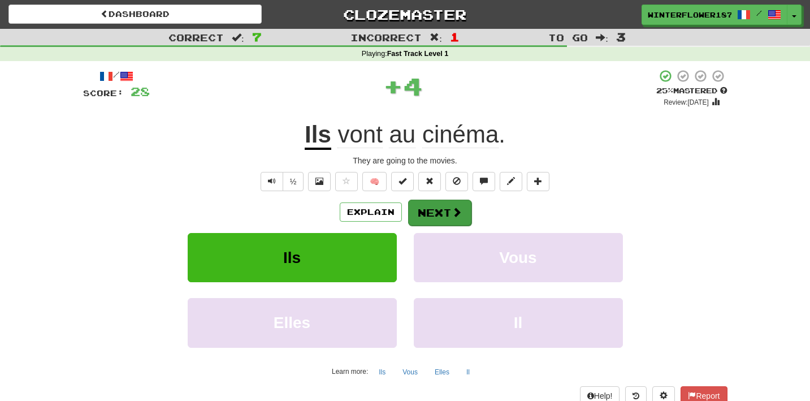
click at [419, 218] on button "Next" at bounding box center [439, 212] width 63 height 26
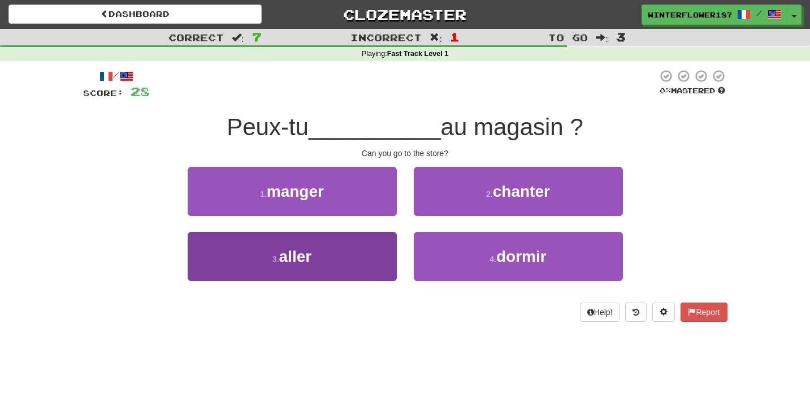
click at [367, 262] on button "3 . aller" at bounding box center [292, 256] width 209 height 49
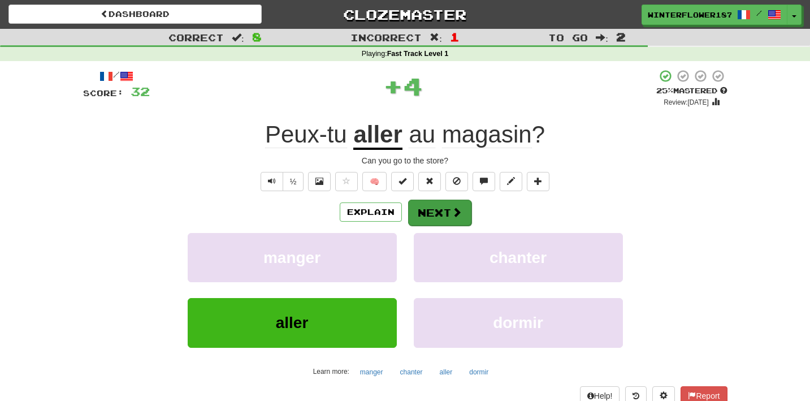
click at [433, 207] on button "Next" at bounding box center [439, 212] width 63 height 26
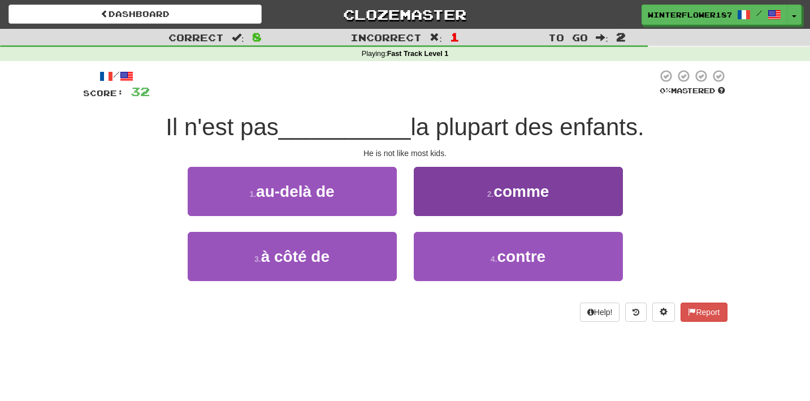
click at [467, 205] on button "2 . comme" at bounding box center [518, 191] width 209 height 49
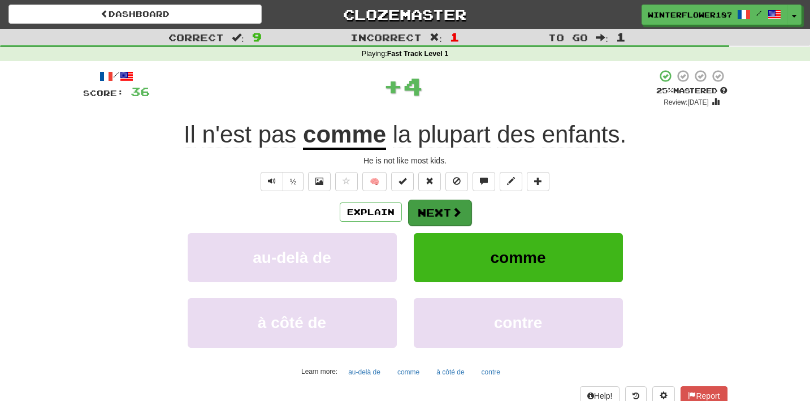
click at [448, 213] on button "Next" at bounding box center [439, 212] width 63 height 26
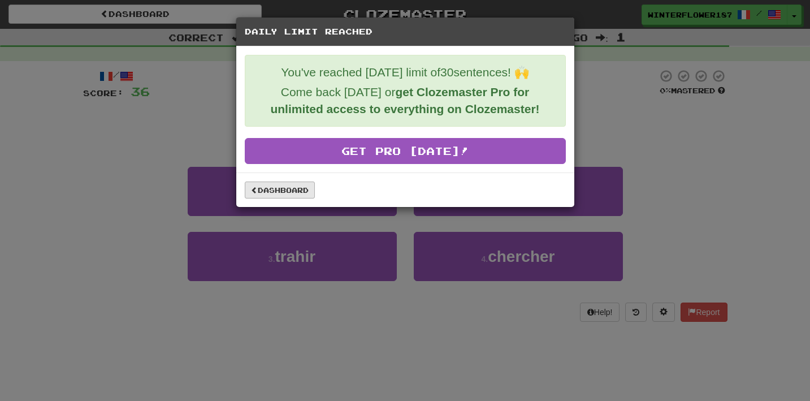
click at [302, 197] on link "Dashboard" at bounding box center [280, 189] width 70 height 17
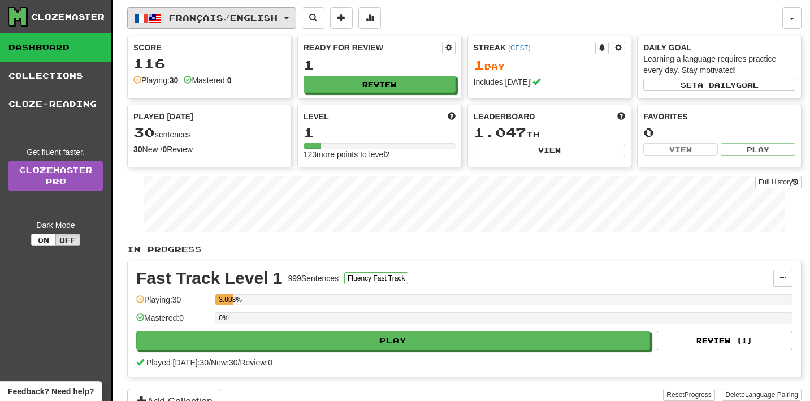
click at [219, 20] on span "Français / English" at bounding box center [223, 18] width 108 height 10
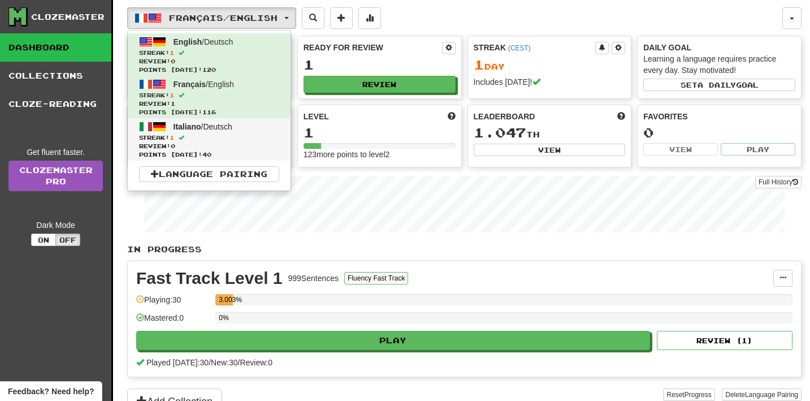
click at [210, 138] on span "Streak: 1" at bounding box center [209, 137] width 140 height 8
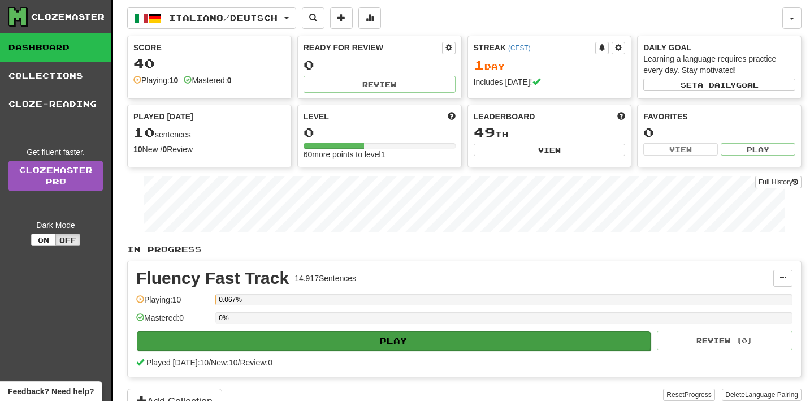
click at [320, 340] on button "Play" at bounding box center [394, 340] width 514 height 19
select select "**"
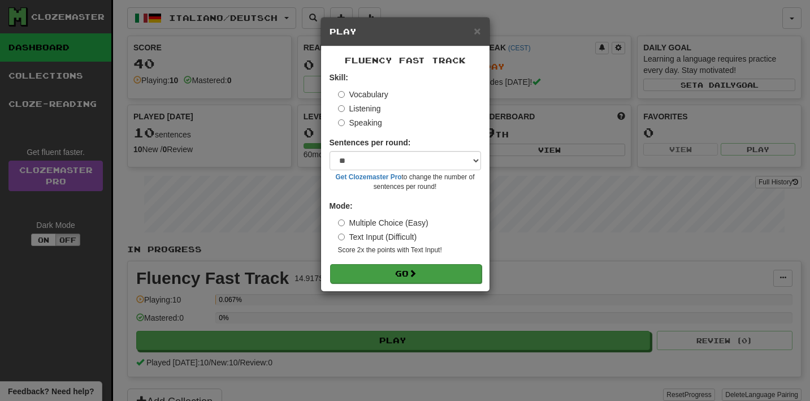
click at [401, 279] on button "Go" at bounding box center [405, 273] width 151 height 19
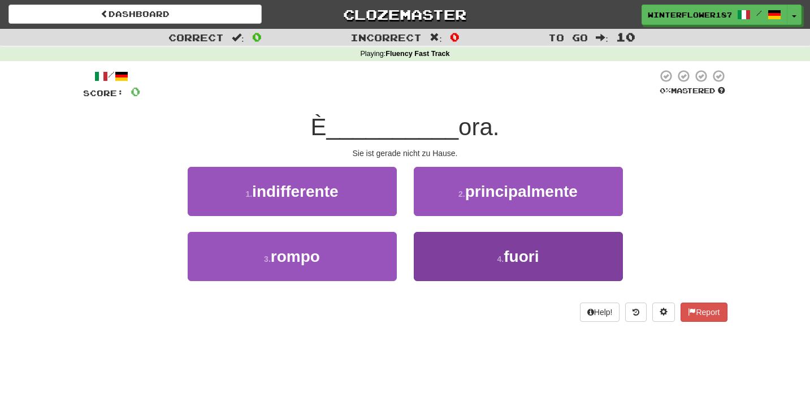
click at [471, 260] on button "4 . fuori" at bounding box center [518, 256] width 209 height 49
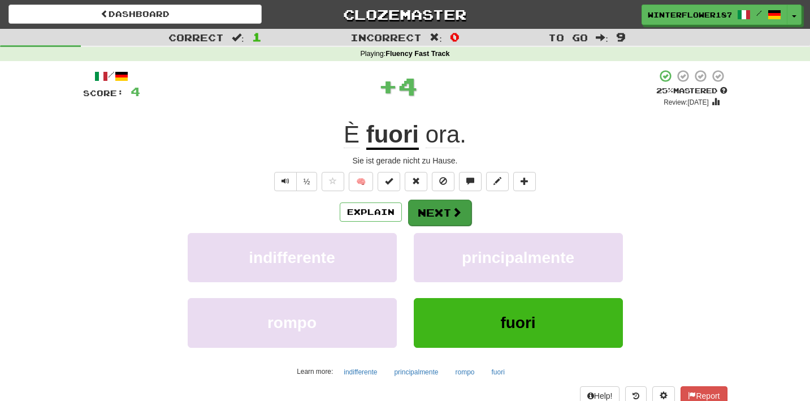
click at [446, 212] on button "Next" at bounding box center [439, 212] width 63 height 26
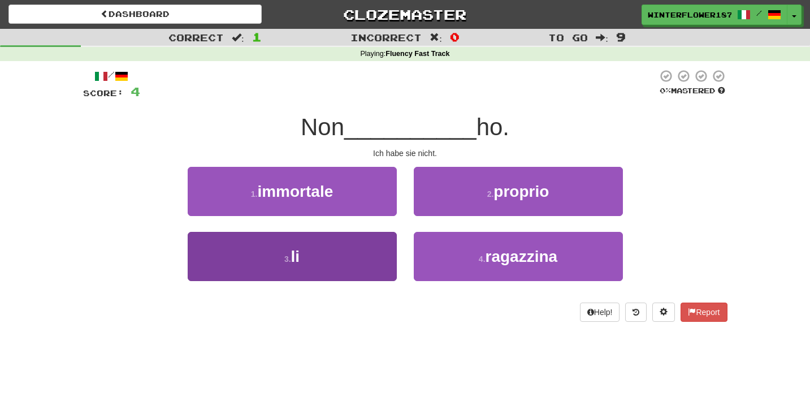
click at [363, 257] on button "3 . li" at bounding box center [292, 256] width 209 height 49
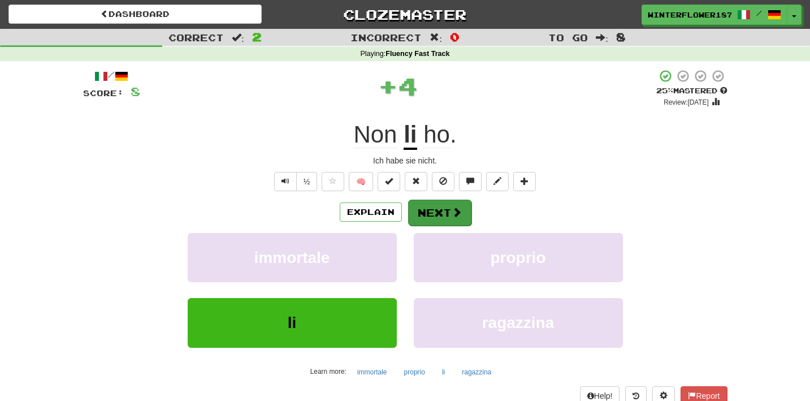
click at [427, 220] on button "Next" at bounding box center [439, 212] width 63 height 26
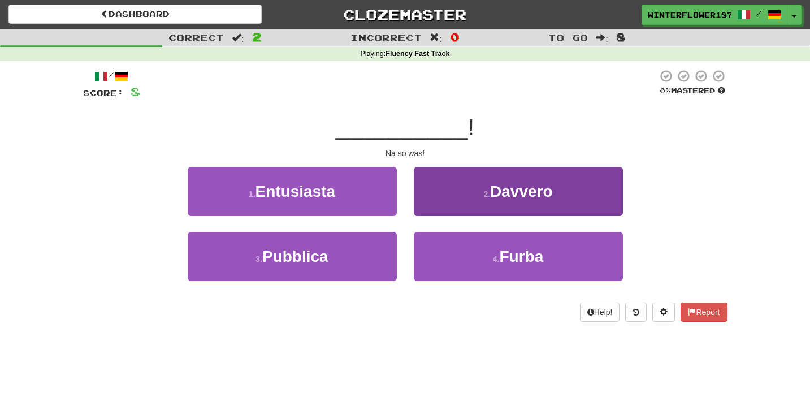
click at [473, 198] on button "2 . Davvero" at bounding box center [518, 191] width 209 height 49
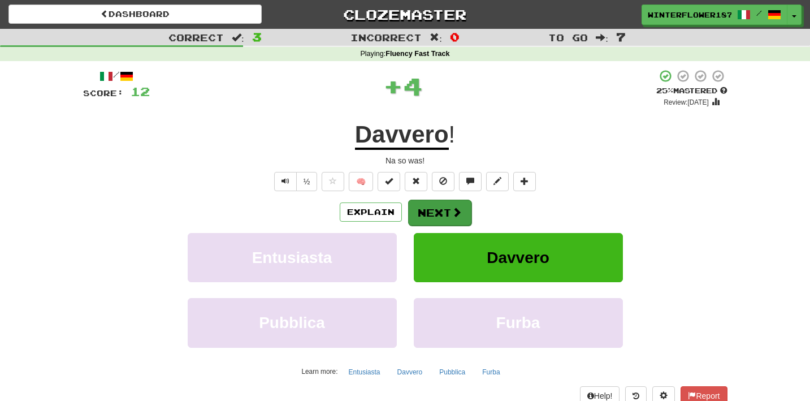
click at [445, 213] on button "Next" at bounding box center [439, 212] width 63 height 26
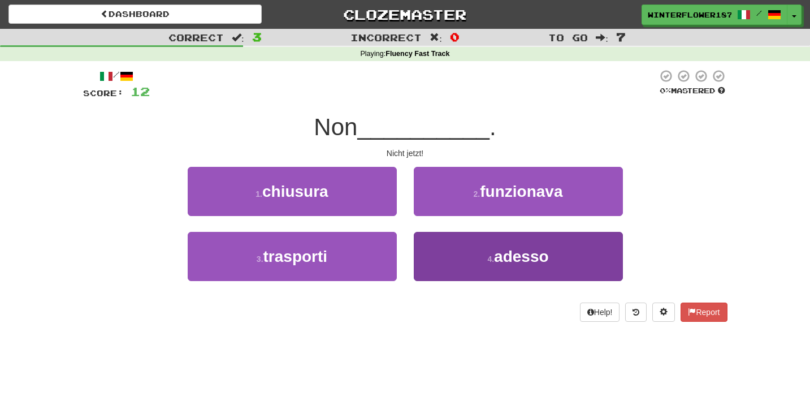
click at [477, 237] on button "4 . adesso" at bounding box center [518, 256] width 209 height 49
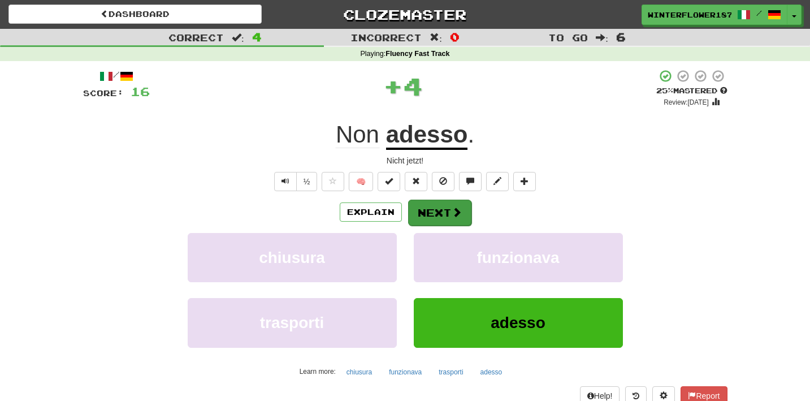
click at [447, 201] on button "Next" at bounding box center [439, 212] width 63 height 26
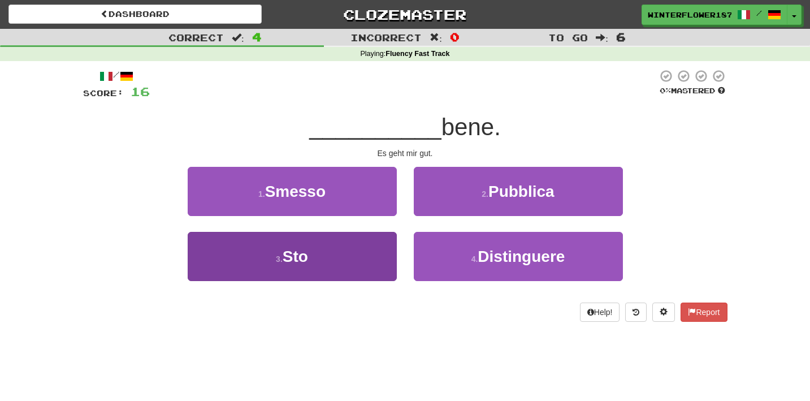
click at [355, 264] on button "3 . Sto" at bounding box center [292, 256] width 209 height 49
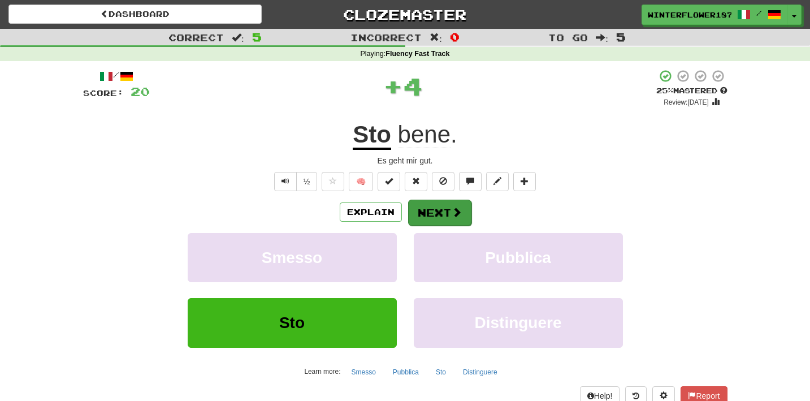
click at [430, 220] on button "Next" at bounding box center [439, 212] width 63 height 26
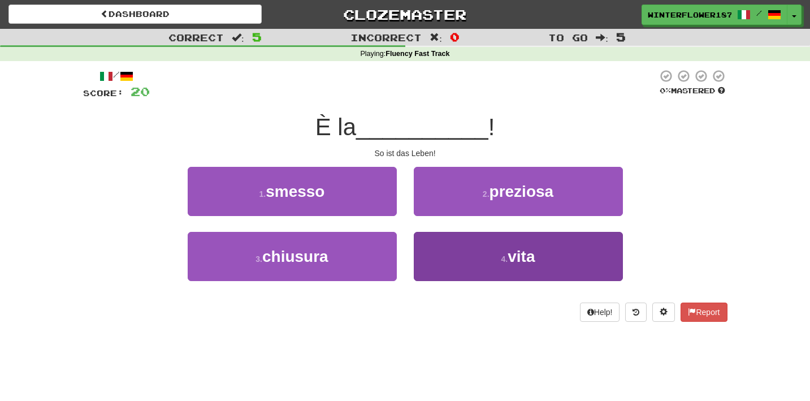
click at [466, 251] on button "4 . vita" at bounding box center [518, 256] width 209 height 49
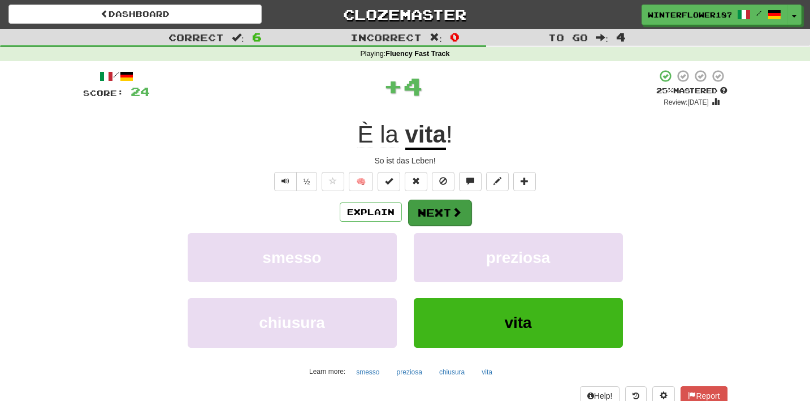
click at [443, 215] on button "Next" at bounding box center [439, 212] width 63 height 26
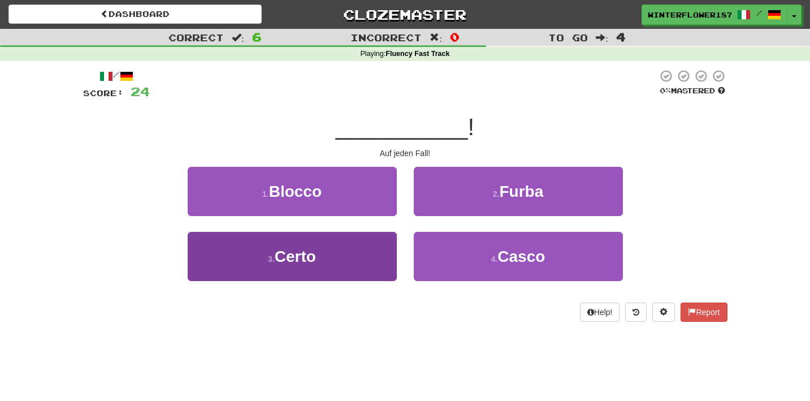
click at [363, 253] on button "3 . Certo" at bounding box center [292, 256] width 209 height 49
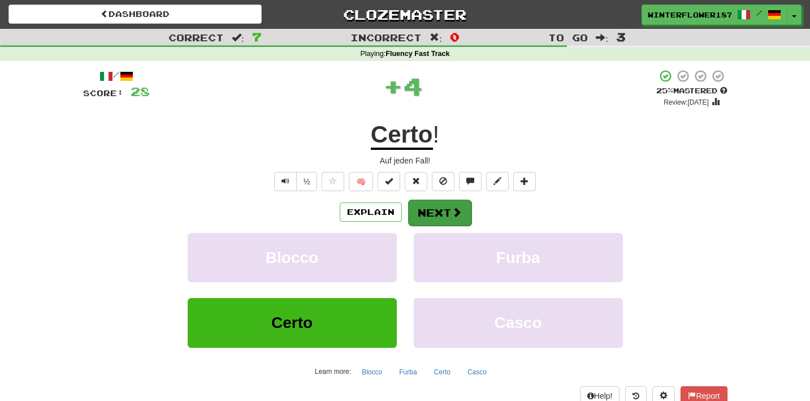
click at [424, 223] on button "Next" at bounding box center [439, 212] width 63 height 26
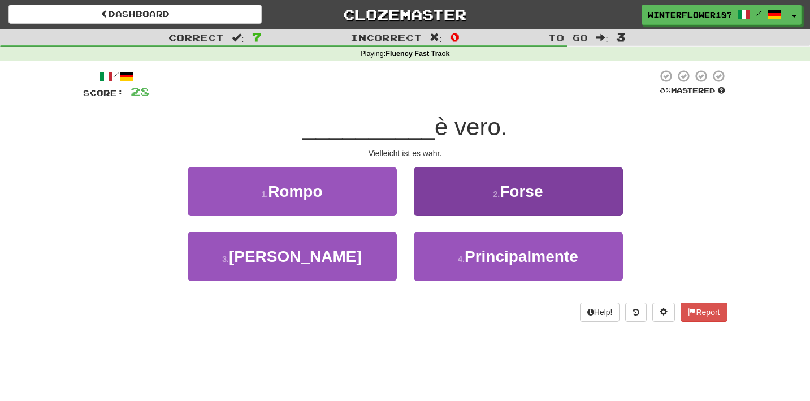
click at [481, 203] on button "2 . Forse" at bounding box center [518, 191] width 209 height 49
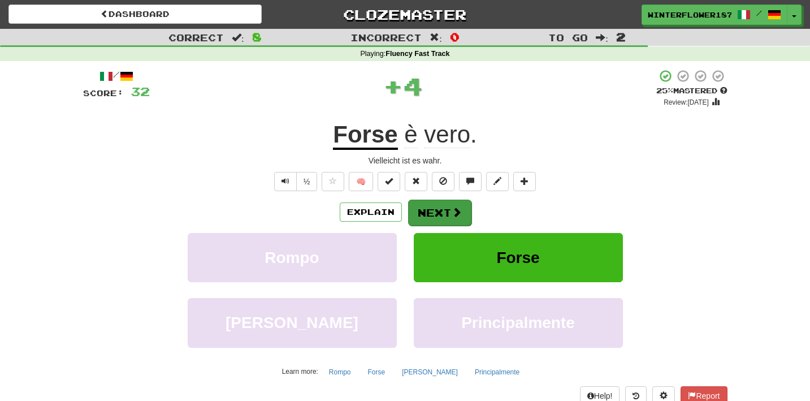
click at [451, 214] on span at bounding box center [456, 212] width 10 height 10
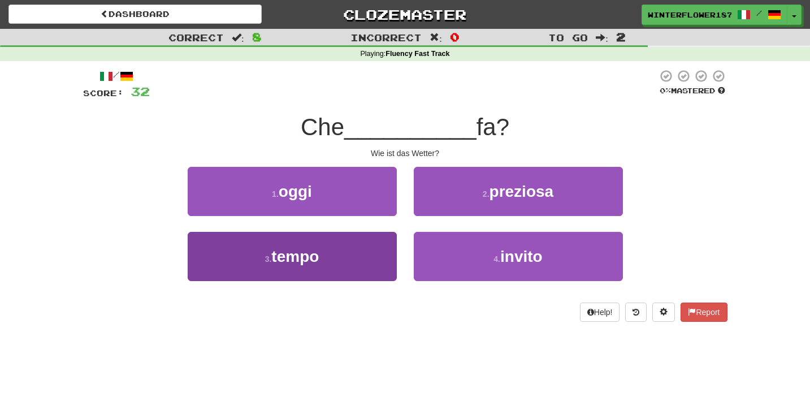
click at [359, 258] on button "3 . tempo" at bounding box center [292, 256] width 209 height 49
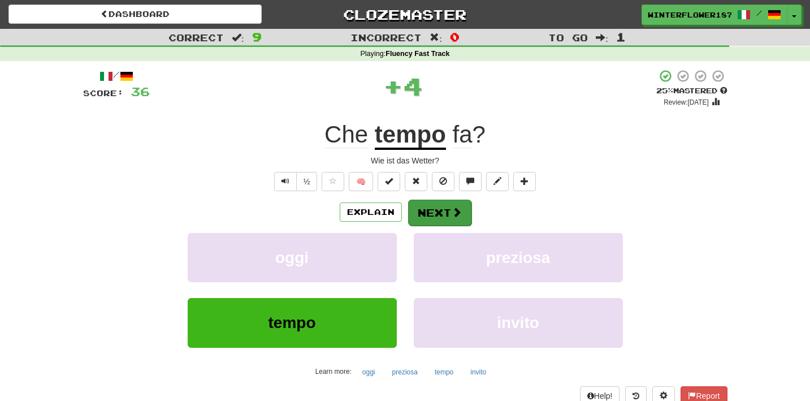
click at [441, 215] on button "Next" at bounding box center [439, 212] width 63 height 26
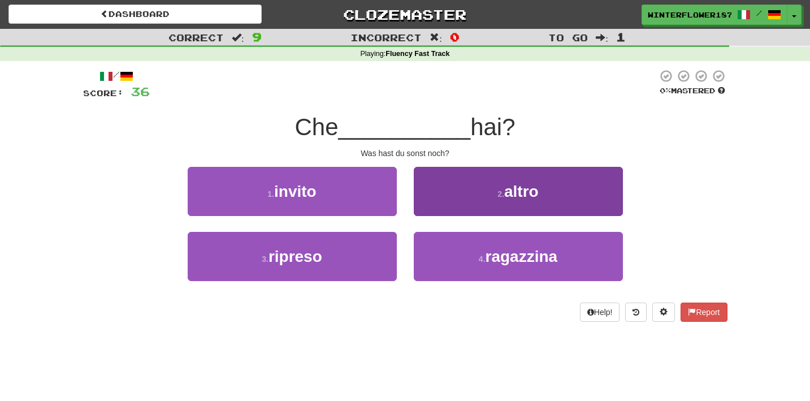
click at [482, 201] on button "2 . altro" at bounding box center [518, 191] width 209 height 49
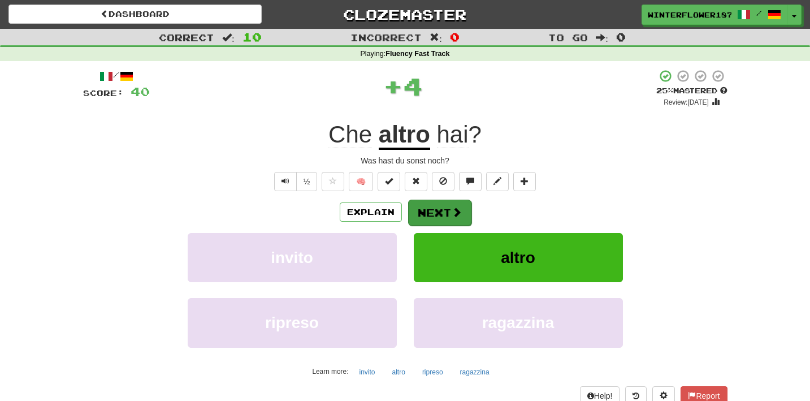
click at [450, 216] on button "Next" at bounding box center [439, 212] width 63 height 26
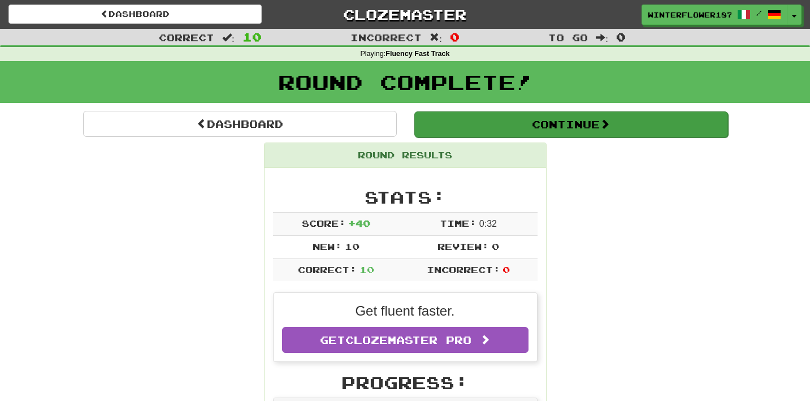
click at [566, 125] on button "Continue" at bounding box center [571, 124] width 314 height 26
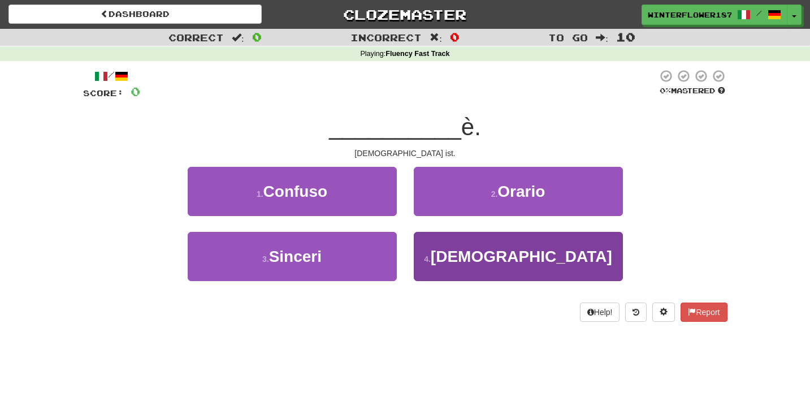
click at [459, 253] on button "4 . Dio" at bounding box center [518, 256] width 209 height 49
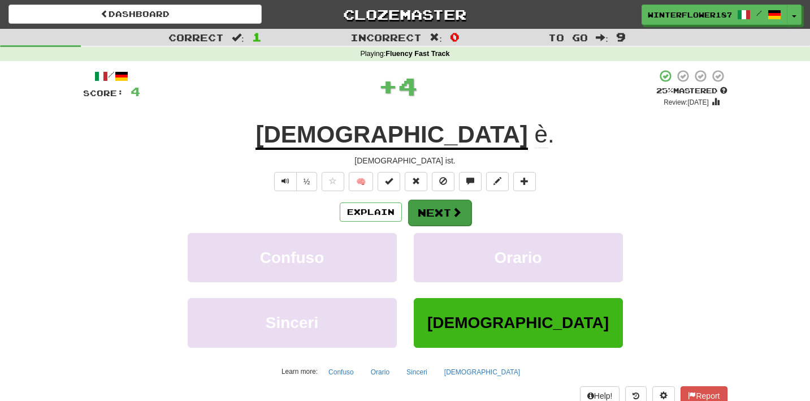
click at [440, 212] on button "Next" at bounding box center [439, 212] width 63 height 26
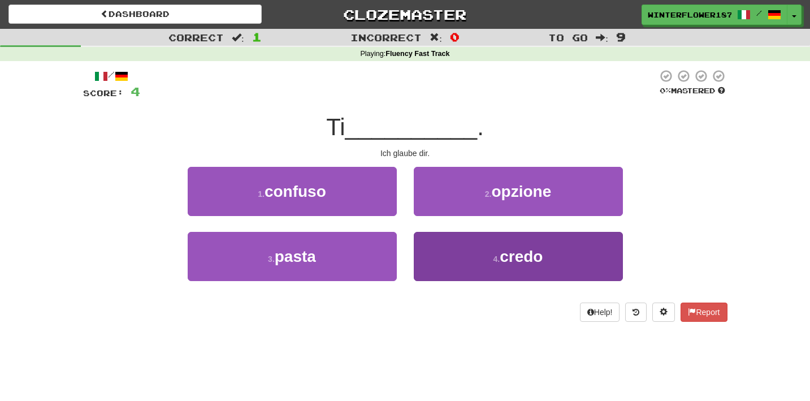
click at [471, 255] on button "4 . credo" at bounding box center [518, 256] width 209 height 49
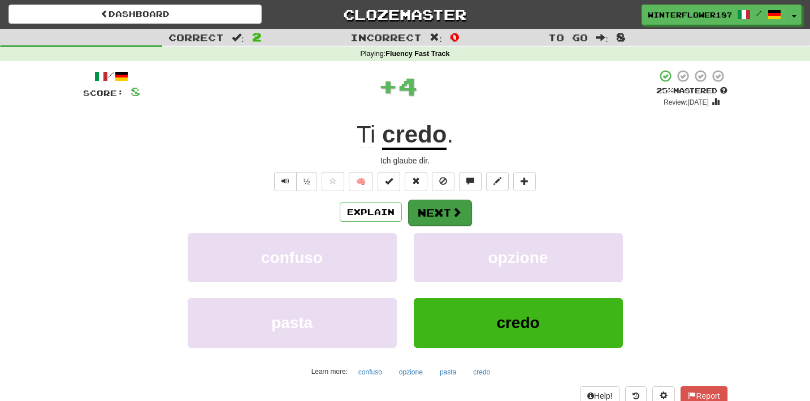
click at [451, 215] on span at bounding box center [456, 212] width 10 height 10
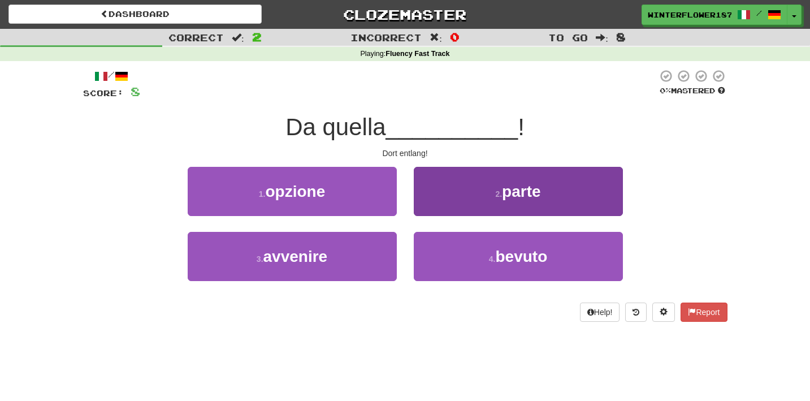
click at [525, 194] on span "parte" at bounding box center [521, 191] width 38 height 18
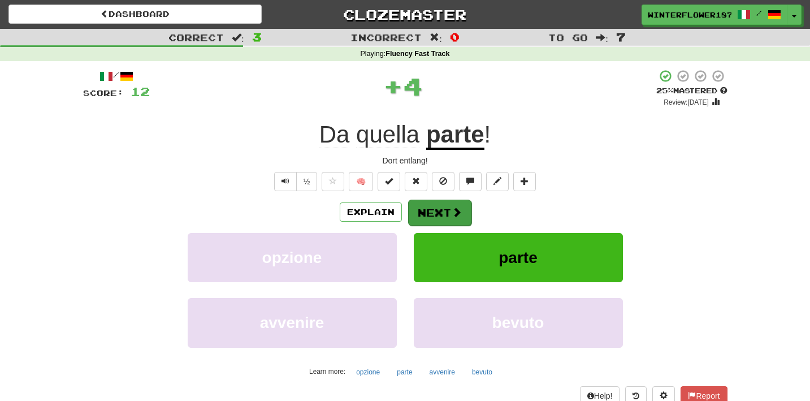
click at [437, 218] on button "Next" at bounding box center [439, 212] width 63 height 26
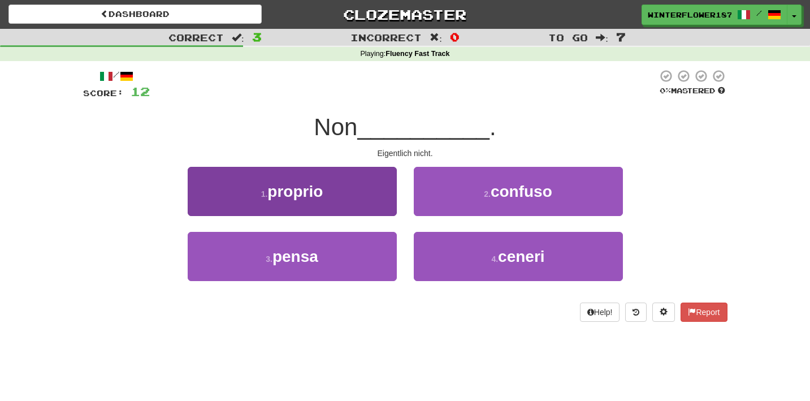
click at [379, 201] on button "1 . proprio" at bounding box center [292, 191] width 209 height 49
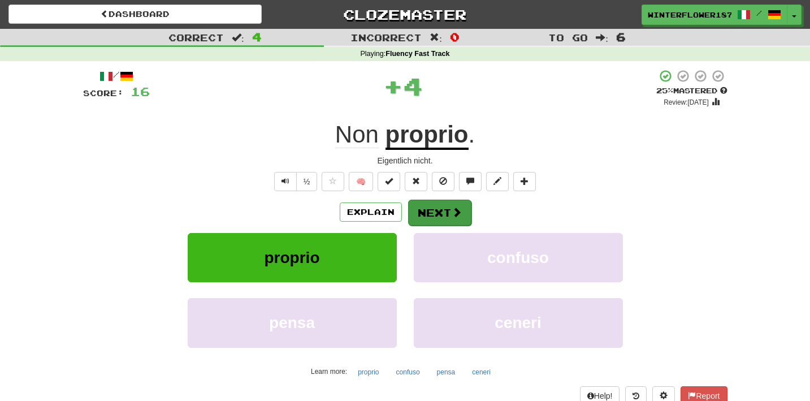
click at [442, 216] on button "Next" at bounding box center [439, 212] width 63 height 26
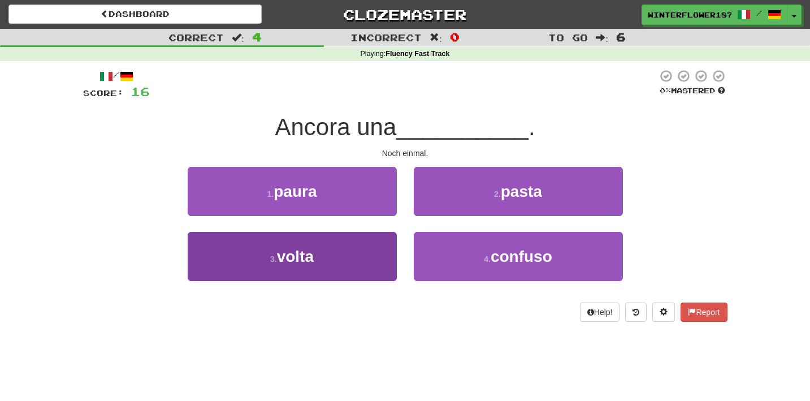
click at [344, 249] on button "3 . volta" at bounding box center [292, 256] width 209 height 49
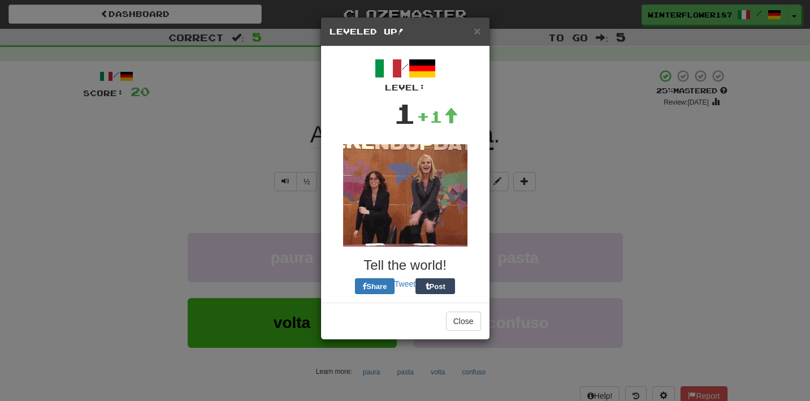
click at [434, 223] on img at bounding box center [405, 195] width 124 height 102
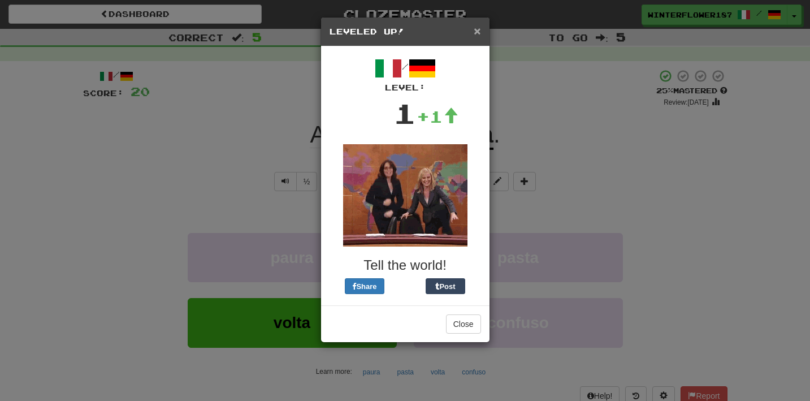
click at [475, 36] on span "×" at bounding box center [476, 30] width 7 height 13
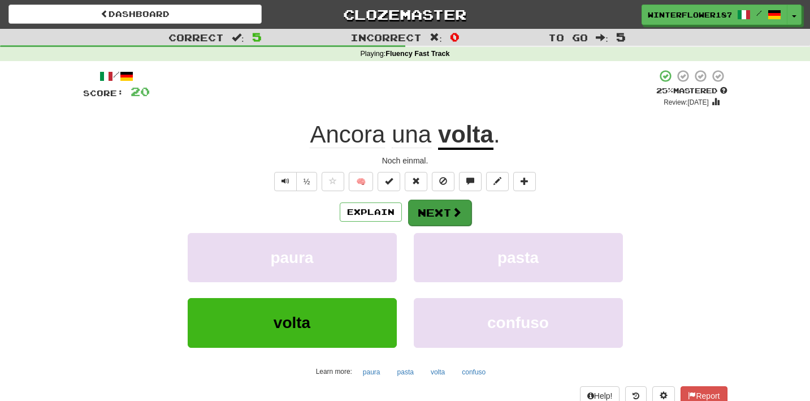
click at [450, 216] on button "Next" at bounding box center [439, 212] width 63 height 26
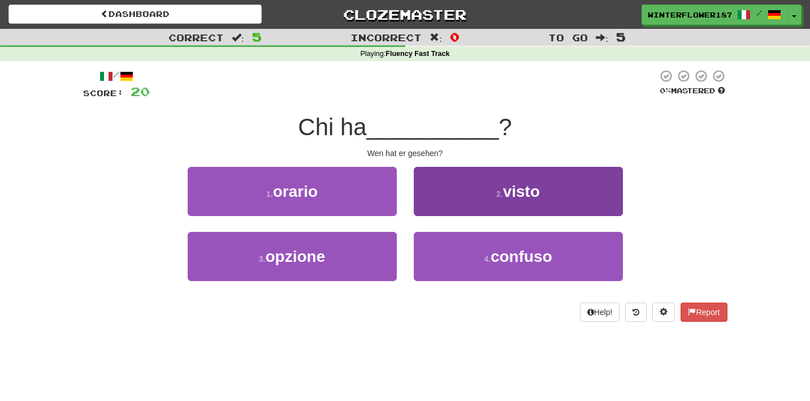
click at [487, 192] on button "2 . visto" at bounding box center [518, 191] width 209 height 49
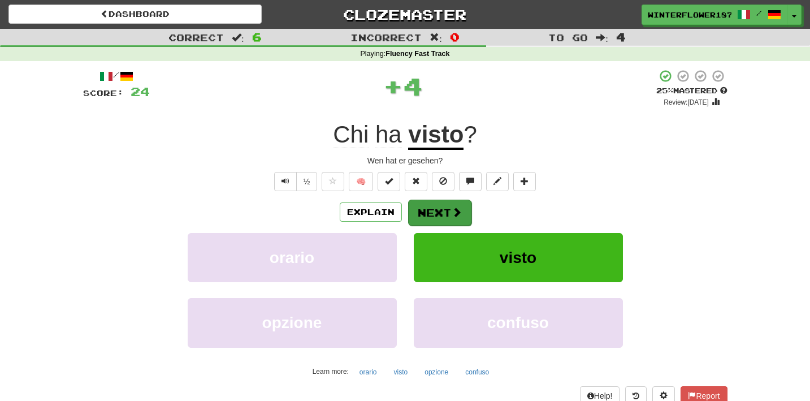
click at [446, 206] on button "Next" at bounding box center [439, 212] width 63 height 26
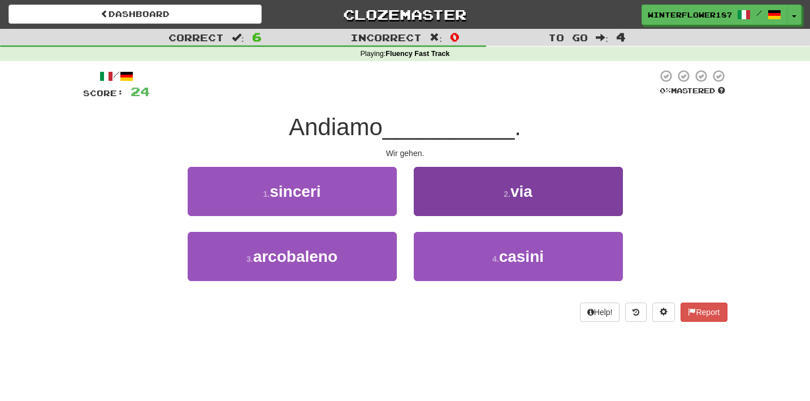
click at [479, 203] on button "2 . via" at bounding box center [518, 191] width 209 height 49
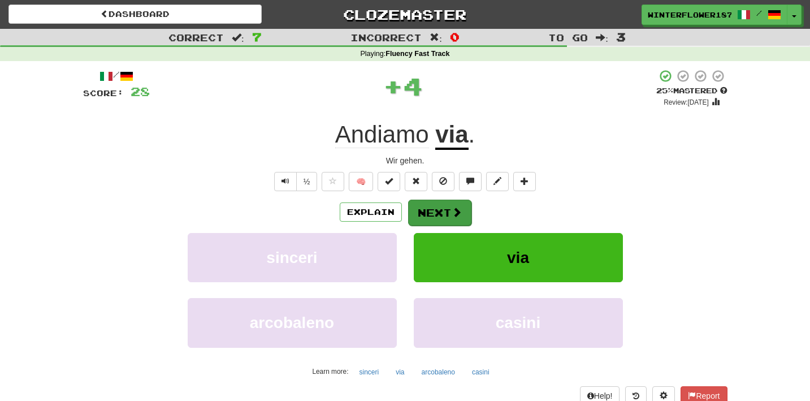
click at [447, 212] on button "Next" at bounding box center [439, 212] width 63 height 26
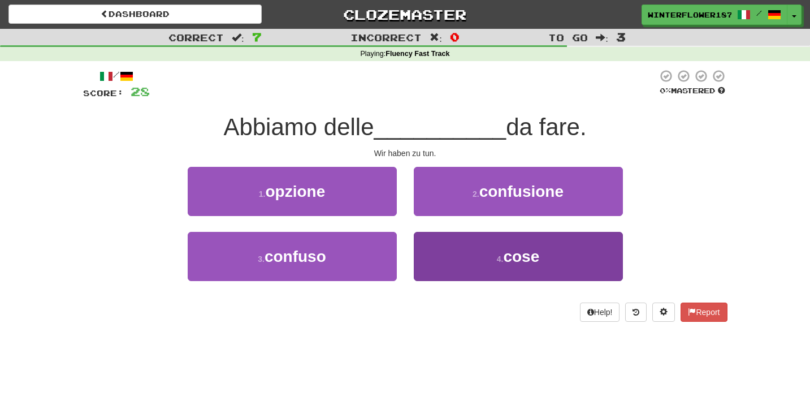
click at [459, 262] on button "4 . cose" at bounding box center [518, 256] width 209 height 49
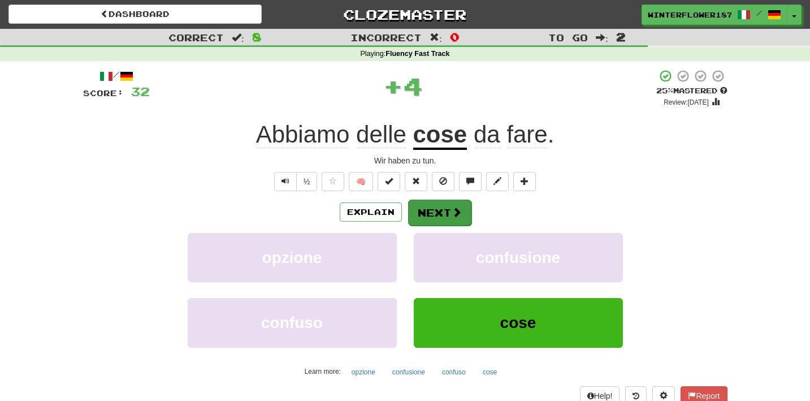
click at [442, 211] on button "Next" at bounding box center [439, 212] width 63 height 26
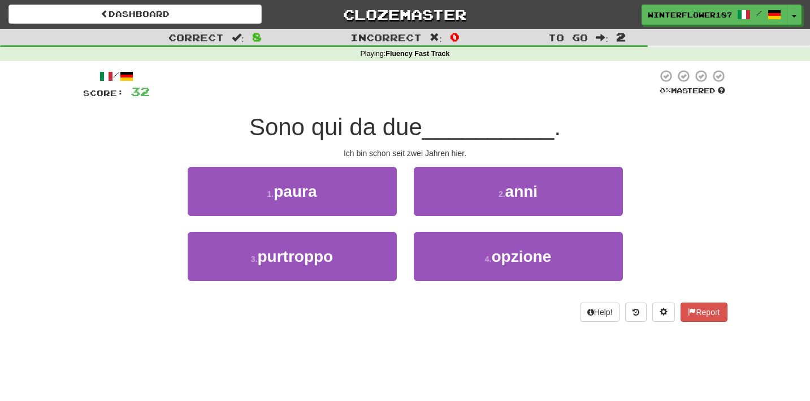
click at [442, 211] on button "2 . anni" at bounding box center [518, 191] width 209 height 49
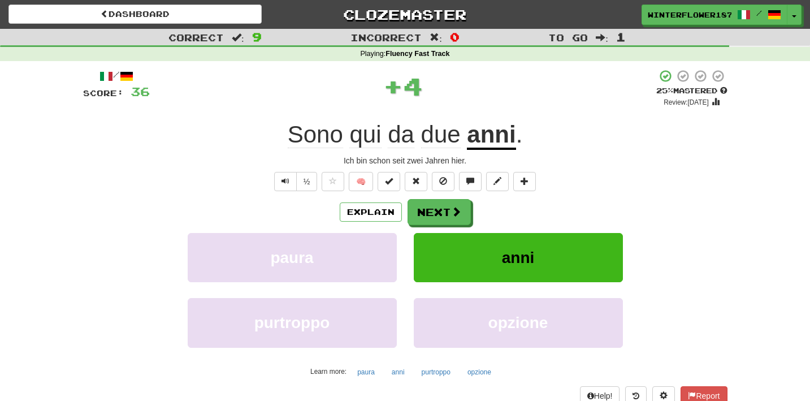
click at [442, 211] on button "Next" at bounding box center [438, 212] width 63 height 26
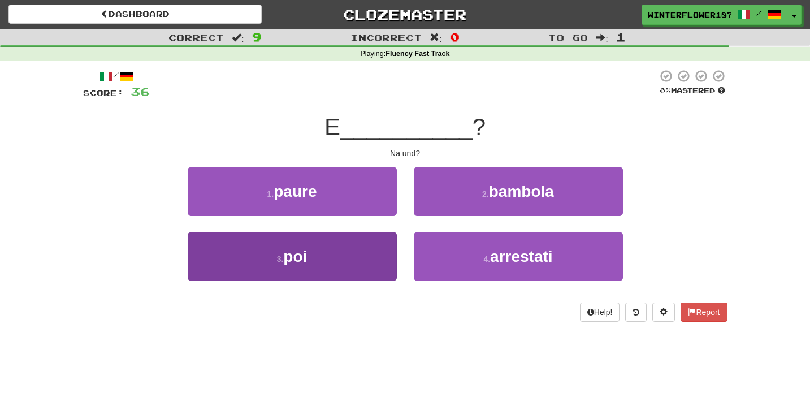
click at [359, 257] on button "3 . poi" at bounding box center [292, 256] width 209 height 49
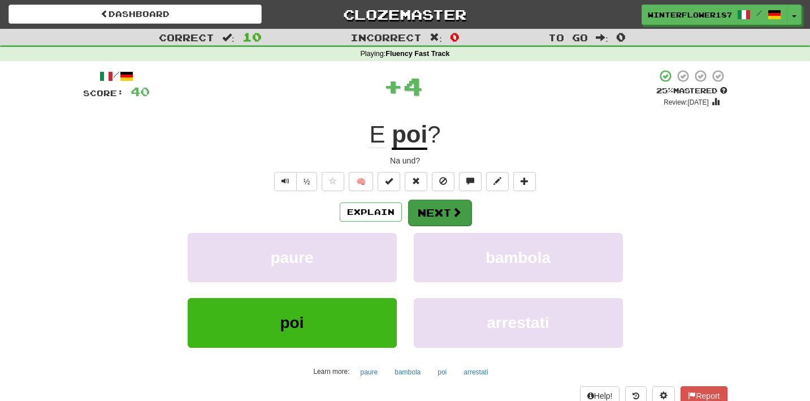
click at [438, 220] on button "Next" at bounding box center [439, 212] width 63 height 26
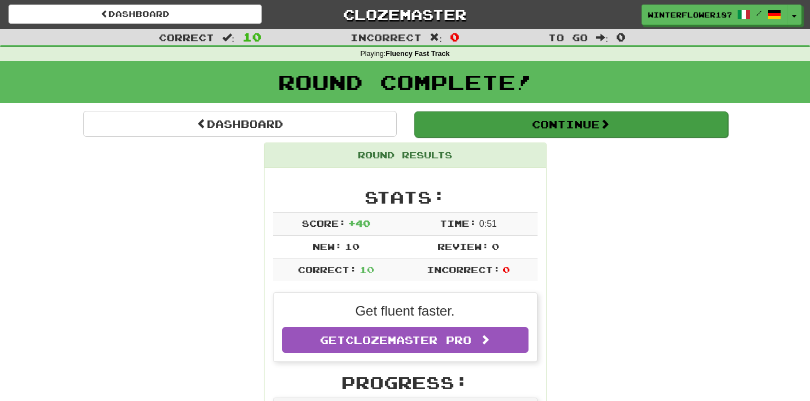
click at [560, 131] on button "Continue" at bounding box center [571, 124] width 314 height 26
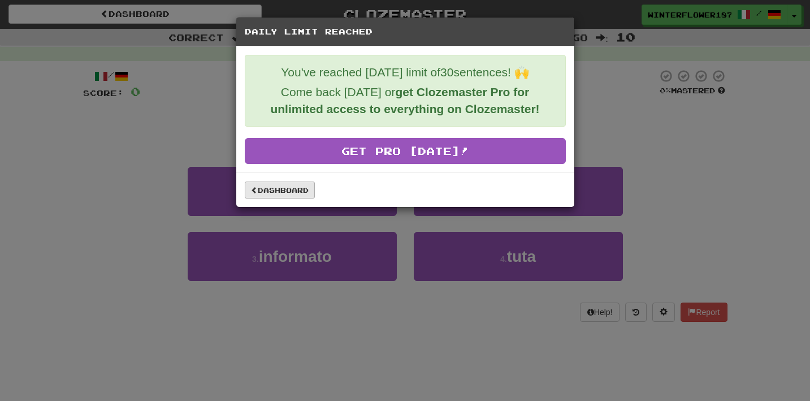
click at [293, 192] on link "Dashboard" at bounding box center [280, 189] width 70 height 17
